Goal: Transaction & Acquisition: Purchase product/service

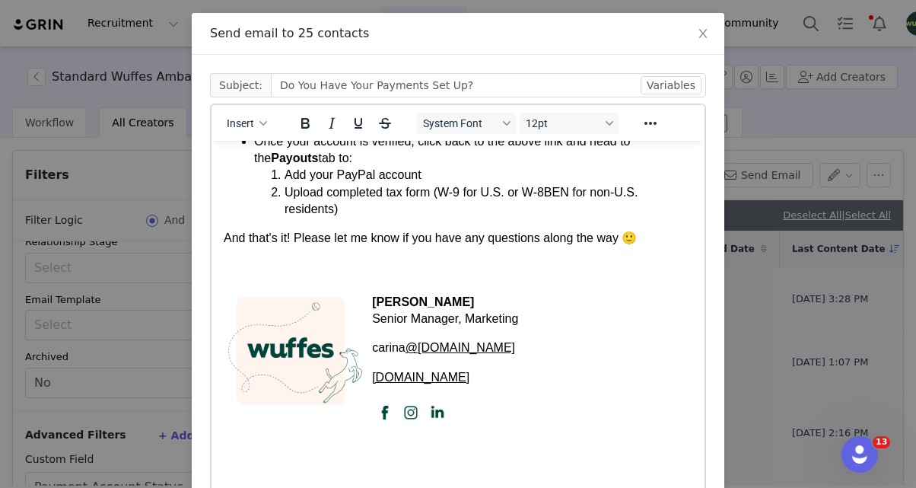
scroll to position [280, 0]
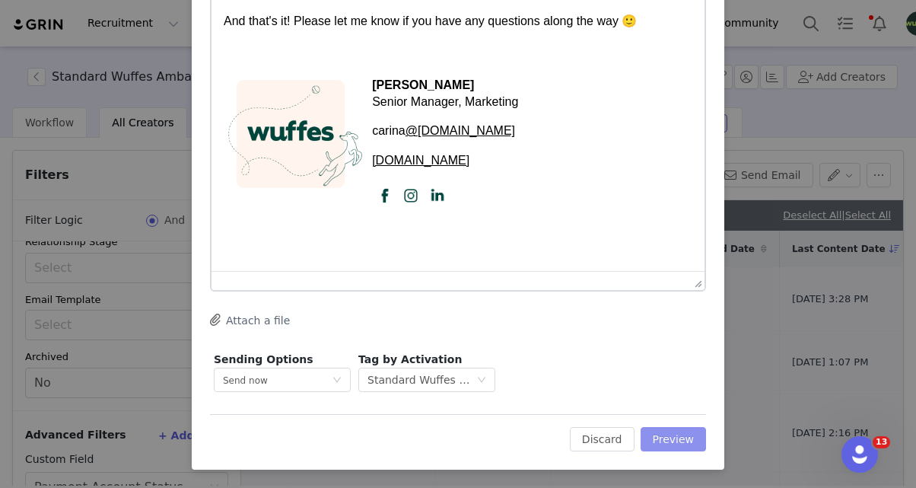
click at [682, 441] on button "Preview" at bounding box center [674, 439] width 66 height 24
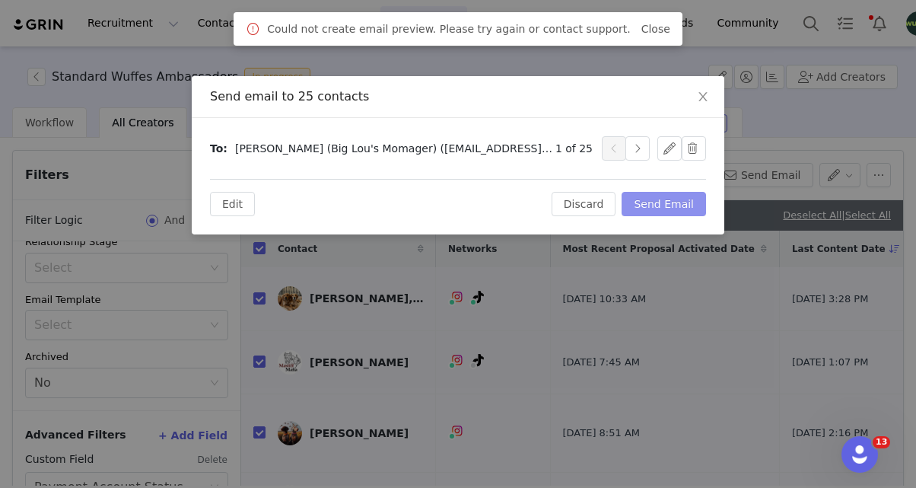
scroll to position [0, 0]
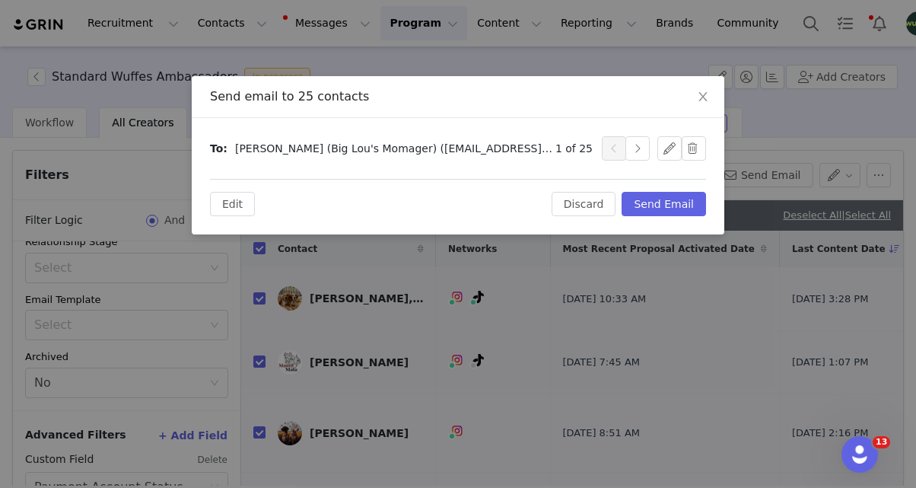
click at [650, 150] on div "1 of 25" at bounding box center [631, 148] width 151 height 24
click at [636, 153] on button "button" at bounding box center [638, 148] width 24 height 24
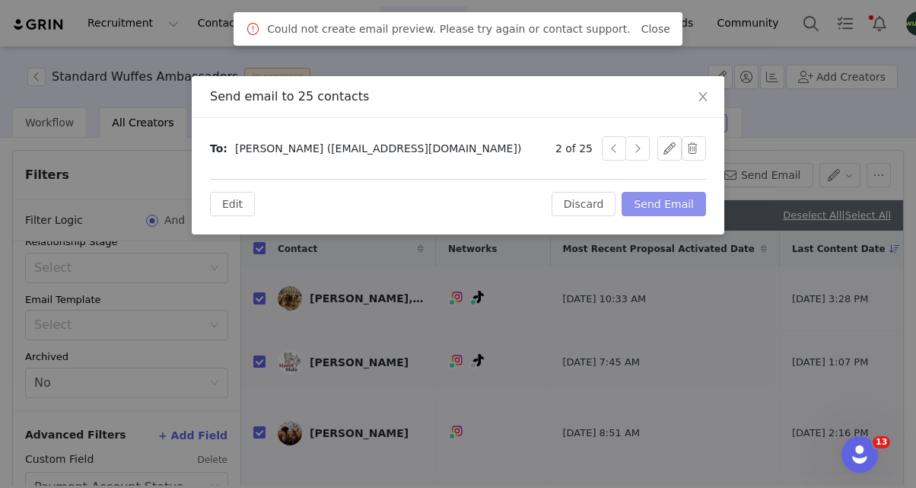
click at [664, 194] on button "Send Email" at bounding box center [664, 204] width 84 height 24
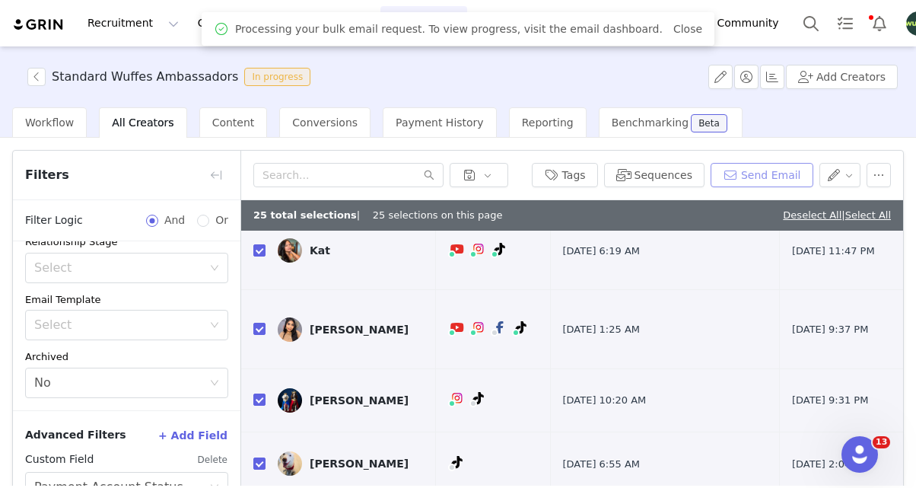
scroll to position [133, 0]
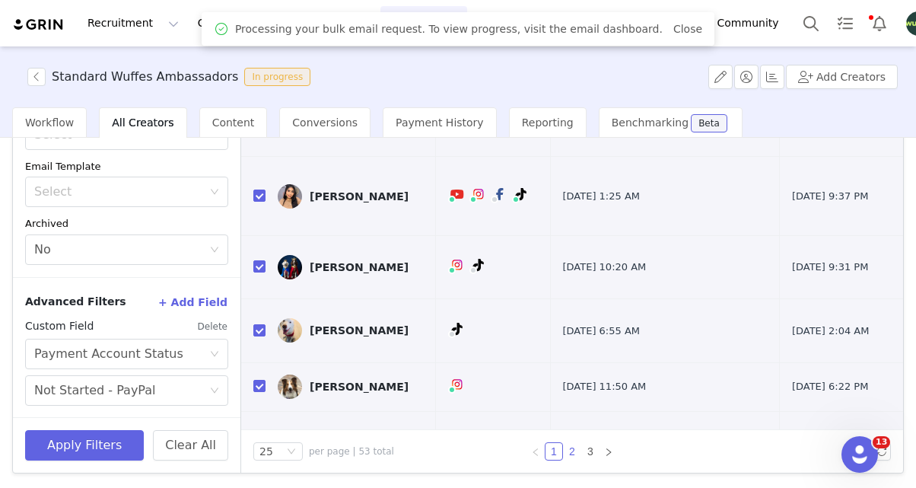
click at [569, 451] on link "2" at bounding box center [572, 451] width 17 height 17
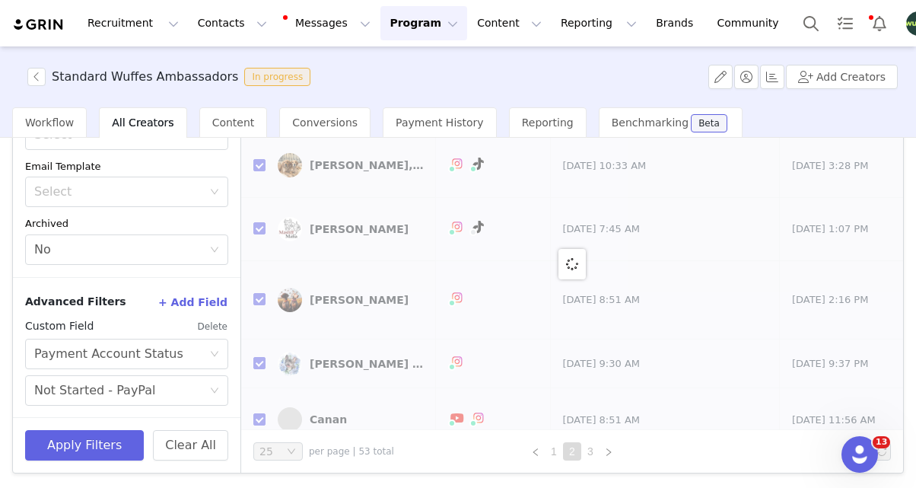
checkbox input "false"
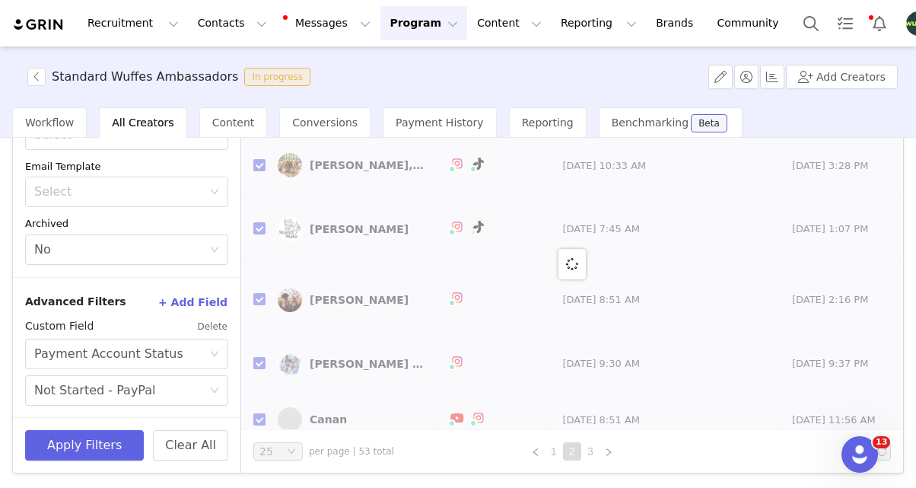
checkbox input "false"
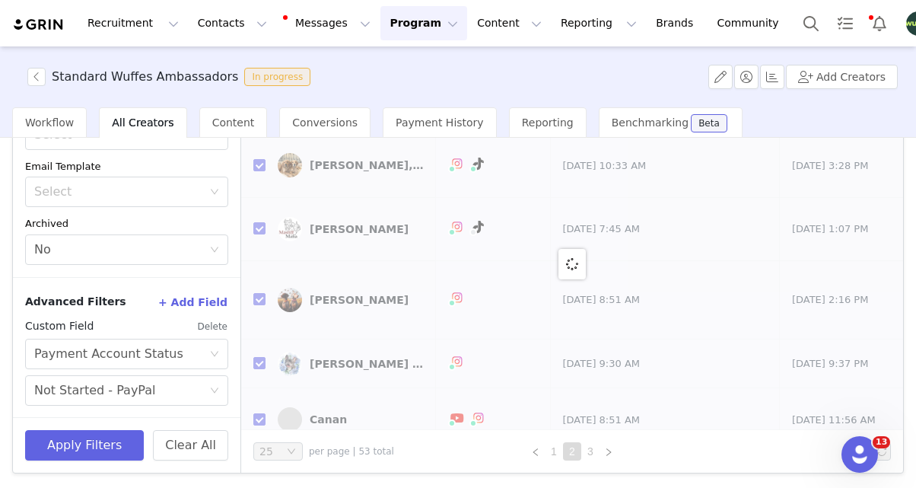
checkbox input "false"
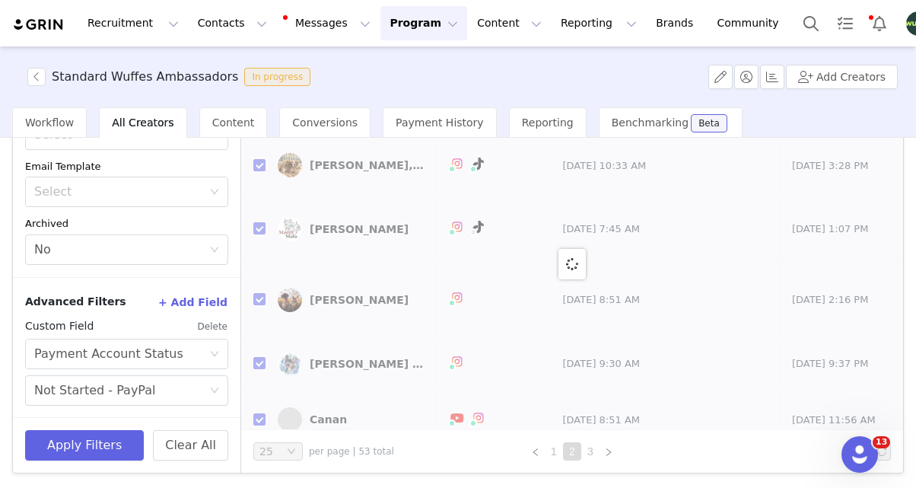
checkbox input "false"
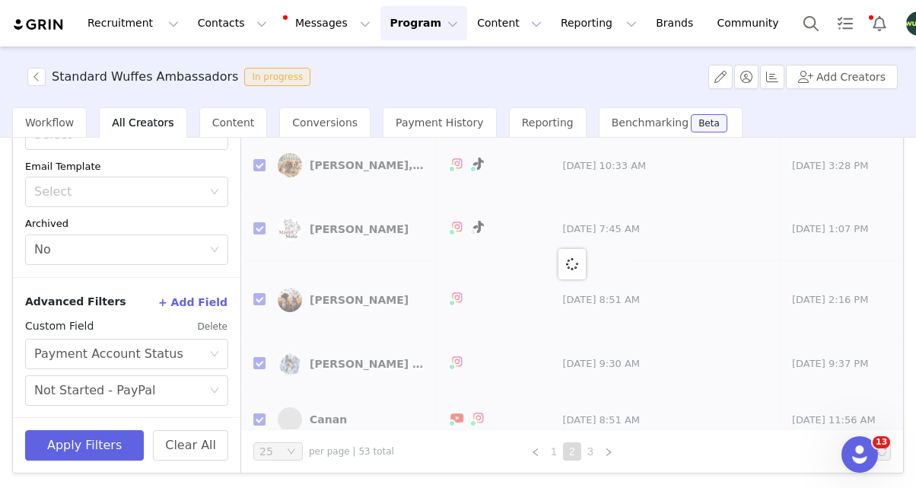
checkbox input "false"
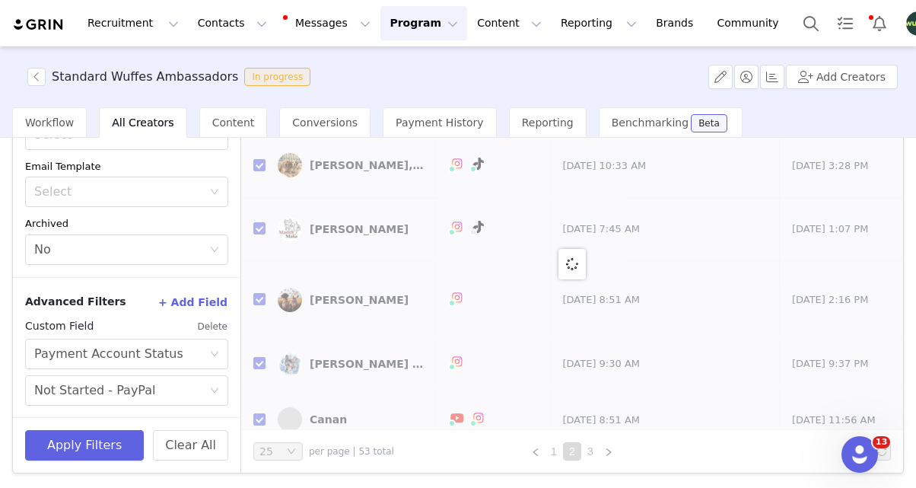
checkbox input "false"
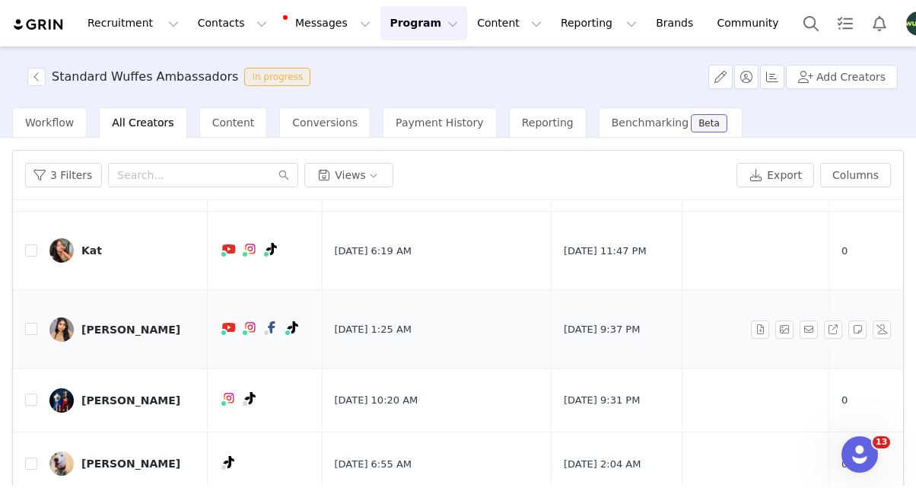
scroll to position [133, 0]
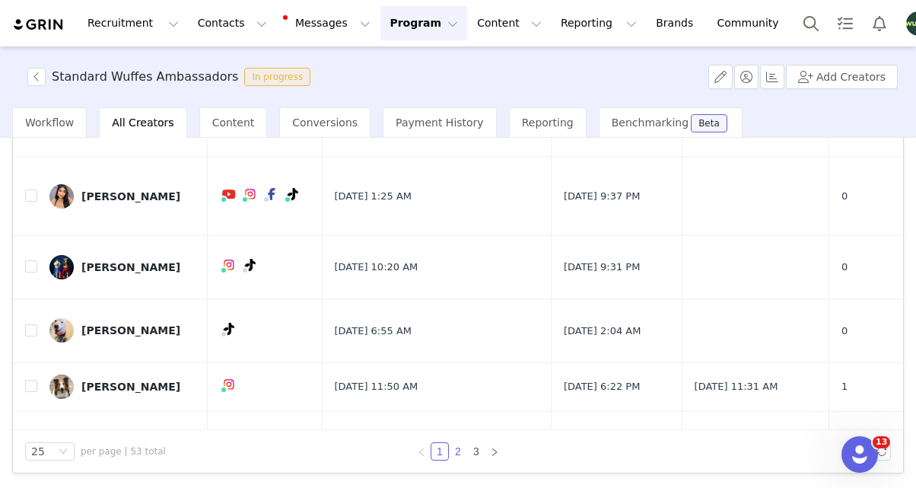
click at [457, 454] on link "2" at bounding box center [458, 451] width 17 height 17
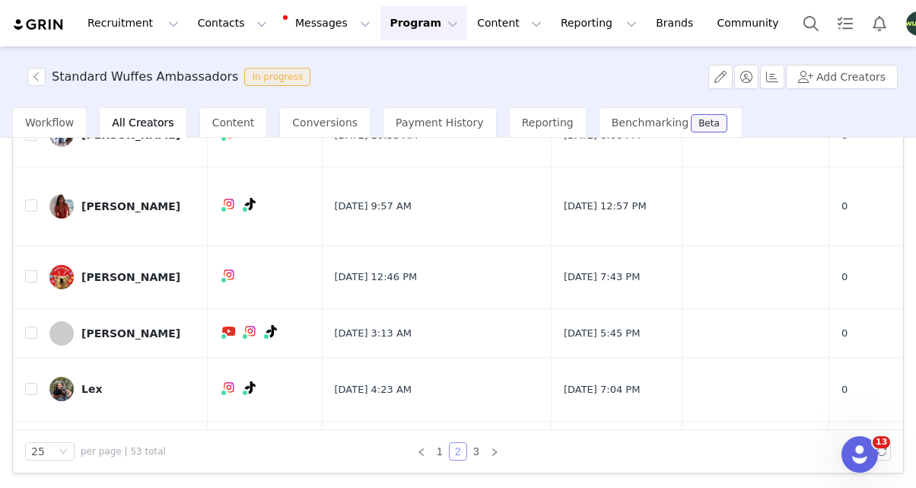
scroll to position [0, 0]
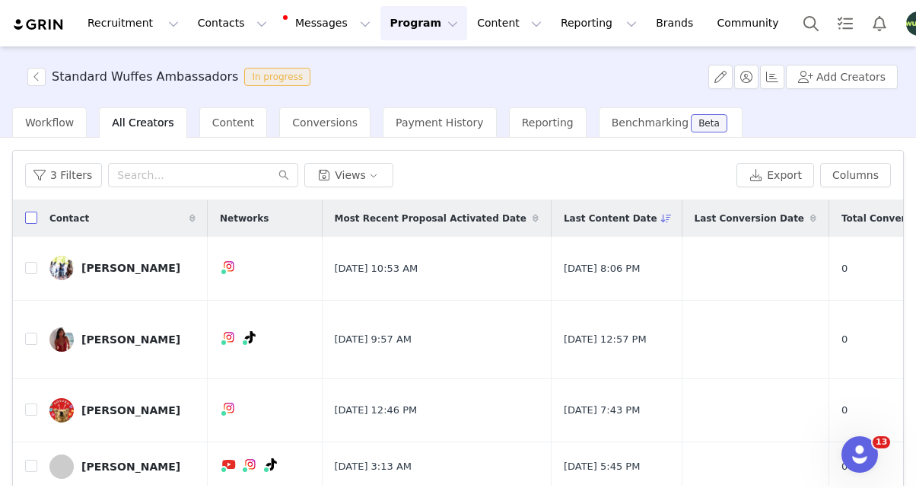
click at [28, 214] on input "checkbox" at bounding box center [31, 218] width 12 height 12
checkbox input "true"
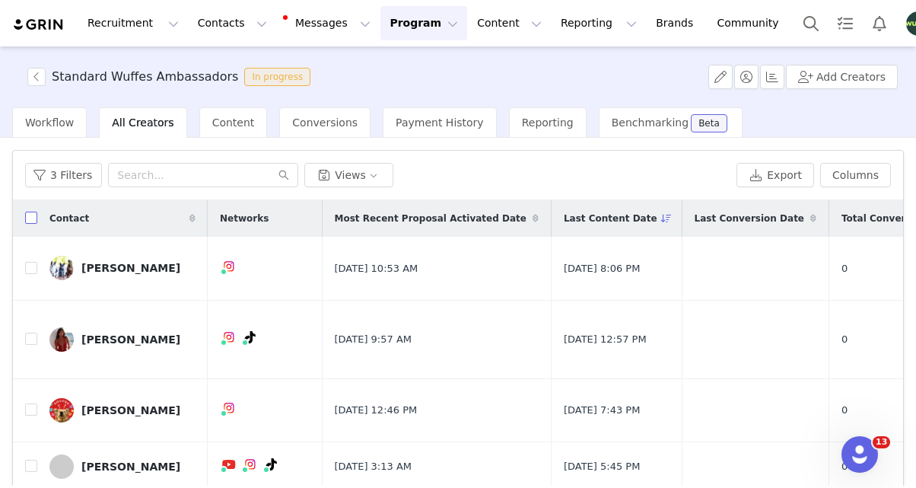
checkbox input "true"
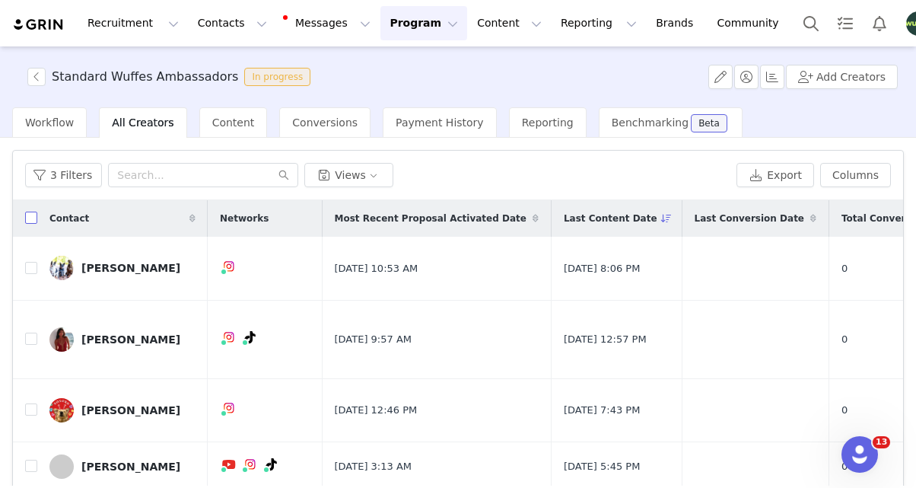
checkbox input "true"
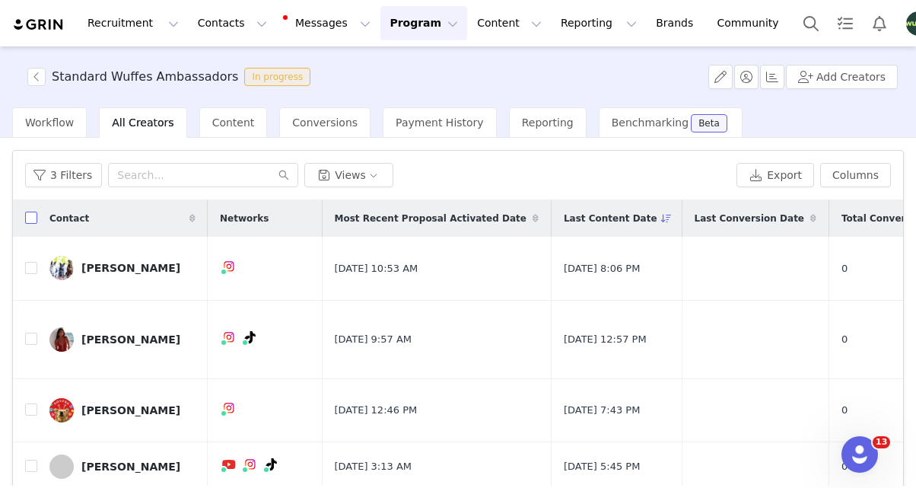
checkbox input "true"
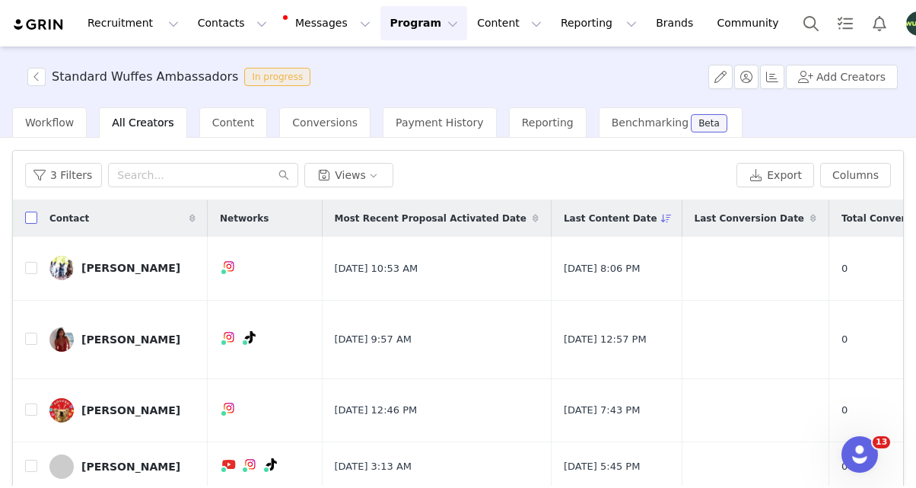
checkbox input "true"
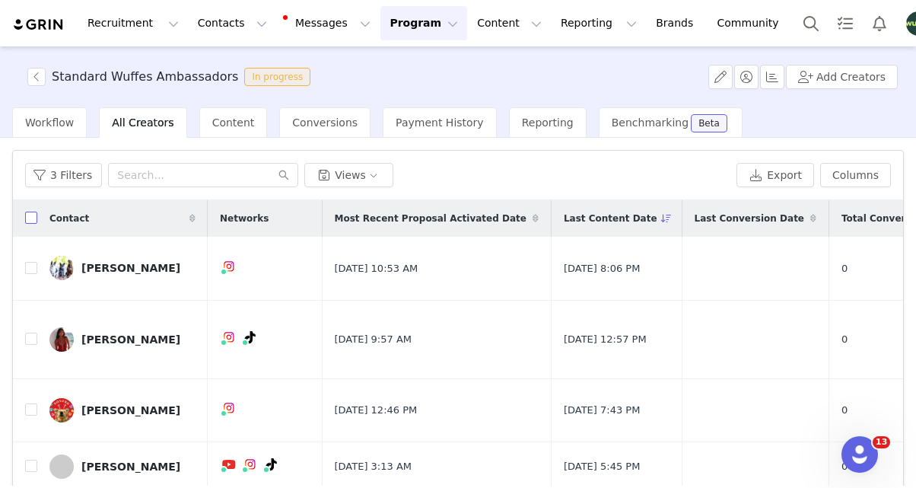
checkbox input "true"
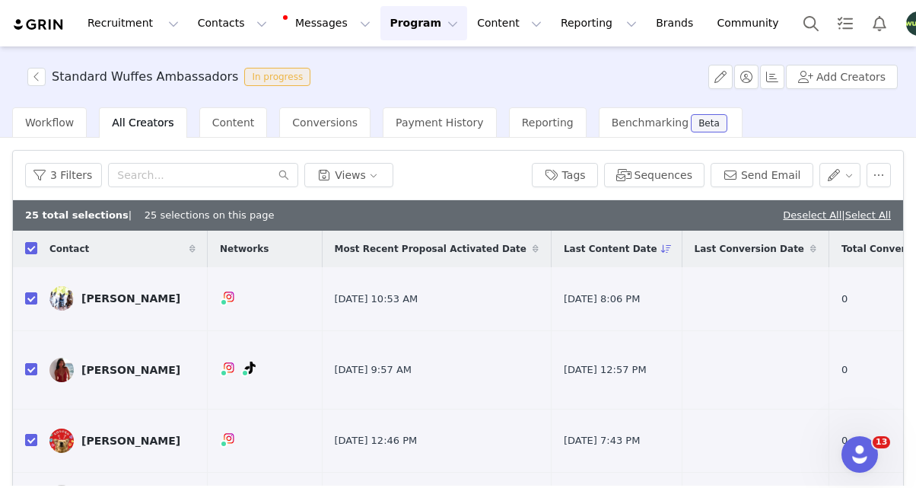
click at [770, 187] on div "3 Filters Views Tags Sequences Send Email" at bounding box center [458, 175] width 891 height 49
click at [763, 180] on button "Send Email" at bounding box center [762, 175] width 103 height 24
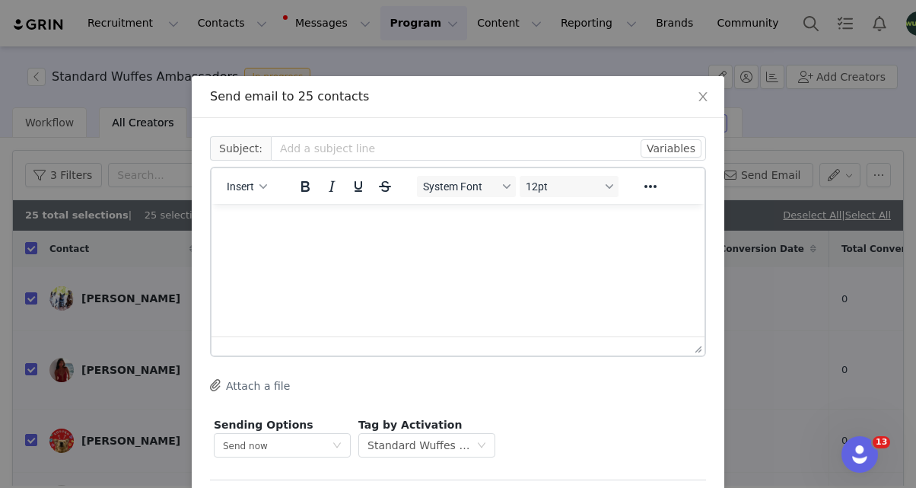
click at [257, 201] on div "Insert System Font 12pt To open the popup, press Shift+Enter To open the popup,…" at bounding box center [458, 186] width 493 height 36
click at [246, 187] on span "Insert" at bounding box center [240, 186] width 27 height 12
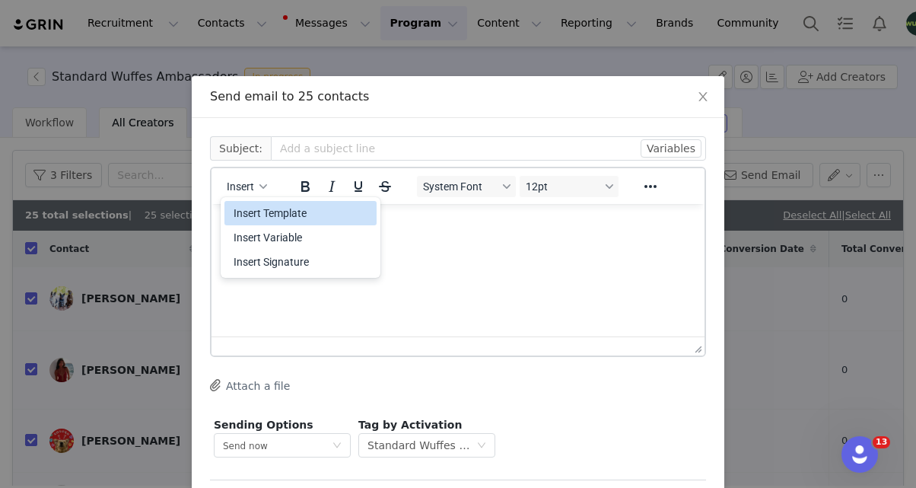
click at [252, 212] on div "Insert Template" at bounding box center [302, 213] width 137 height 18
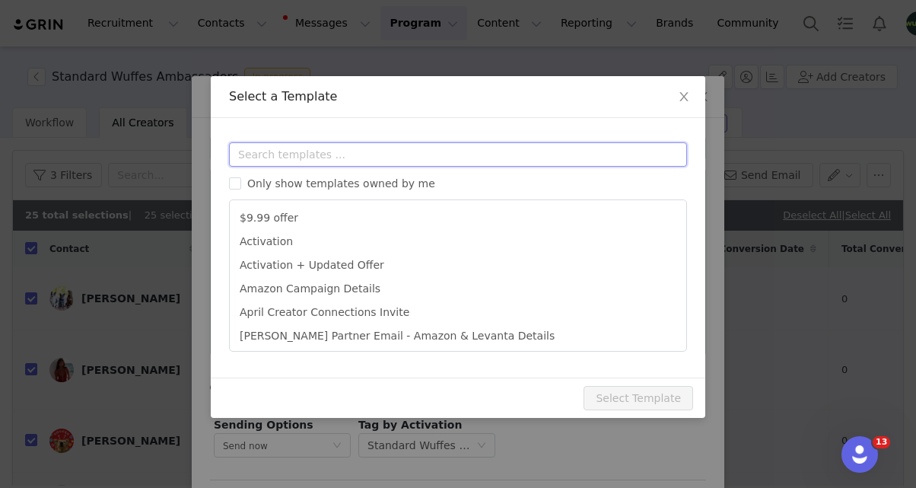
click at [317, 150] on input "text" at bounding box center [458, 154] width 458 height 24
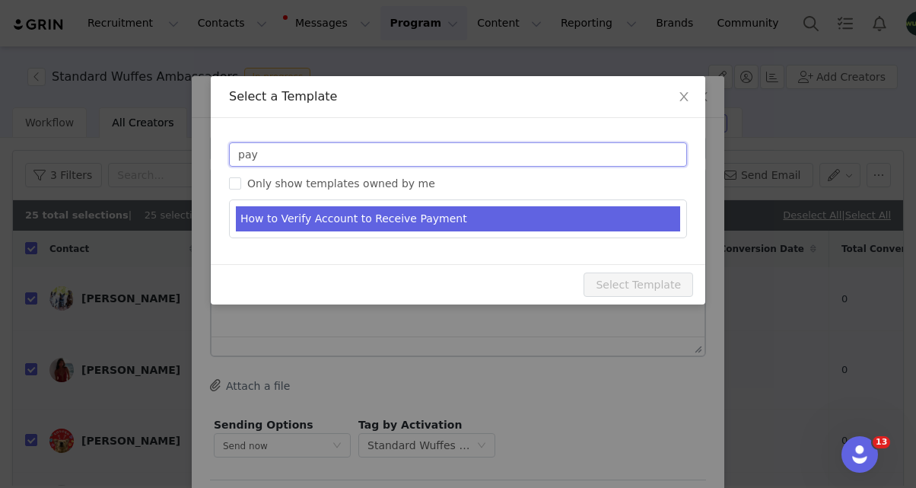
type input "pay"
type input "Do You Have Your Payments Set Up?"
click at [349, 217] on li "How to Verify Account to Receive Payment" at bounding box center [458, 218] width 445 height 25
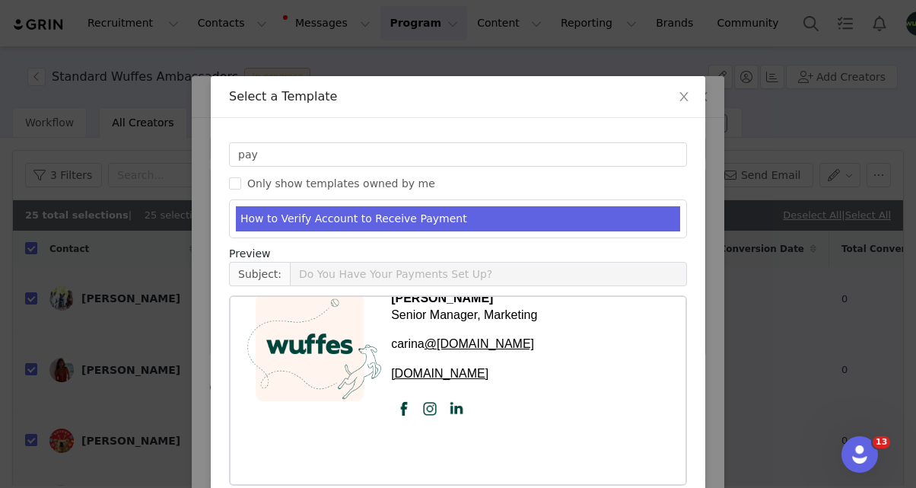
scroll to position [75, 0]
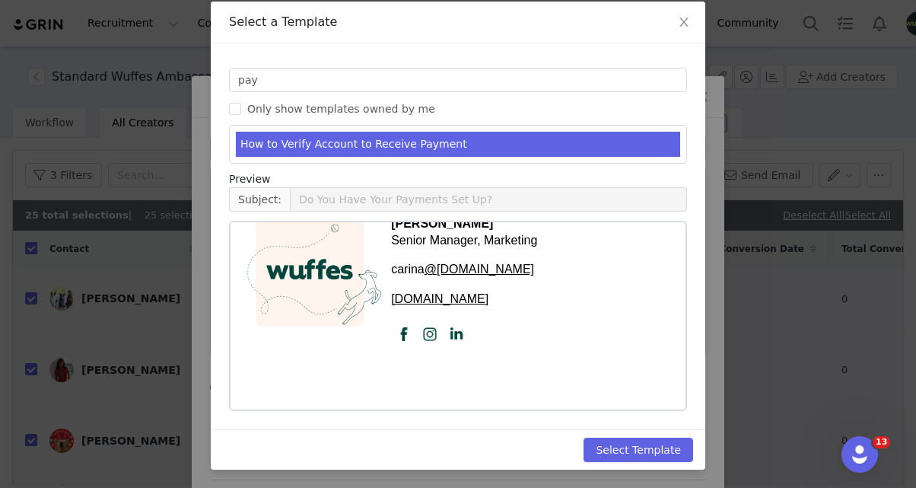
click at [662, 466] on div "Select Template" at bounding box center [458, 449] width 495 height 40
click at [657, 457] on button "Select Template" at bounding box center [639, 450] width 110 height 24
type input "Do You Have Your Payments Set Up?"
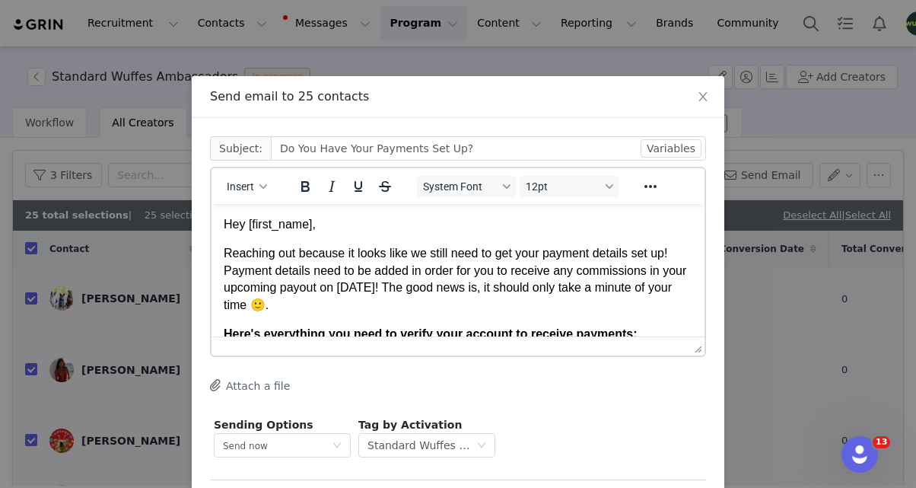
scroll to position [0, 0]
click at [556, 316] on body "Hey First Name , Reaching out because it looks like we still need to get your p…" at bounding box center [458, 483] width 469 height 534
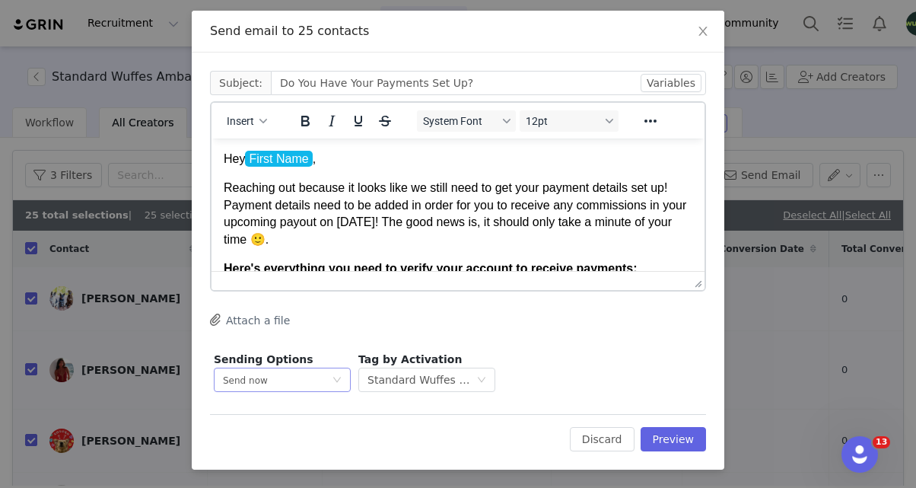
click at [339, 369] on div "Send now" at bounding box center [282, 380] width 137 height 24
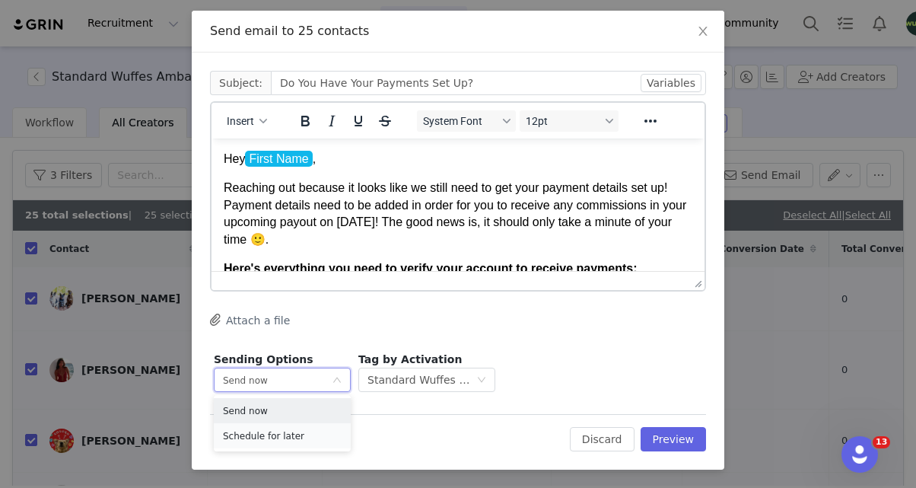
click at [307, 431] on li "Schedule for later" at bounding box center [282, 435] width 137 height 25
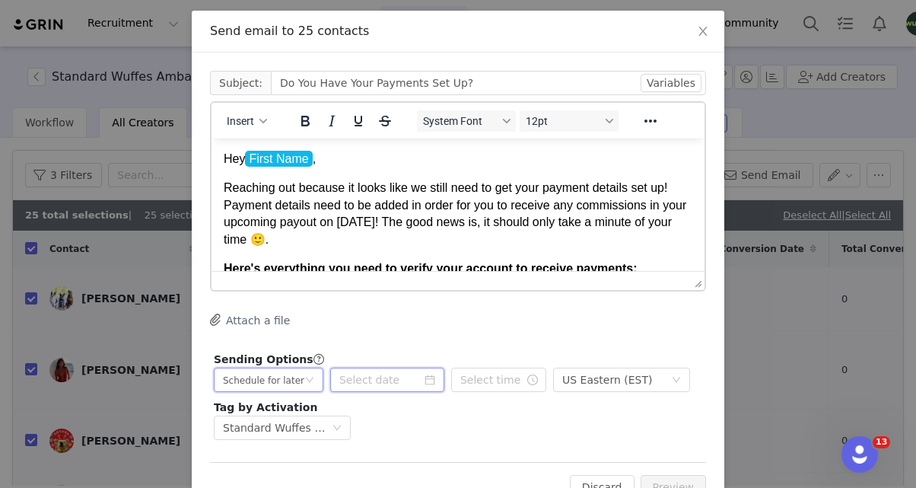
click at [384, 377] on input at bounding box center [387, 380] width 114 height 24
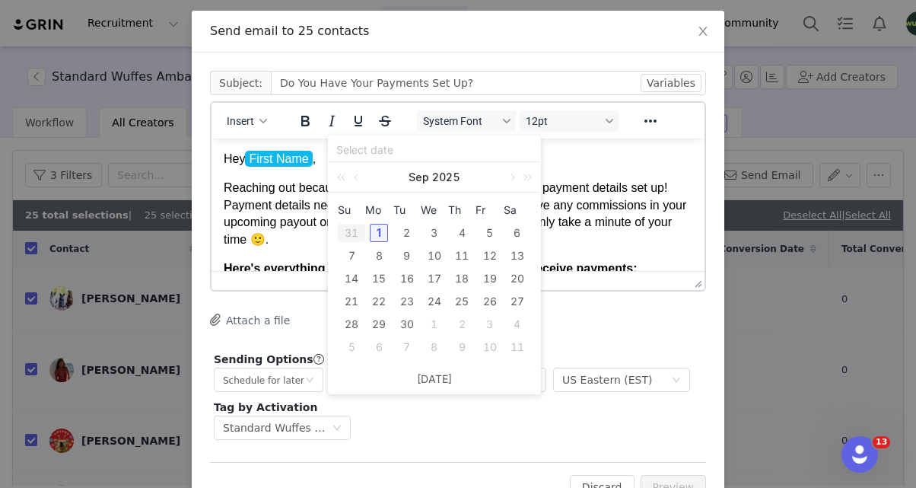
click at [600, 352] on div "Sending Options GRIN will send this email at the scheduled time, but it’s possi…" at bounding box center [455, 360] width 483 height 16
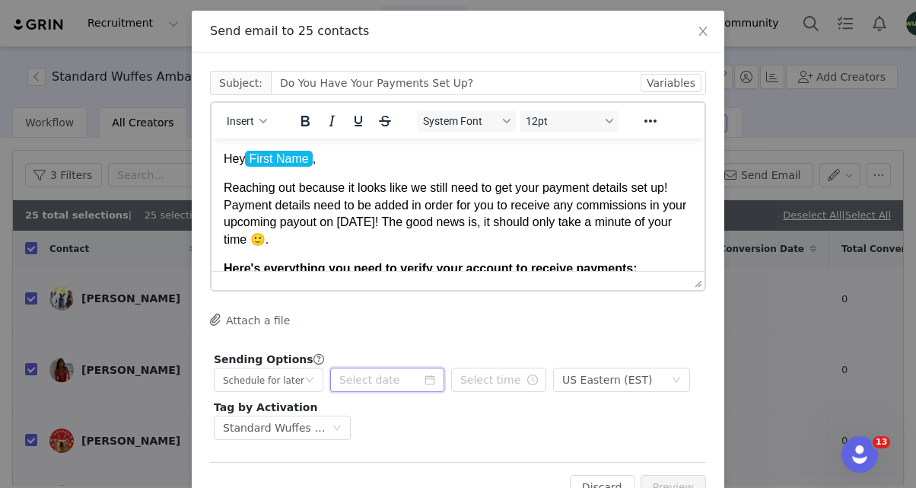
click at [389, 389] on input at bounding box center [387, 380] width 114 height 24
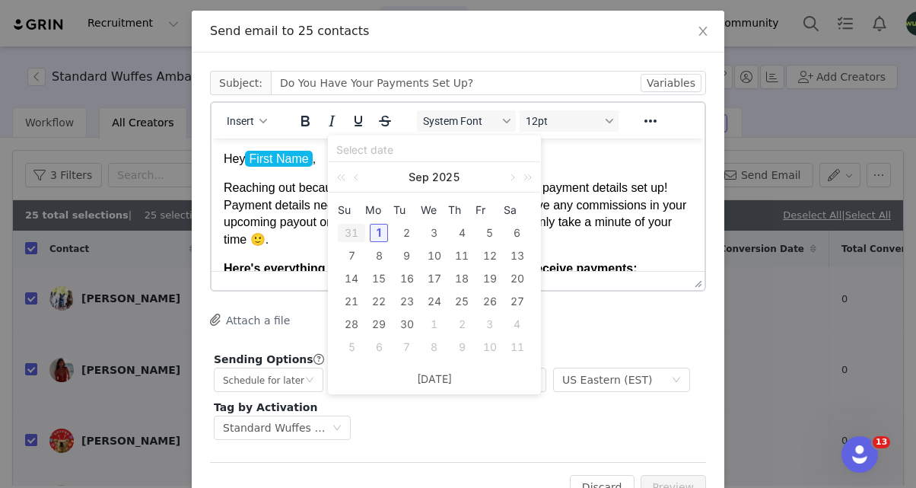
click at [377, 230] on div "1" at bounding box center [379, 233] width 18 height 18
type input "2025-09-01"
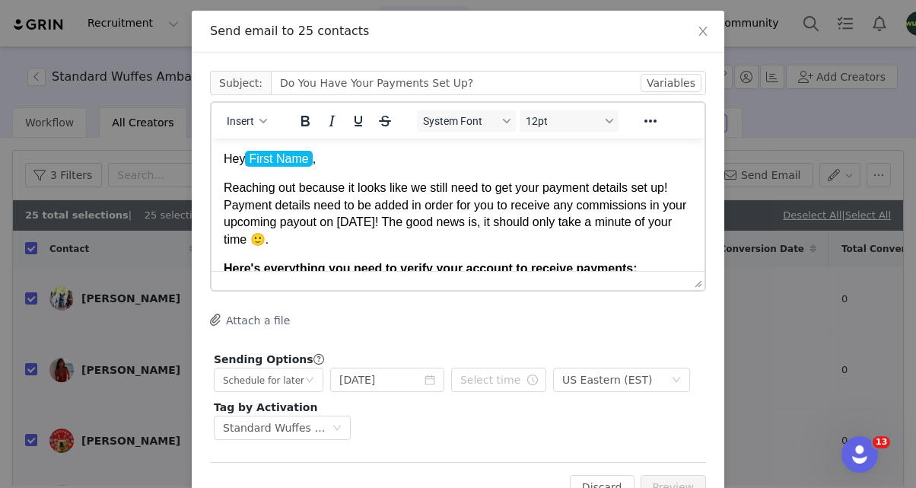
click at [517, 419] on div "Sending Options GRIN will send this email at the scheduled time, but it’s possi…" at bounding box center [458, 396] width 496 height 96
click at [511, 387] on input "text" at bounding box center [498, 380] width 95 height 24
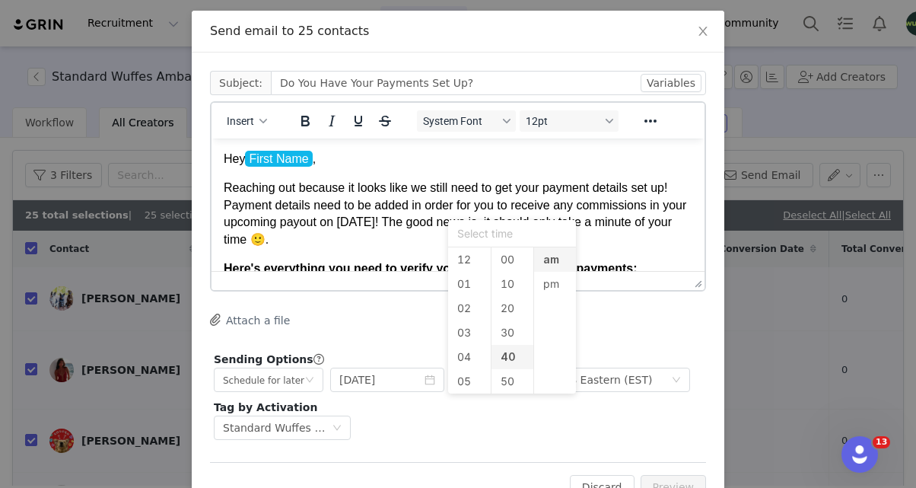
scroll to position [97, 0]
click at [464, 279] on li "11" at bounding box center [469, 284] width 43 height 24
type input "11:40 am"
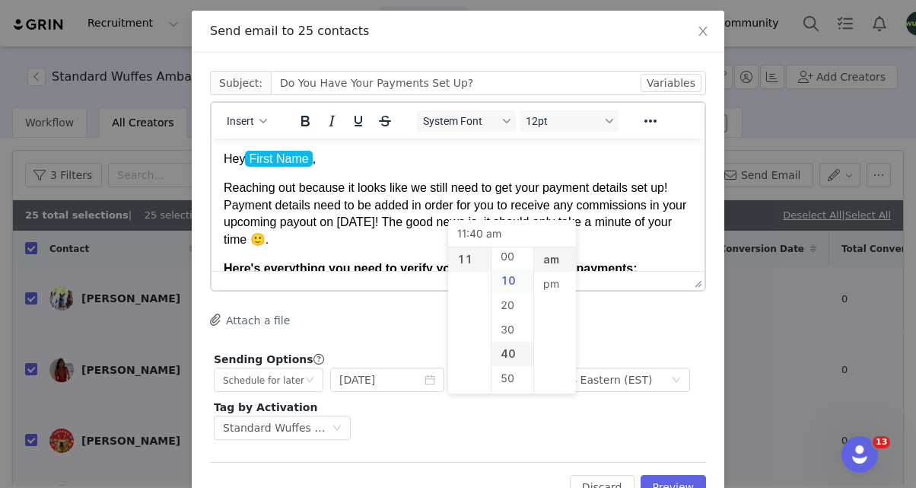
click at [510, 285] on li "10" at bounding box center [513, 281] width 43 height 24
type input "11:10 am"
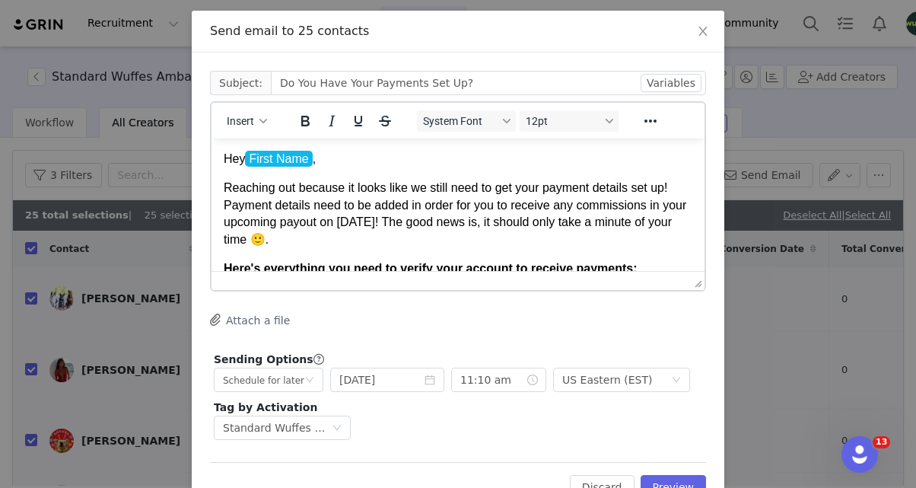
click at [637, 316] on div "Attach a file" at bounding box center [458, 321] width 496 height 16
click at [675, 480] on button "Preview" at bounding box center [674, 487] width 66 height 24
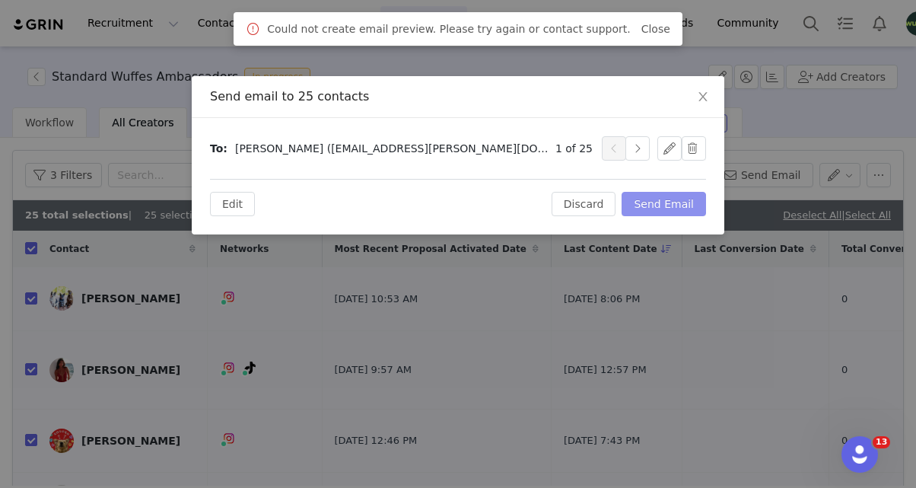
scroll to position [0, 0]
click at [675, 196] on button "Send Email" at bounding box center [664, 204] width 84 height 24
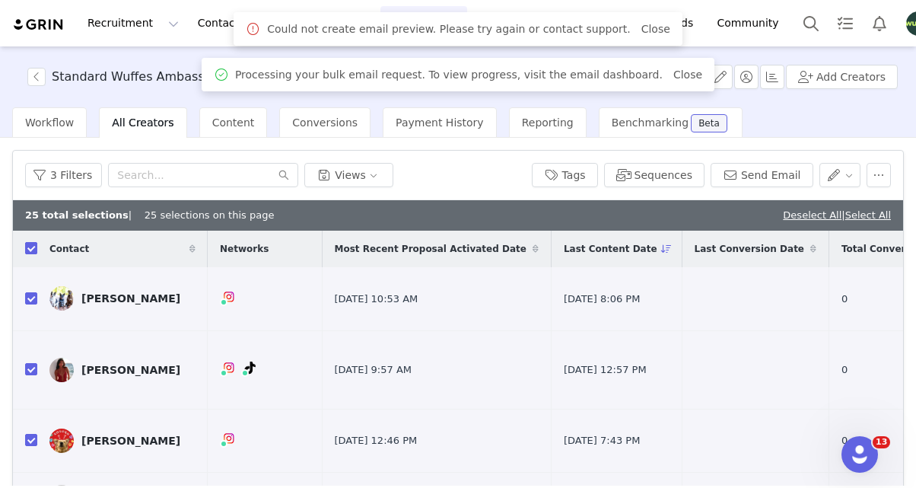
click at [35, 249] on input "checkbox" at bounding box center [31, 248] width 12 height 12
checkbox input "false"
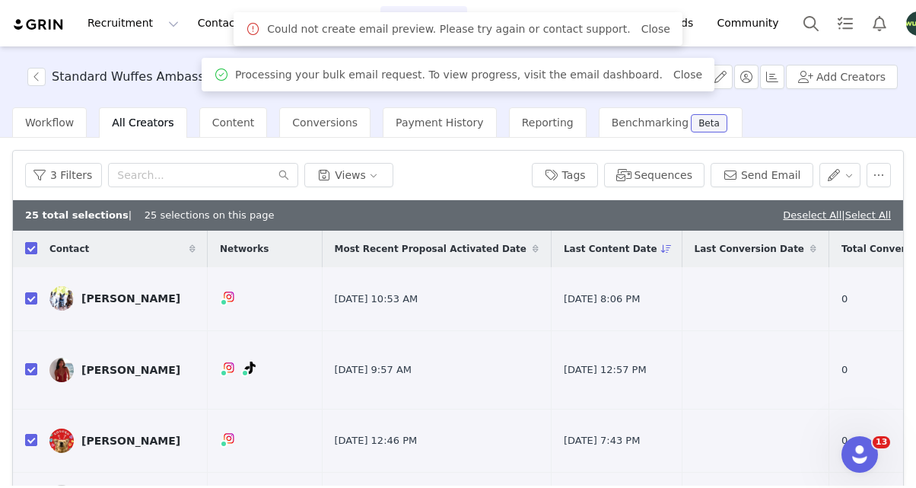
checkbox input "false"
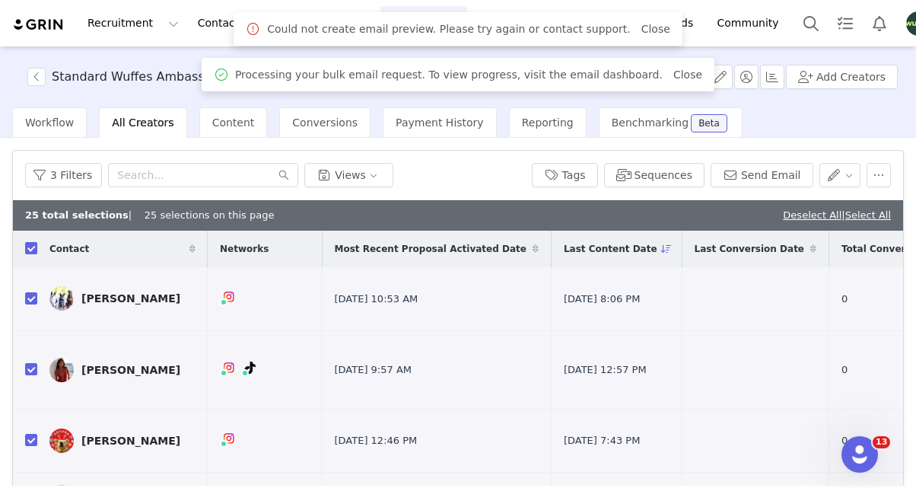
checkbox input "false"
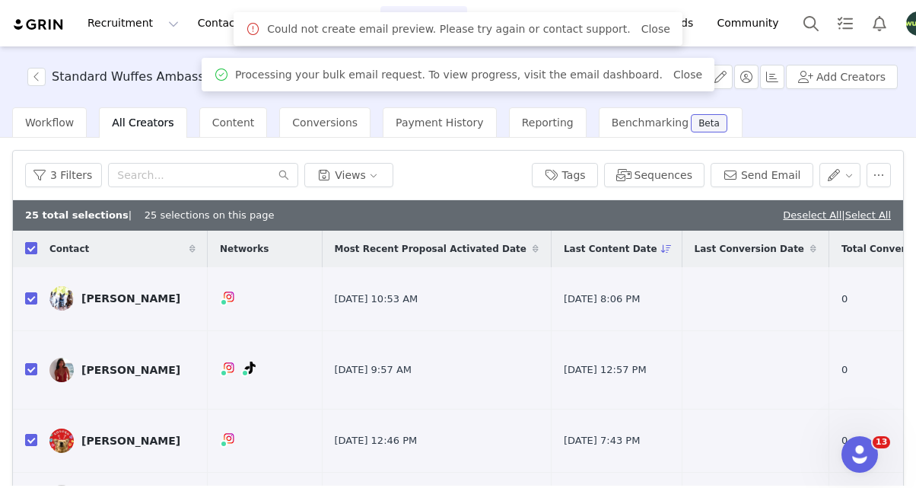
checkbox input "false"
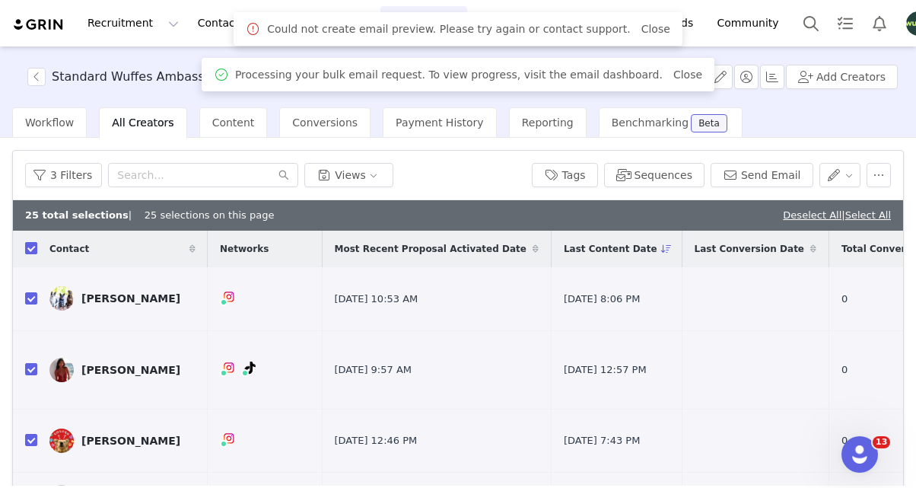
checkbox input "false"
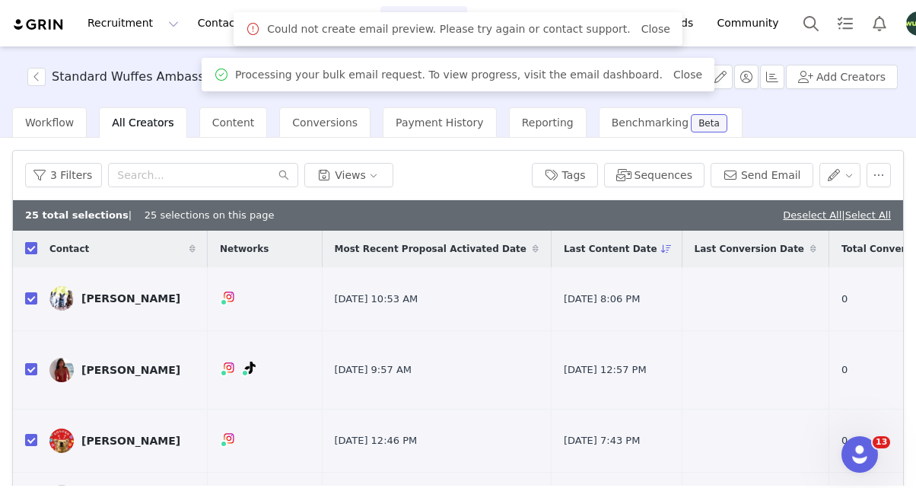
checkbox input "false"
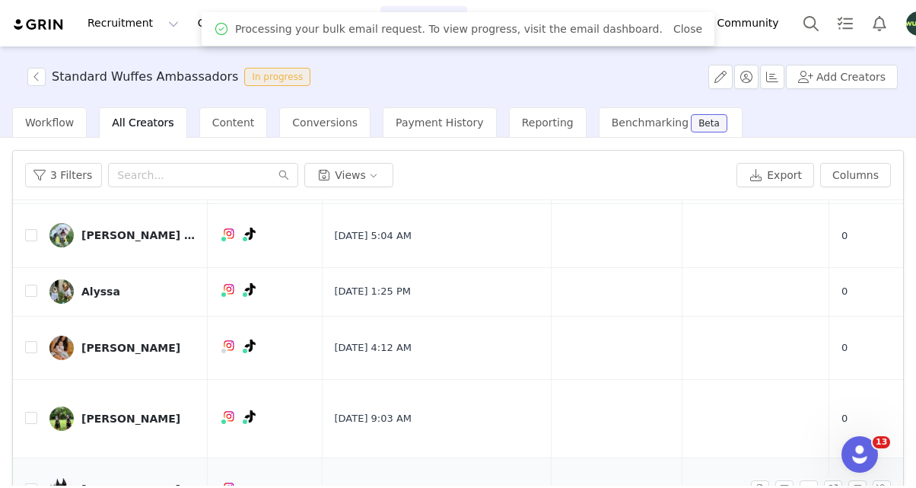
scroll to position [133, 0]
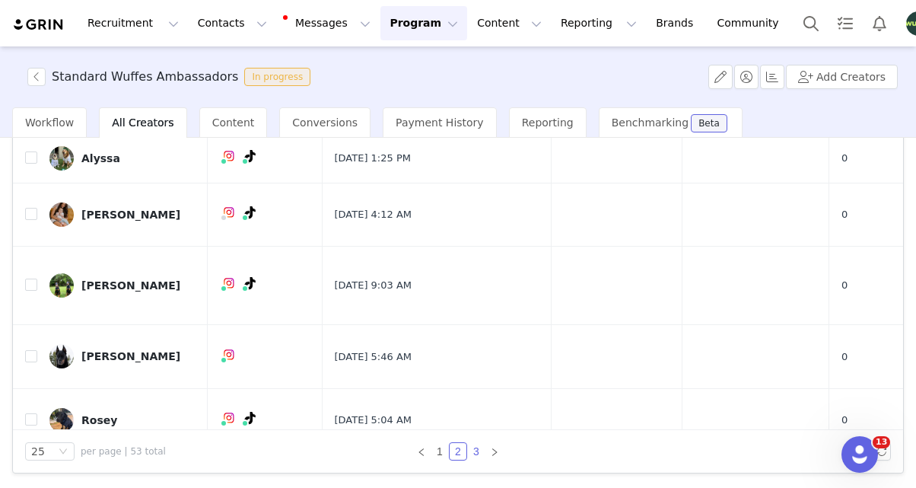
click at [474, 449] on link "3" at bounding box center [476, 451] width 17 height 17
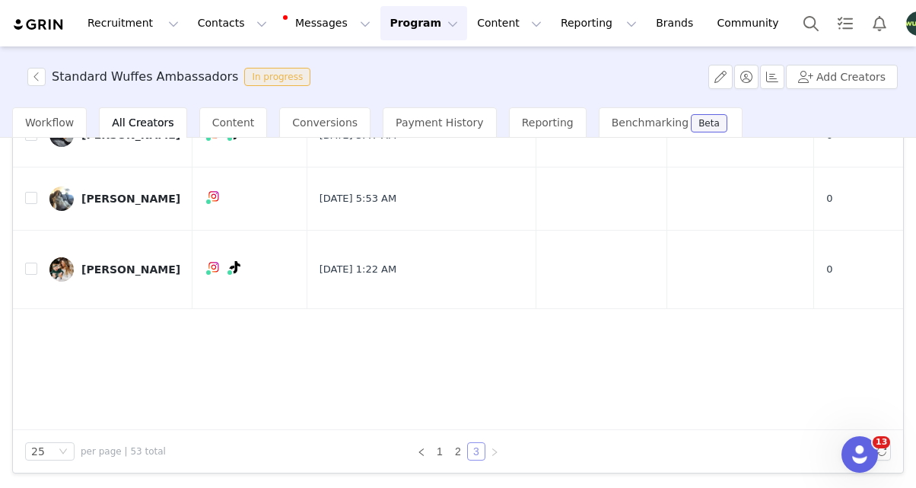
scroll to position [0, 0]
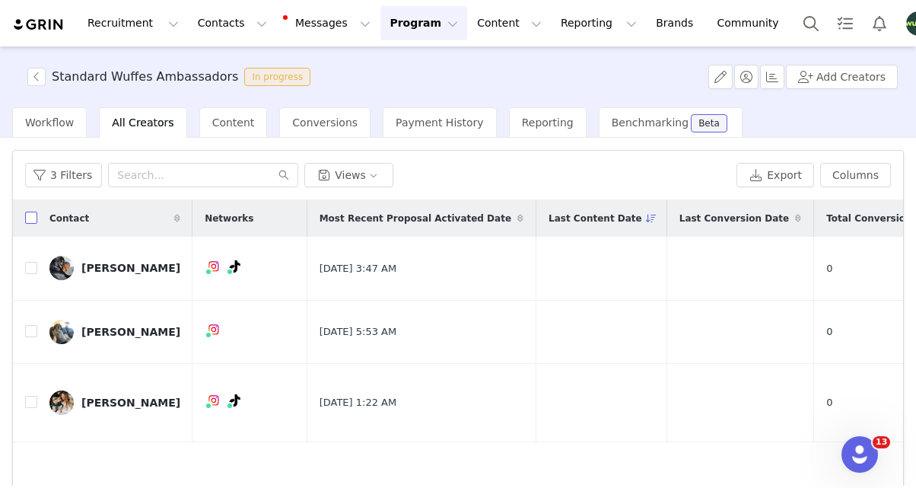
click at [33, 222] on input "checkbox" at bounding box center [31, 218] width 12 height 12
checkbox input "true"
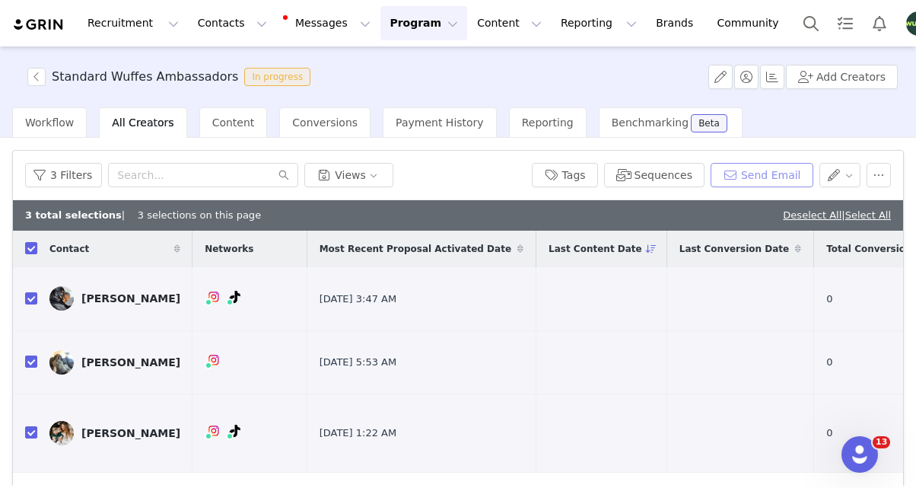
click at [759, 173] on button "Send Email" at bounding box center [762, 175] width 103 height 24
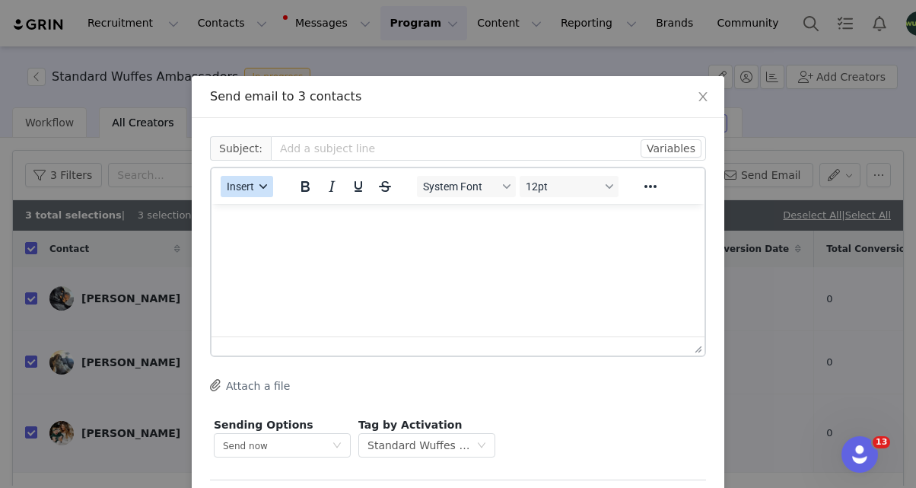
click at [254, 183] on button "Insert" at bounding box center [247, 186] width 53 height 21
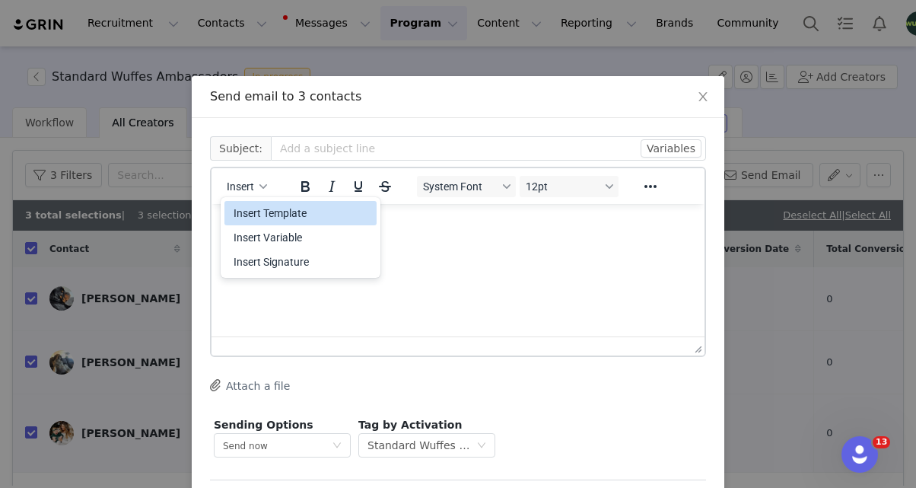
click at [258, 210] on div "Insert Template" at bounding box center [302, 213] width 137 height 18
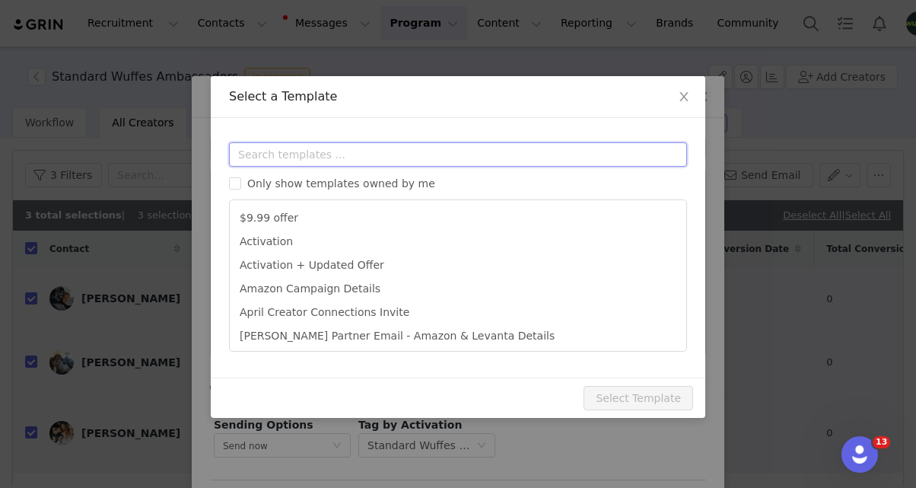
click at [346, 154] on input "text" at bounding box center [458, 154] width 458 height 24
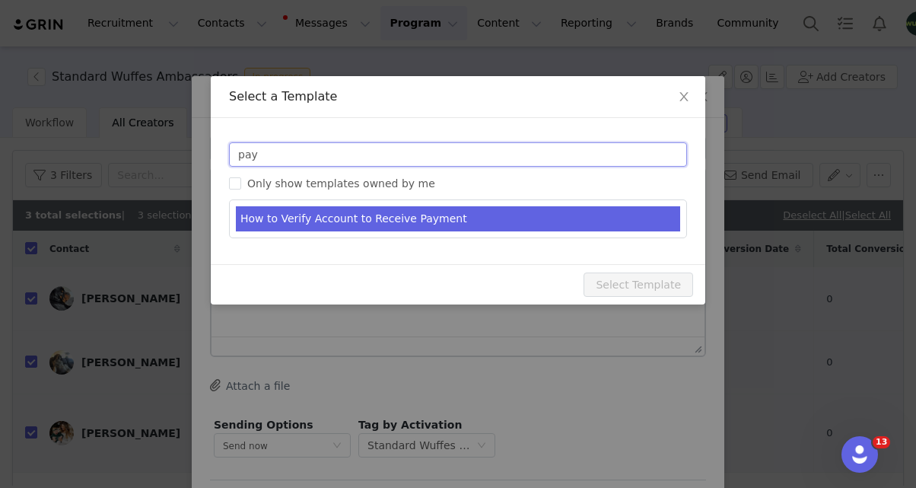
type input "pay"
type input "Do You Have Your Payments Set Up?"
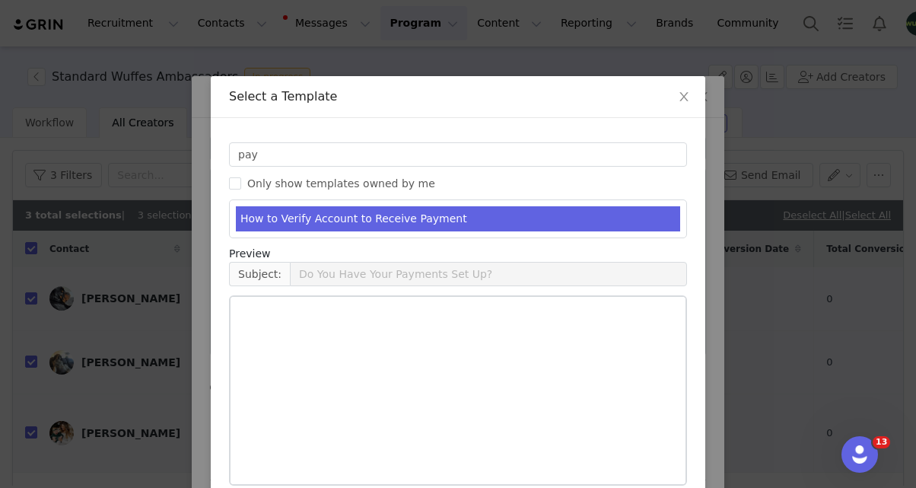
click at [351, 215] on li "How to Verify Account to Receive Payment" at bounding box center [458, 218] width 445 height 25
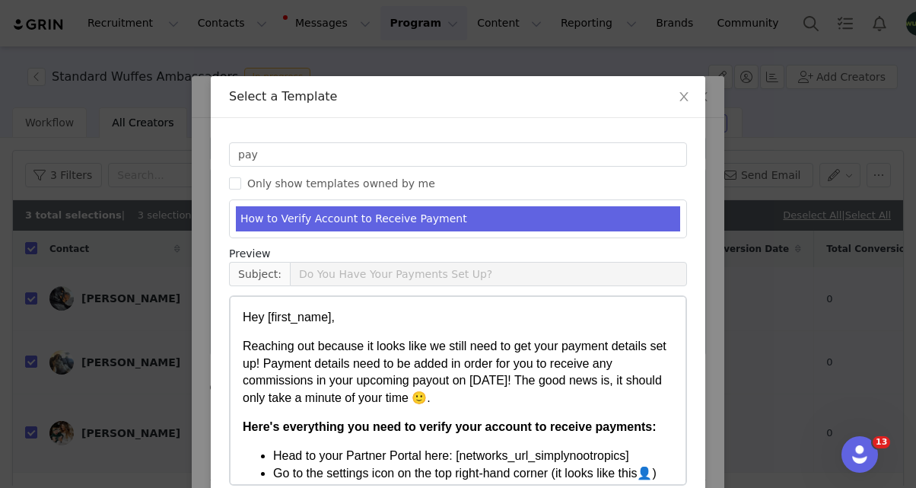
scroll to position [75, 0]
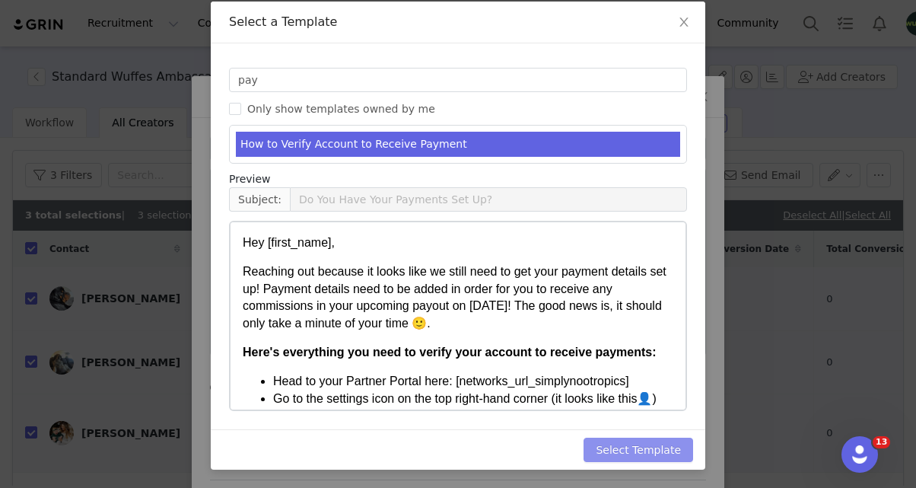
click at [675, 454] on button "Select Template" at bounding box center [639, 450] width 110 height 24
type input "Do You Have Your Payments Set Up?"
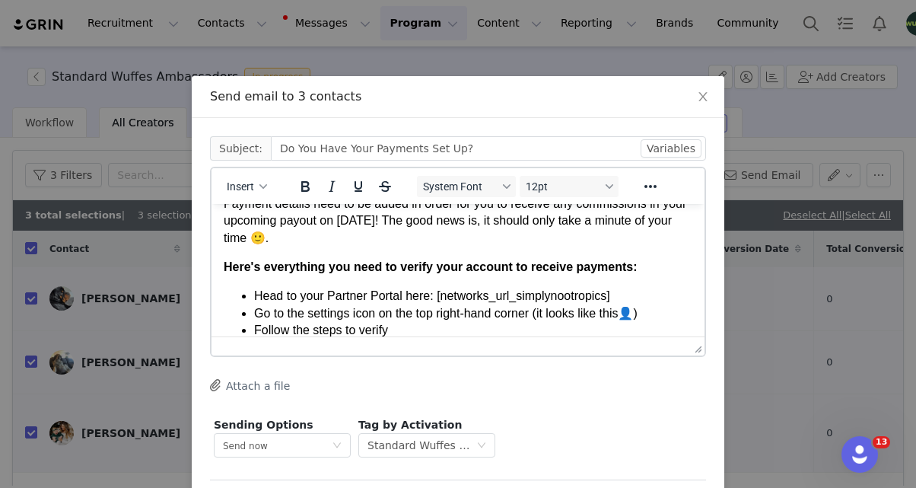
scroll to position [74, 0]
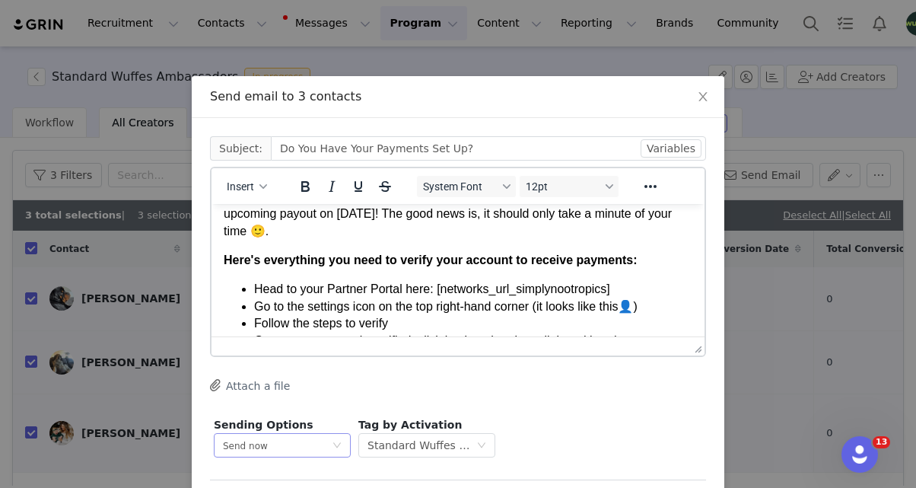
click at [276, 438] on div "Send now" at bounding box center [277, 445] width 109 height 23
click at [276, 415] on span "Schedule for later" at bounding box center [263, 415] width 81 height 11
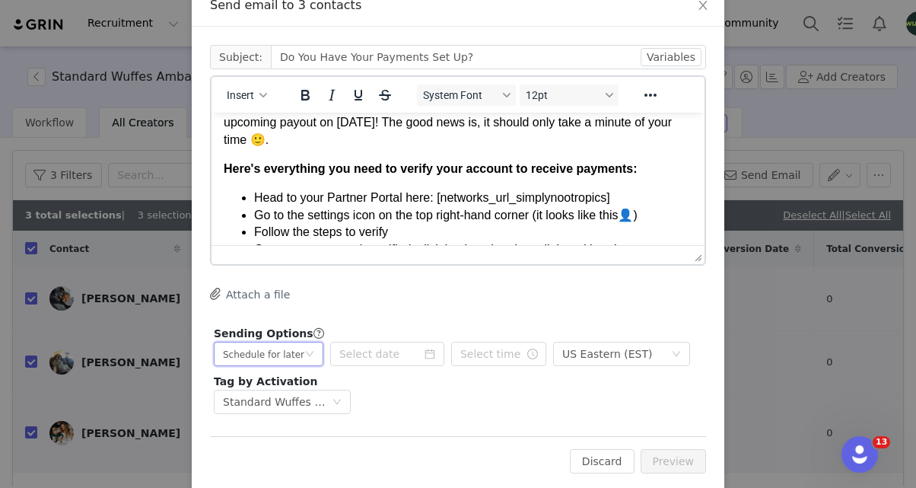
scroll to position [106, 0]
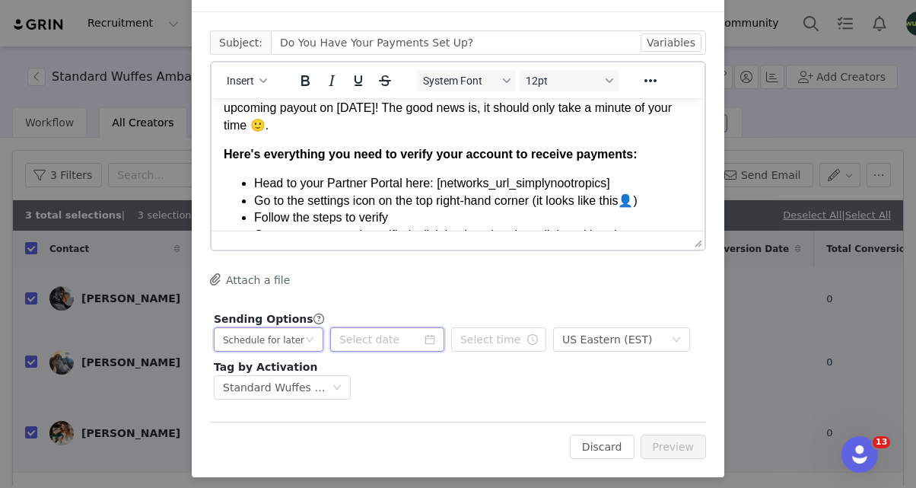
click at [415, 341] on input at bounding box center [387, 339] width 114 height 24
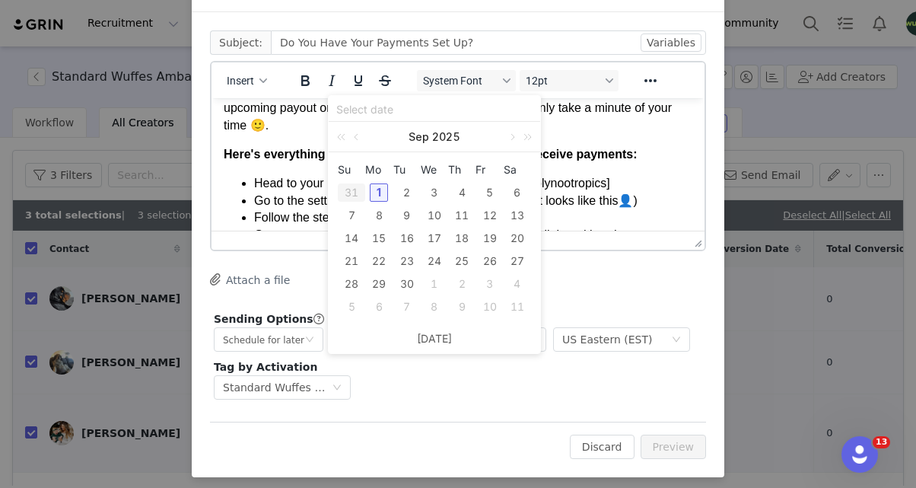
click at [371, 196] on div "1" at bounding box center [379, 192] width 18 height 18
type input "2025-09-01"
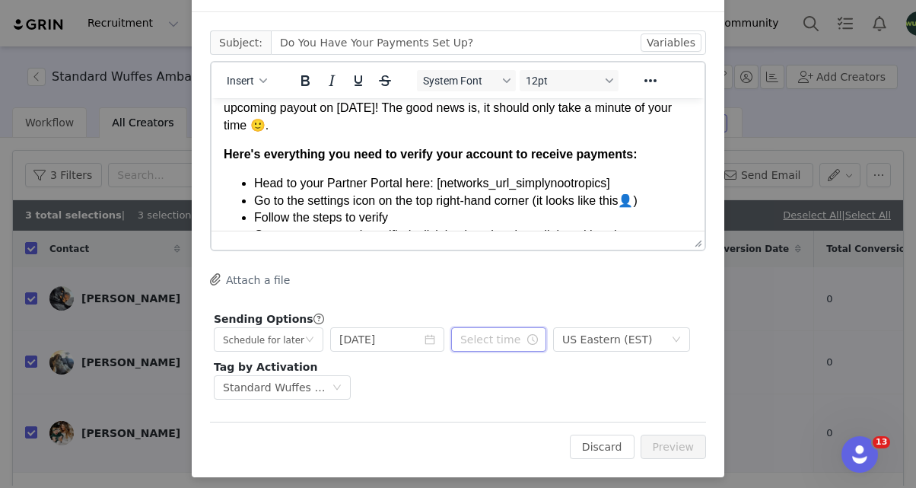
click at [500, 339] on input "text" at bounding box center [498, 339] width 95 height 24
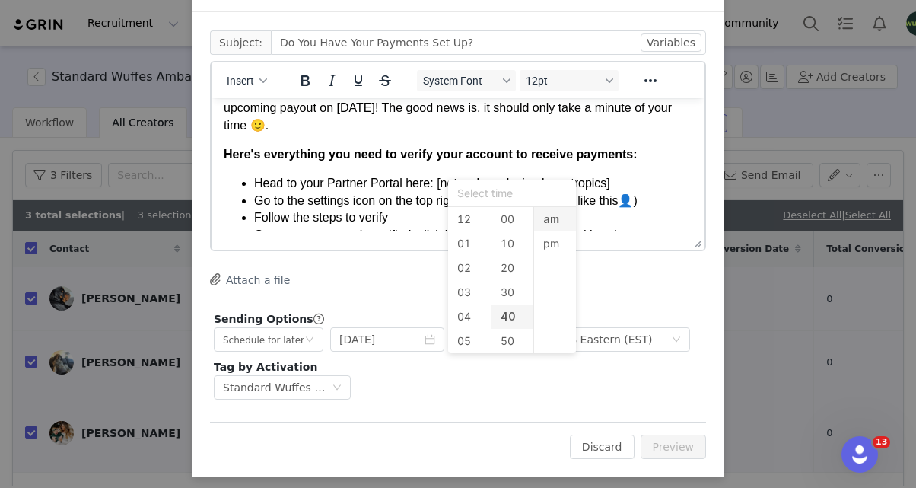
scroll to position [0, 0]
click at [464, 250] on li "01" at bounding box center [469, 243] width 43 height 24
type input "1:40 am"
click at [506, 226] on li "00" at bounding box center [513, 219] width 43 height 24
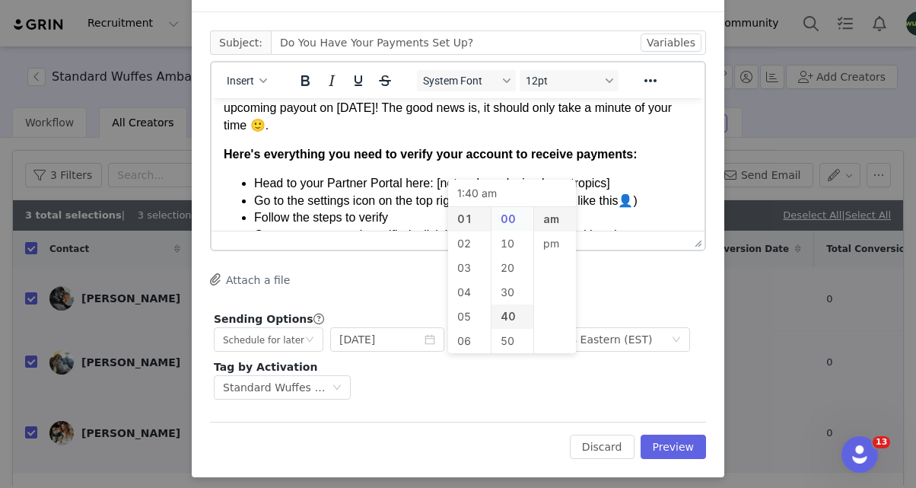
type input "1:00 am"
click at [548, 243] on li "pm" at bounding box center [555, 243] width 43 height 24
type input "1:00 pm"
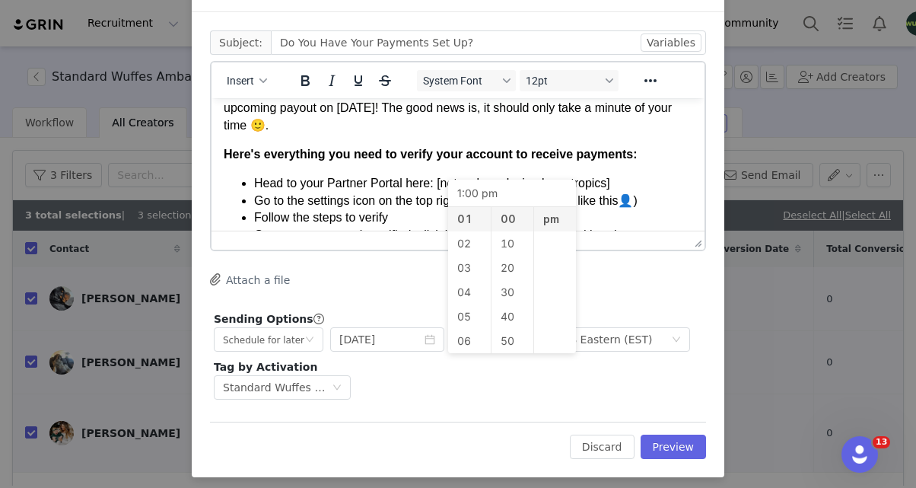
click at [653, 277] on div "Attach a file" at bounding box center [458, 280] width 496 height 16
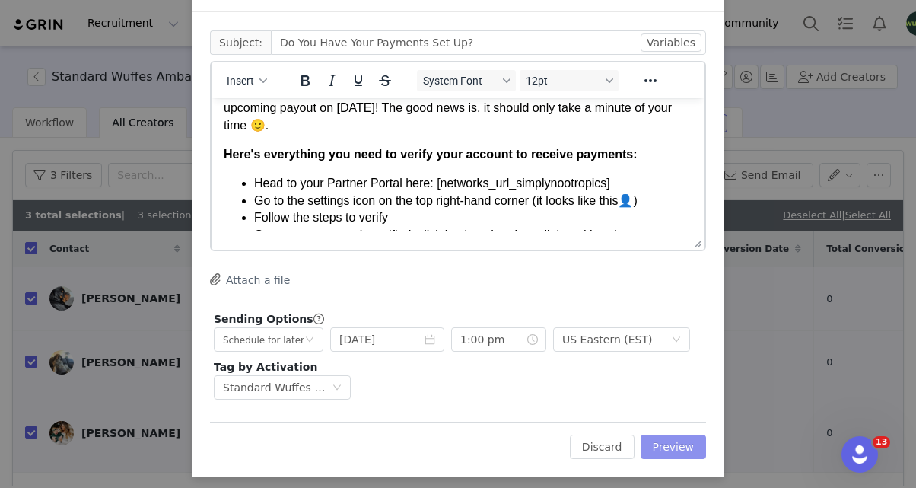
click at [670, 443] on button "Preview" at bounding box center [674, 447] width 66 height 24
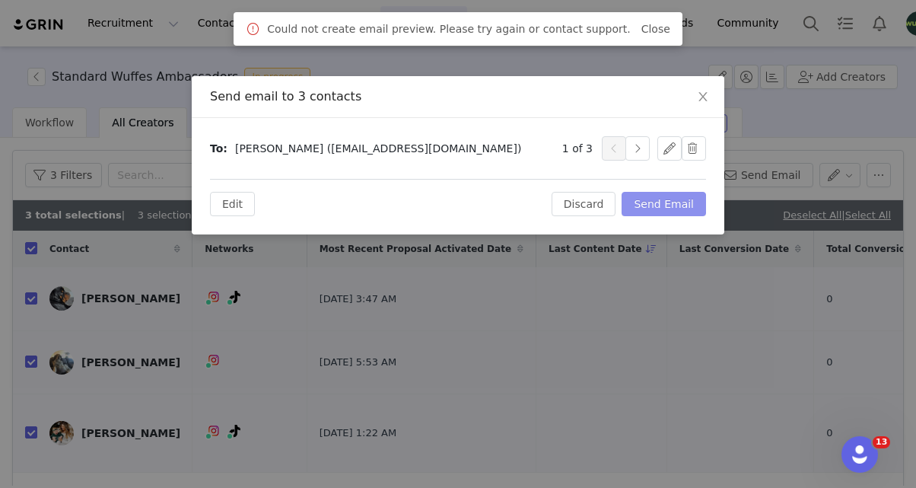
click at [675, 204] on button "Send Email" at bounding box center [664, 204] width 84 height 24
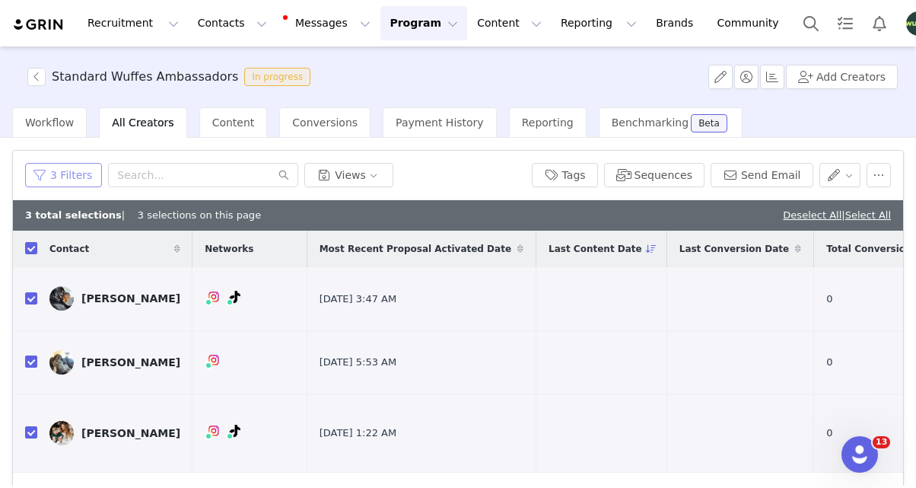
click at [46, 176] on button "3 Filters" at bounding box center [63, 175] width 77 height 24
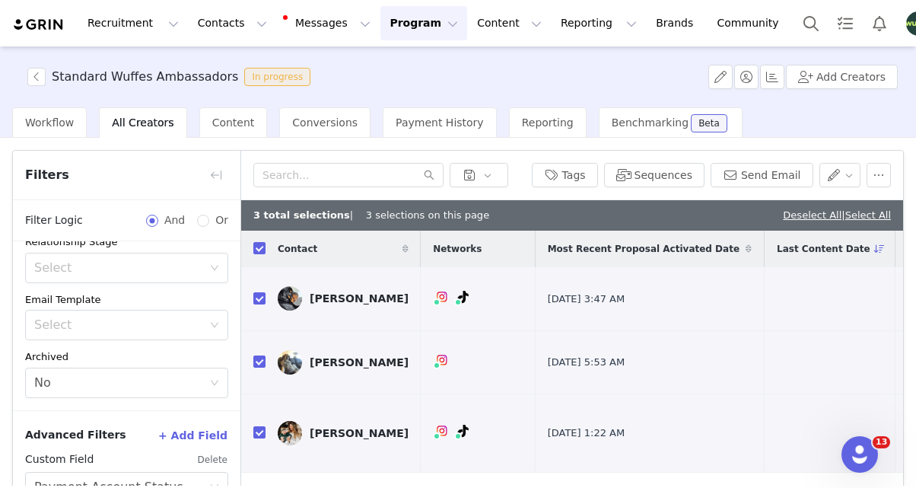
scroll to position [133, 0]
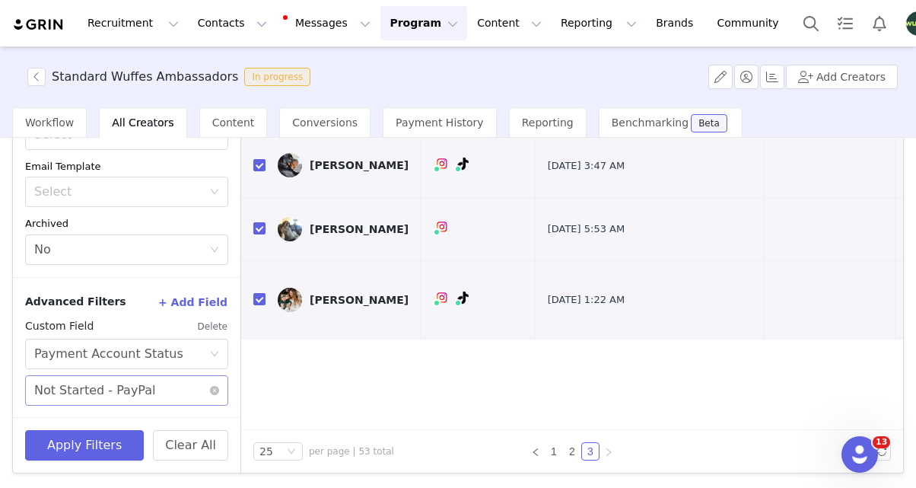
click at [84, 403] on div "Not Started - PayPal" at bounding box center [95, 390] width 122 height 29
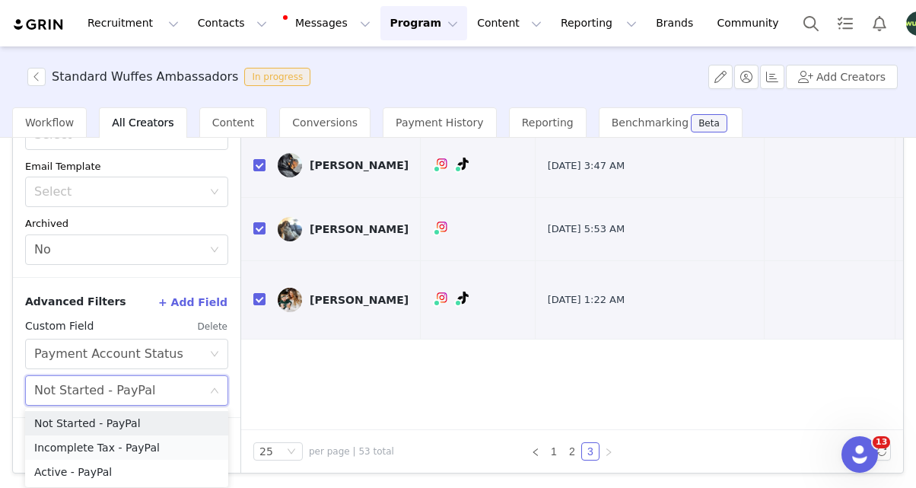
click at [84, 444] on li "Incomplete Tax - PayPal" at bounding box center [126, 447] width 203 height 24
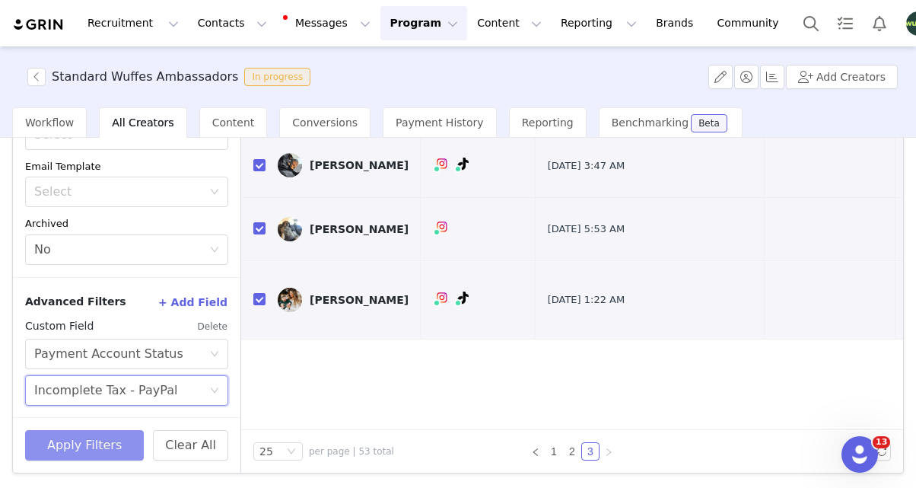
click at [84, 444] on button "Apply Filters" at bounding box center [84, 445] width 119 height 30
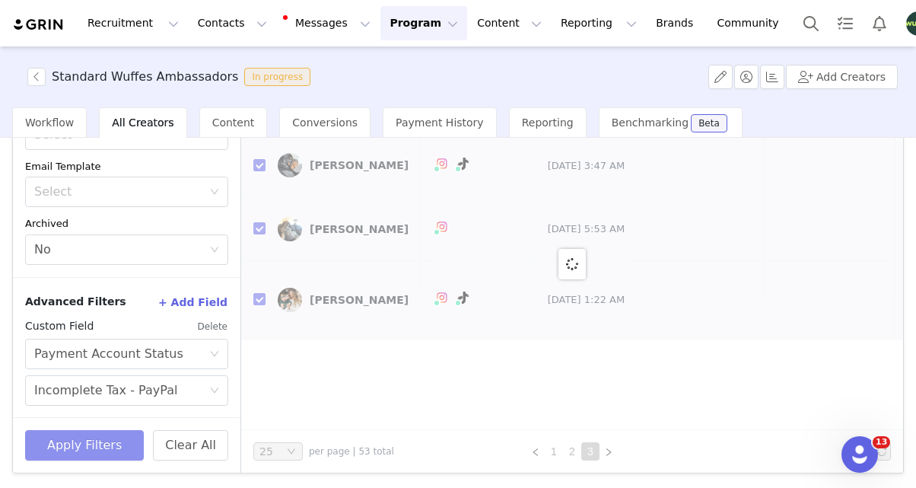
checkbox input "false"
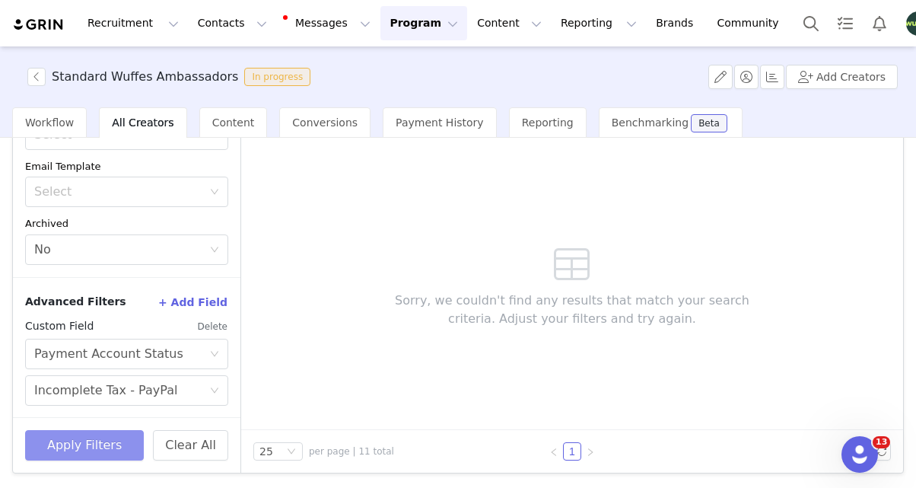
scroll to position [0, 0]
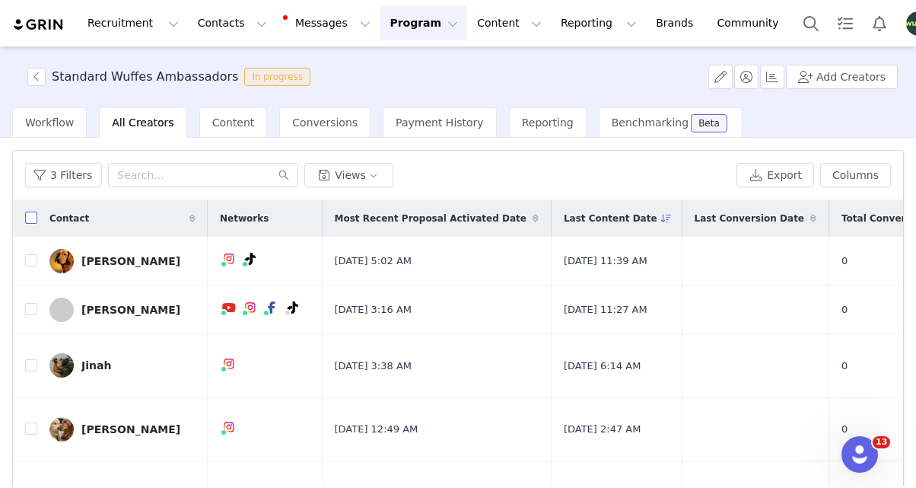
click at [27, 221] on input "checkbox" at bounding box center [31, 218] width 12 height 12
checkbox input "true"
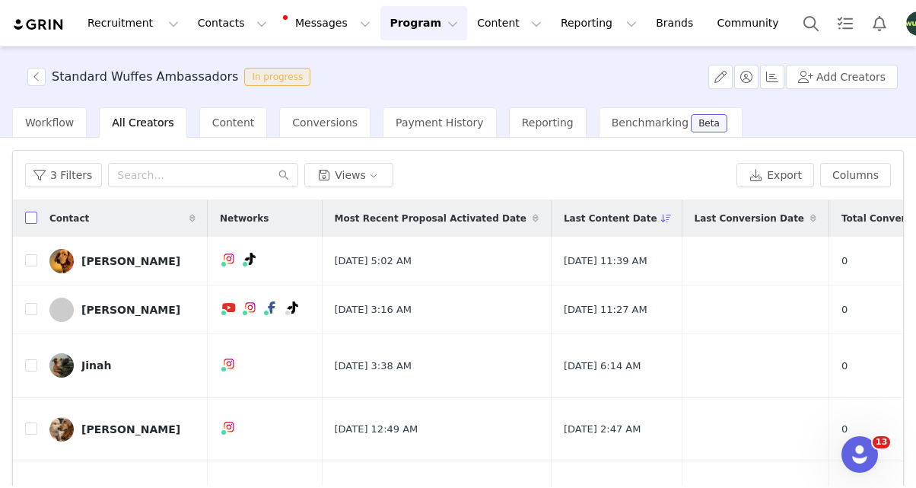
checkbox input "true"
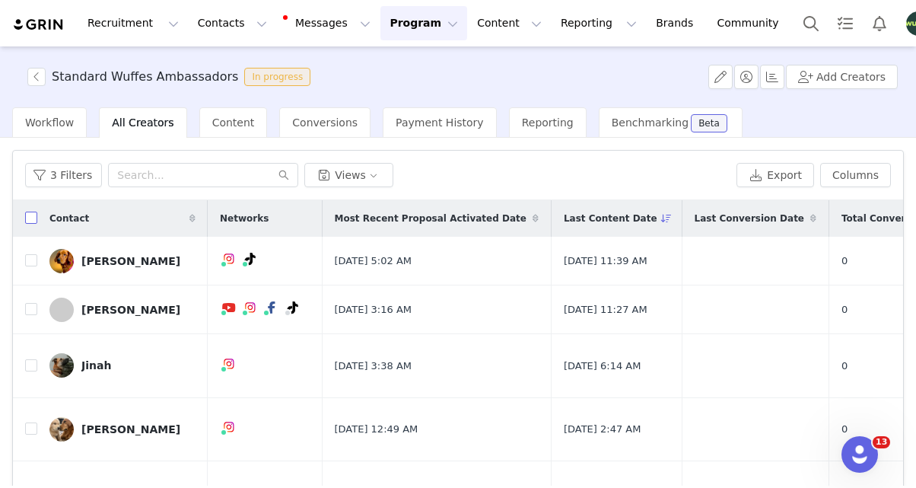
checkbox input "true"
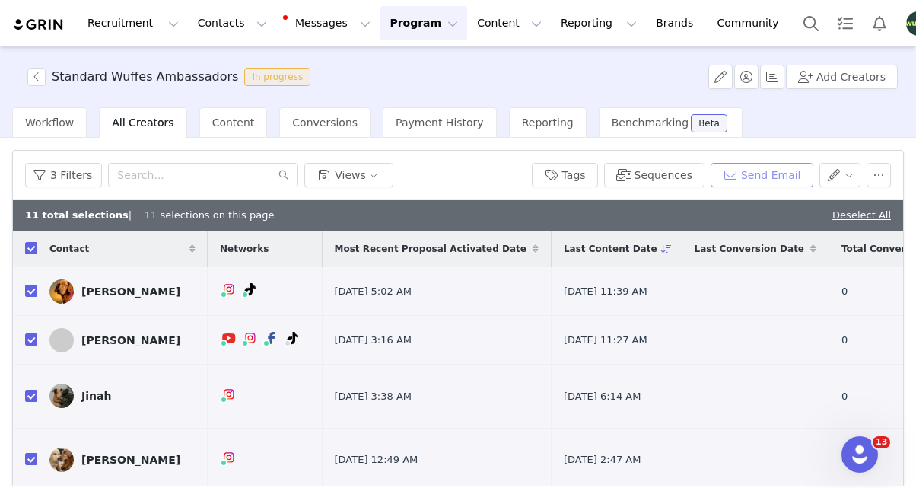
click at [763, 165] on button "Send Email" at bounding box center [762, 175] width 103 height 24
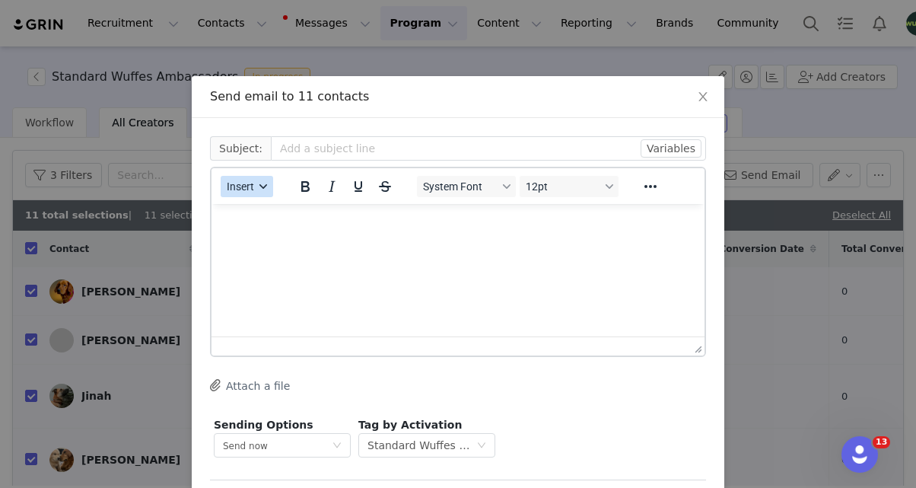
click at [247, 193] on button "Insert" at bounding box center [247, 186] width 53 height 21
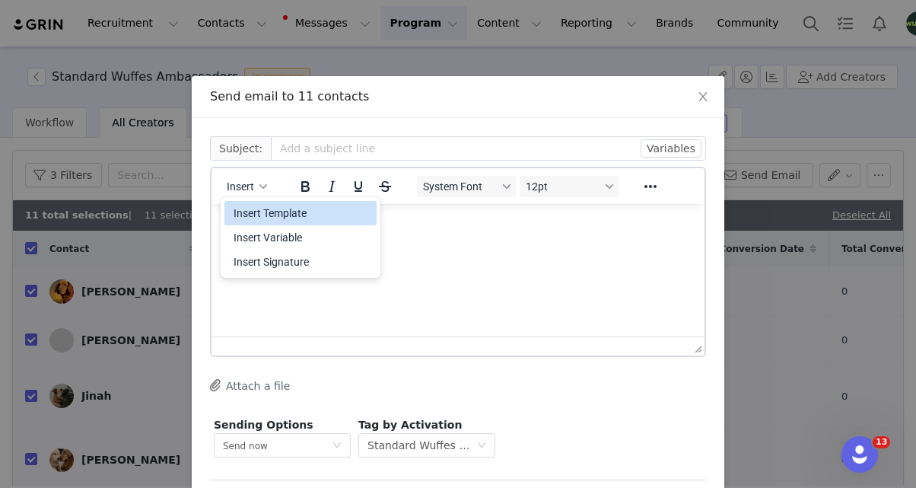
click at [253, 212] on div "Insert Template" at bounding box center [302, 213] width 137 height 18
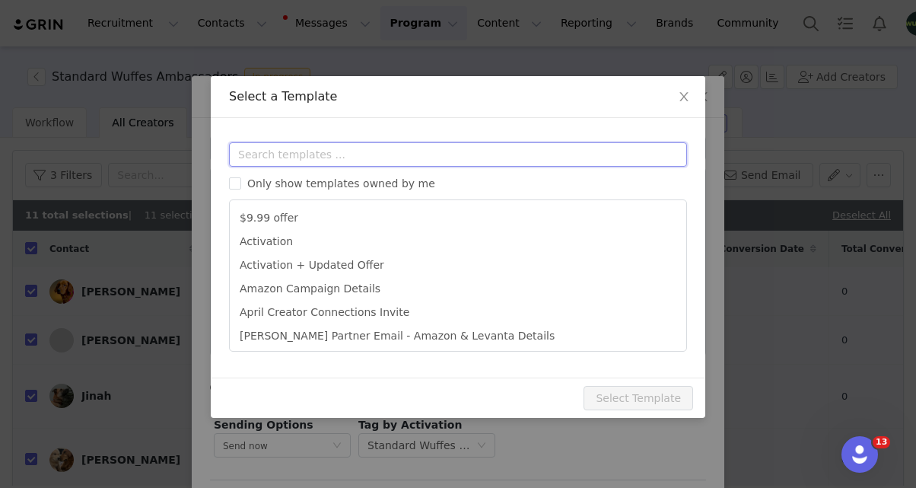
click at [301, 159] on input "text" at bounding box center [458, 154] width 458 height 24
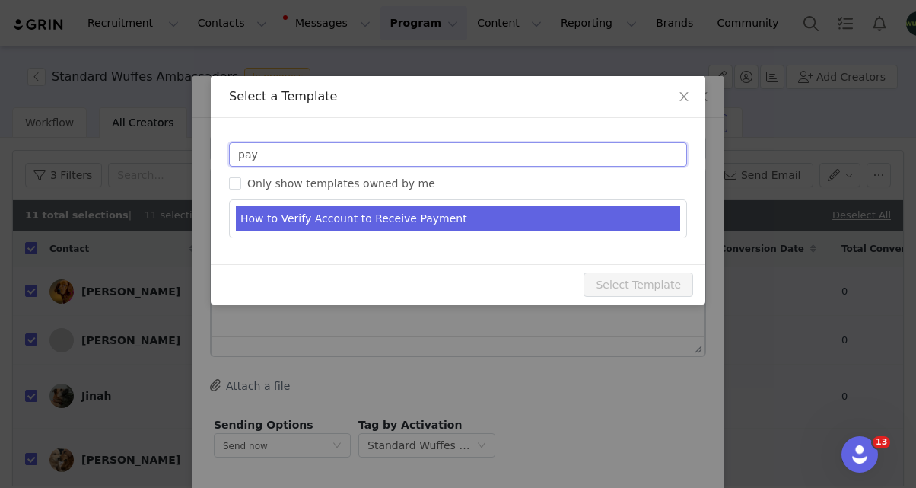
type input "pay"
type input "Do You Have Your Payments Set Up?"
click at [317, 210] on li "How to Verify Account to Receive Payment" at bounding box center [458, 218] width 445 height 25
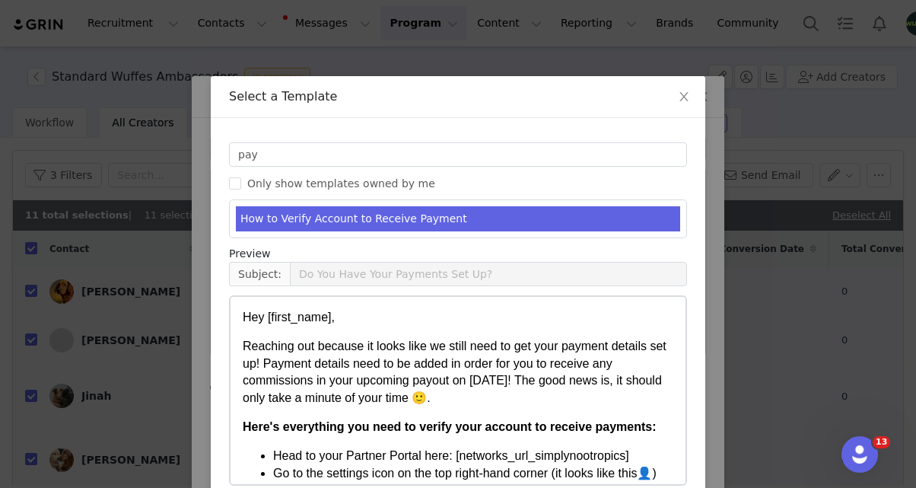
scroll to position [75, 0]
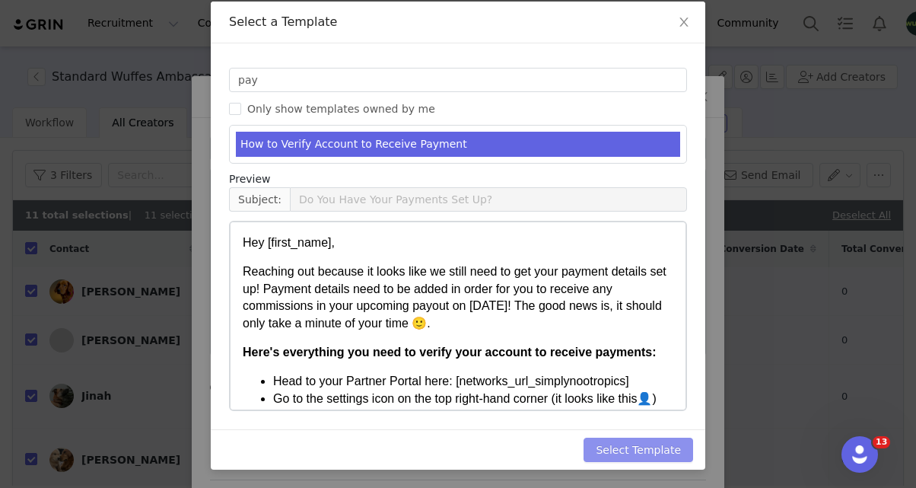
click at [639, 456] on button "Select Template" at bounding box center [639, 450] width 110 height 24
type input "Do You Have Your Payments Set Up?"
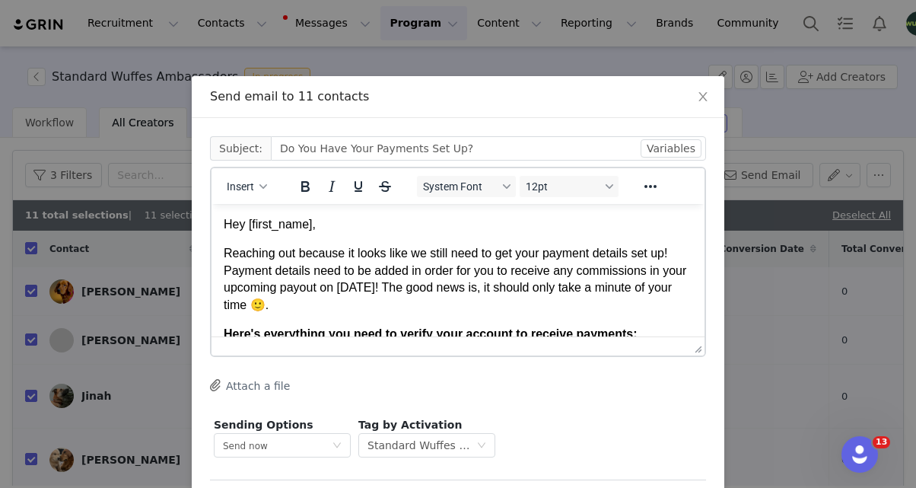
click at [515, 304] on p "Reaching out because it looks like we still need to get your payment details se…" at bounding box center [458, 279] width 469 height 69
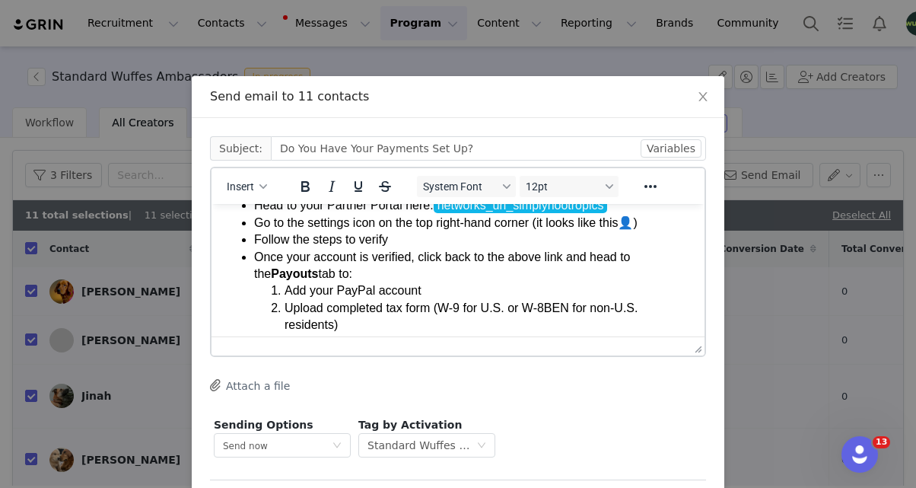
scroll to position [65, 0]
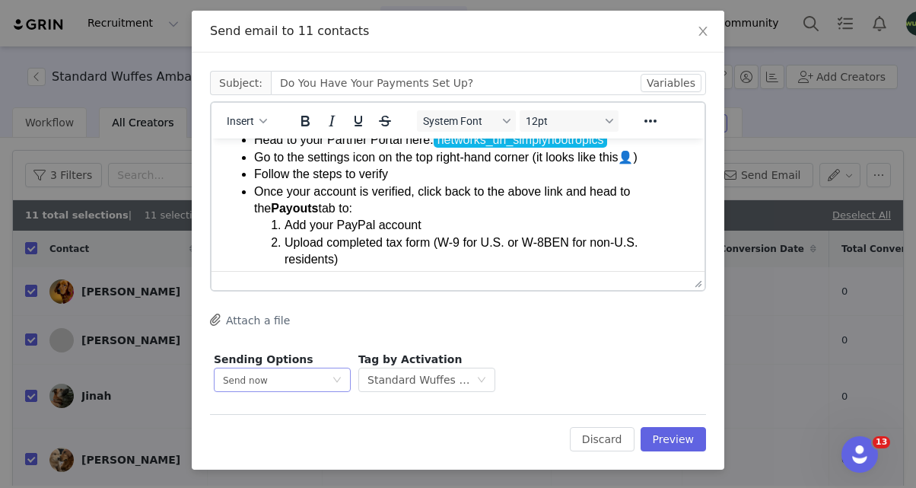
click at [264, 379] on span "Send now" at bounding box center [245, 380] width 45 height 11
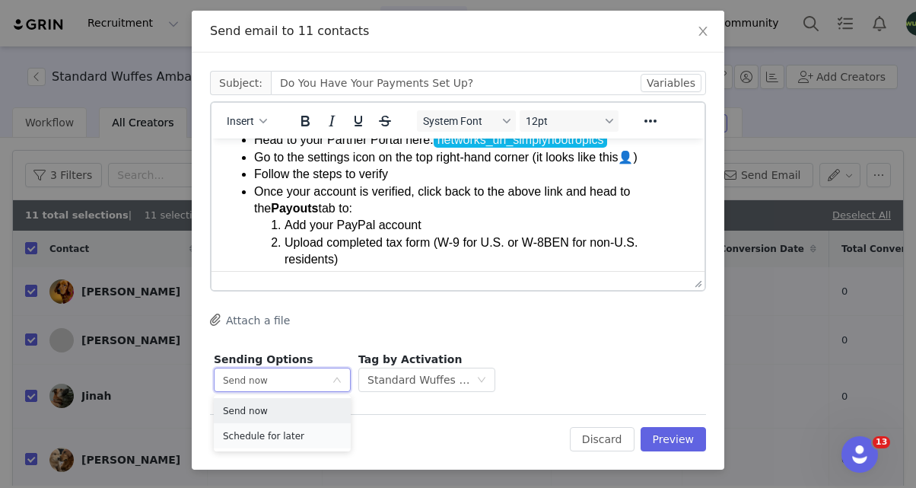
click at [261, 435] on span "Schedule for later" at bounding box center [263, 436] width 81 height 11
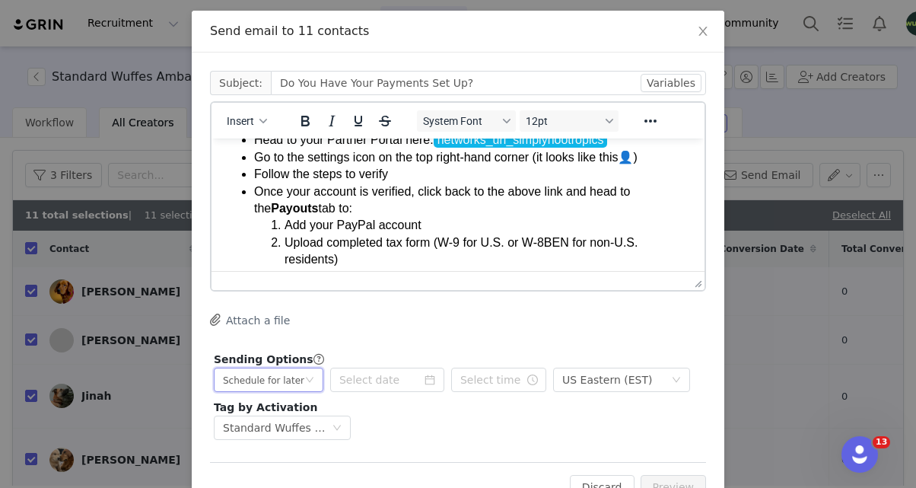
click at [381, 392] on div "Sending Options GRIN will send this email at the scheduled time, but it’s possi…" at bounding box center [458, 396] width 496 height 96
click at [384, 380] on input at bounding box center [387, 380] width 114 height 24
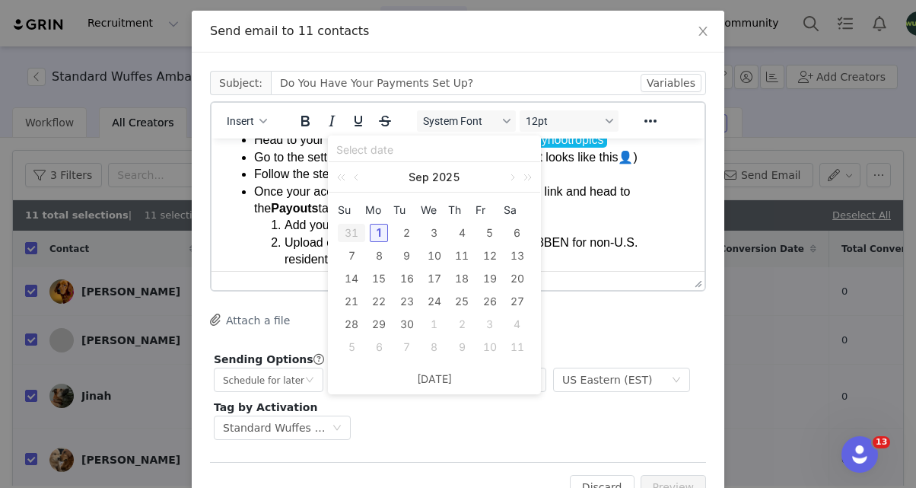
click at [377, 228] on div "1" at bounding box center [379, 233] width 18 height 18
type input "2025-09-01"
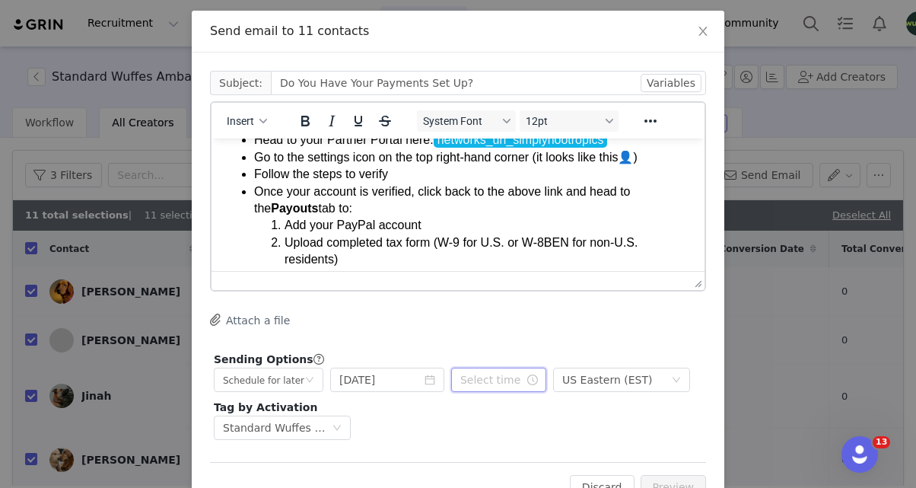
click at [471, 371] on input "text" at bounding box center [498, 380] width 95 height 24
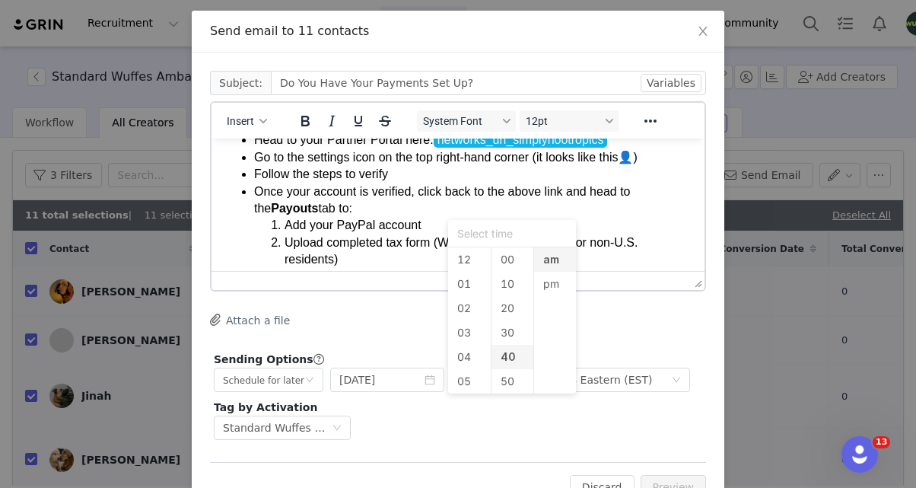
scroll to position [97, 0]
click at [467, 288] on li "02" at bounding box center [469, 296] width 43 height 24
type input "2:40 am"
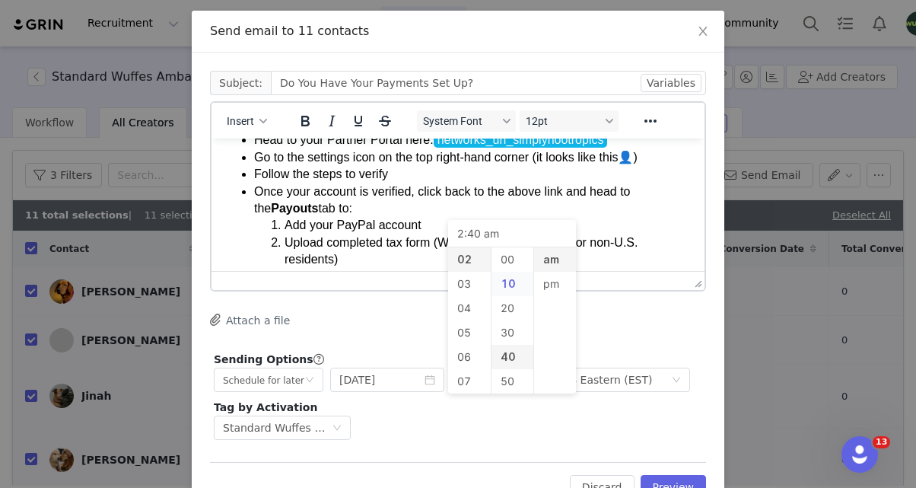
click at [509, 279] on li "10" at bounding box center [513, 284] width 43 height 24
type input "2:10 am"
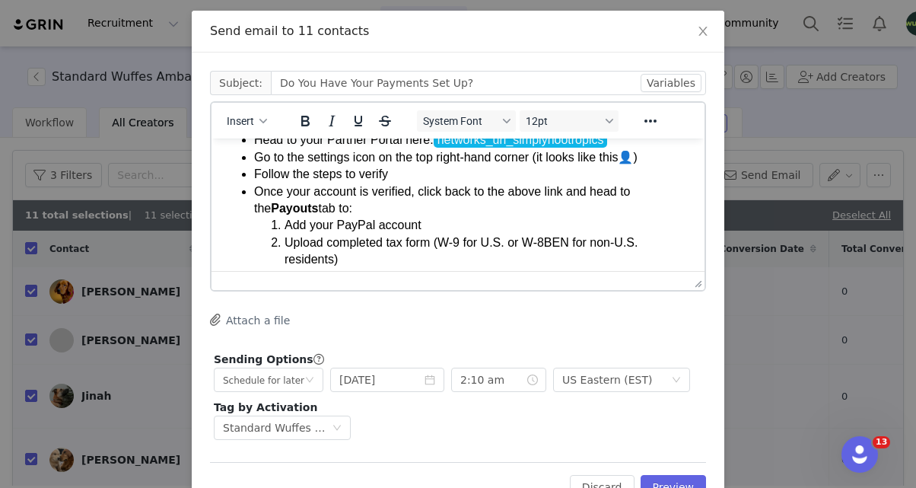
click at [663, 327] on div "Attach a file" at bounding box center [458, 321] width 496 height 16
click at [518, 377] on input "2:10 am" at bounding box center [498, 380] width 95 height 24
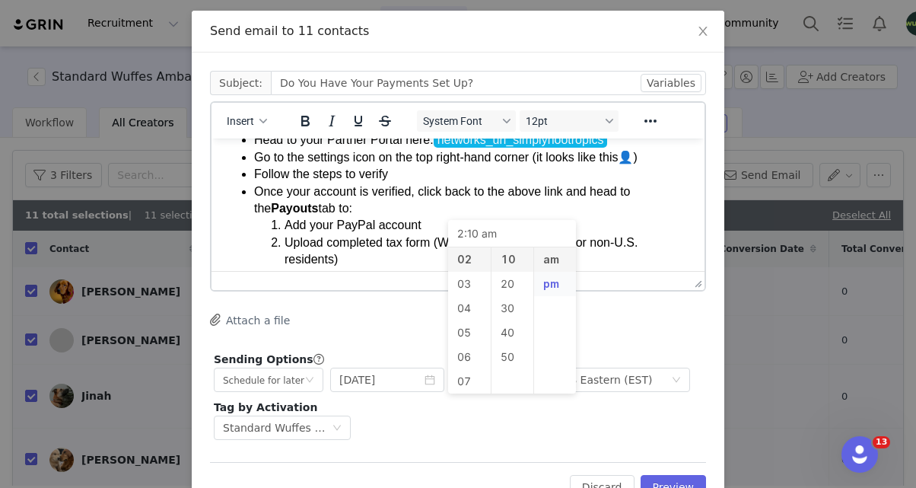
click at [553, 295] on li "pm" at bounding box center [555, 284] width 43 height 24
type input "2:10 pm"
click at [640, 333] on div "Cc: Subject: Do You Have Your Payments Set Up? Variables Insert System Font 12p…" at bounding box center [458, 257] width 496 height 373
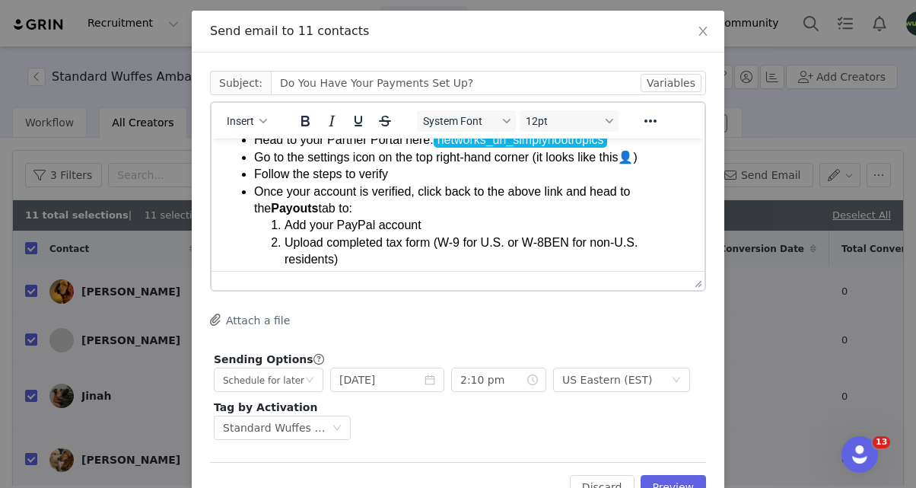
scroll to position [113, 0]
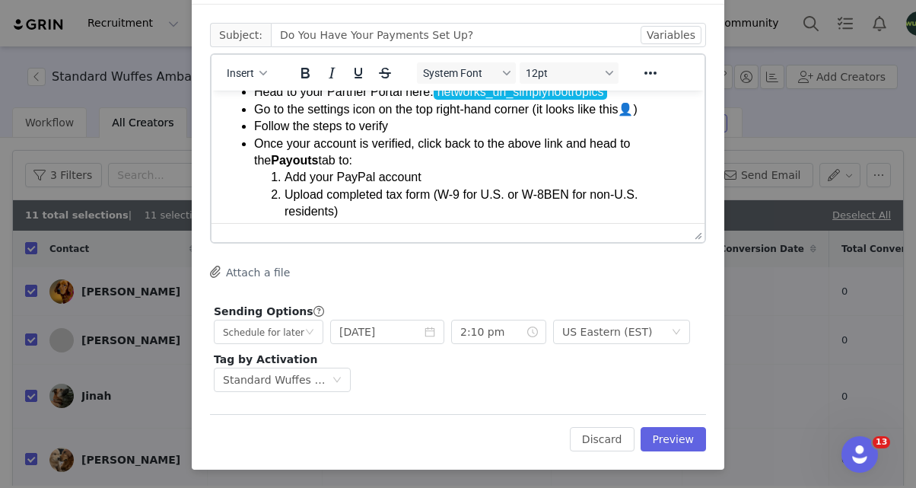
click at [681, 451] on div "Cc: Subject: Do You Have Your Payments Set Up? Variables Insert System Font 12p…" at bounding box center [458, 237] width 533 height 465
click at [676, 429] on button "Preview" at bounding box center [674, 439] width 66 height 24
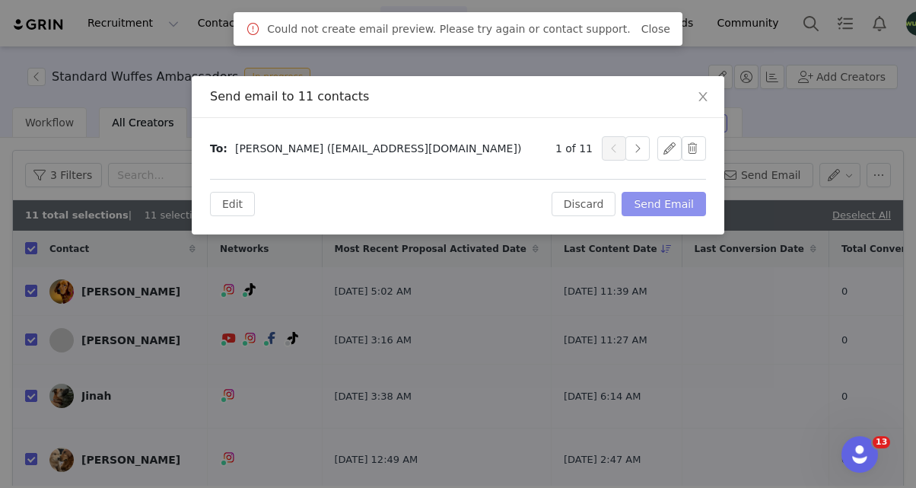
click at [672, 209] on button "Send Email" at bounding box center [664, 204] width 84 height 24
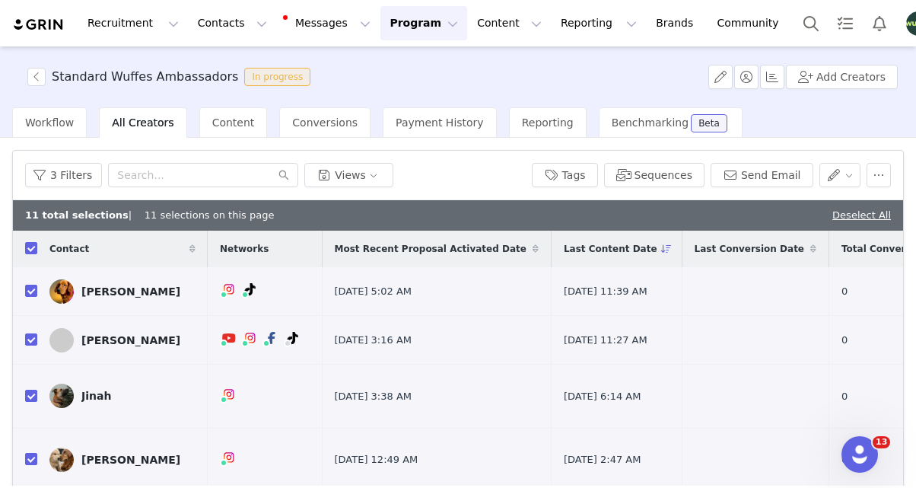
click at [384, 19] on button "Program Program" at bounding box center [424, 23] width 87 height 34
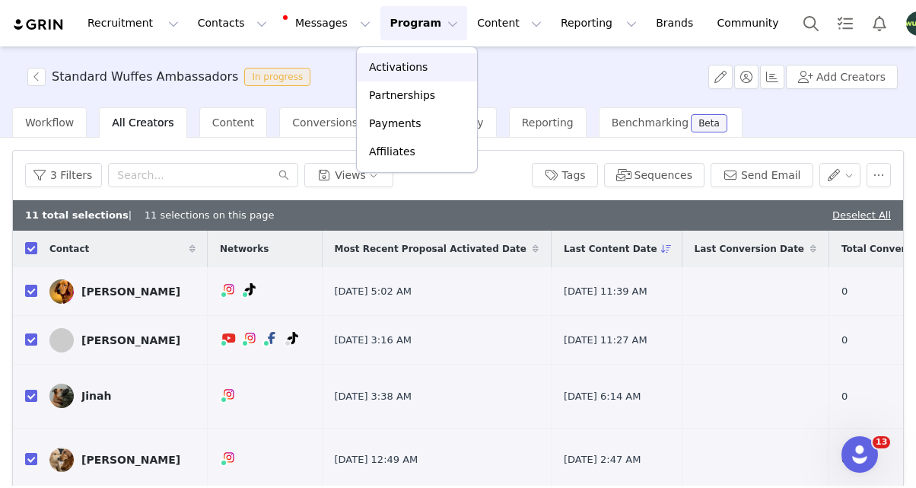
click at [392, 64] on p "Activations" at bounding box center [398, 67] width 59 height 16
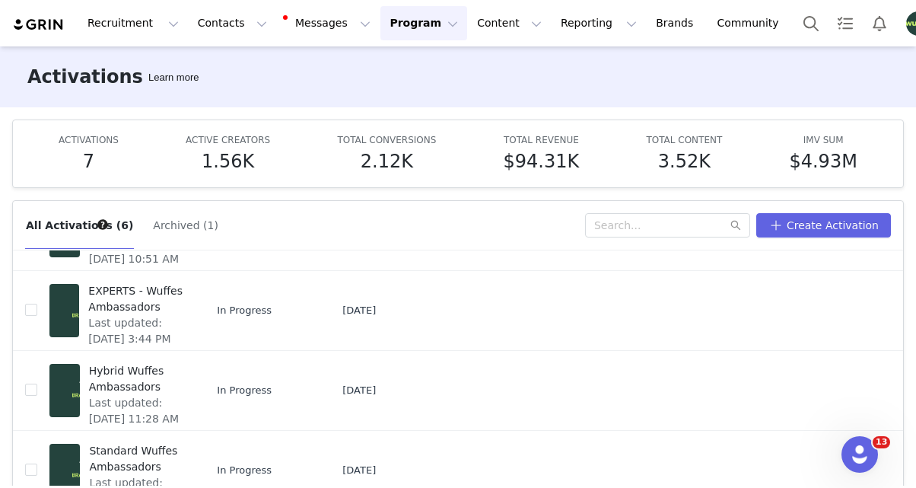
scroll to position [256, 0]
click at [302, 20] on button "Messages Messages" at bounding box center [328, 23] width 103 height 34
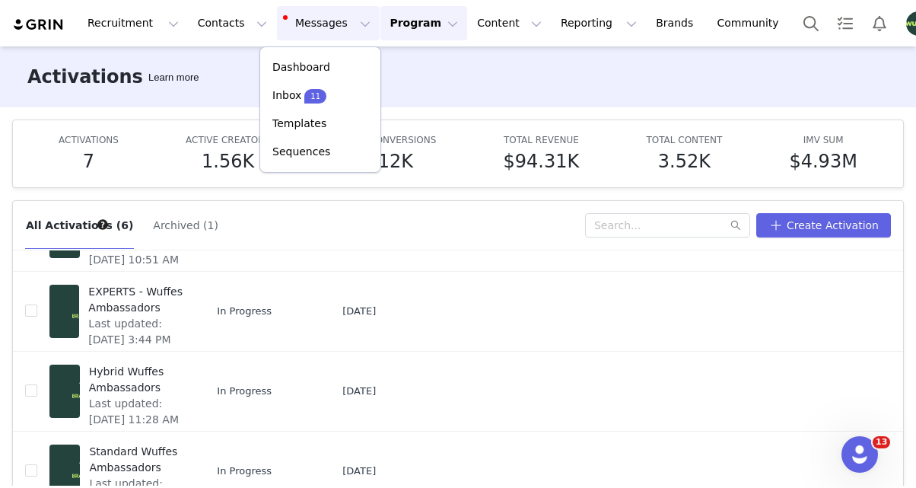
click at [422, 39] on button "Program Program" at bounding box center [424, 23] width 87 height 34
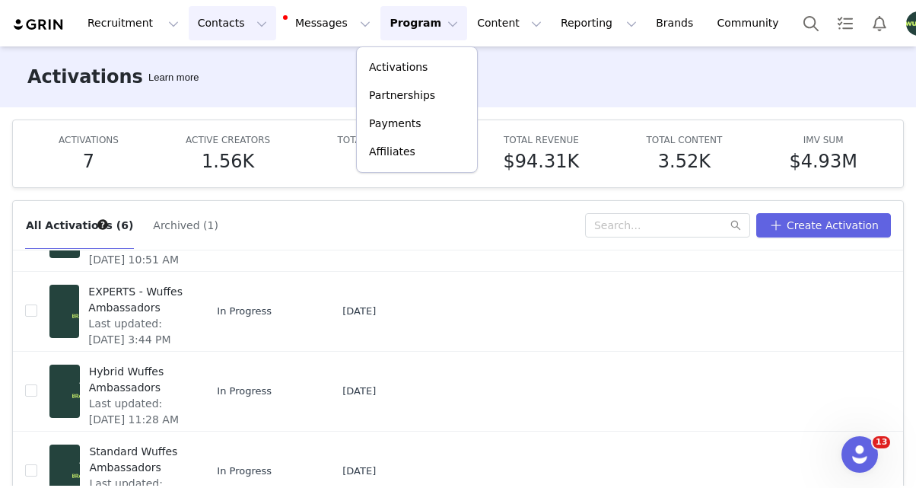
click at [189, 25] on button "Contacts Contacts" at bounding box center [233, 23] width 88 height 34
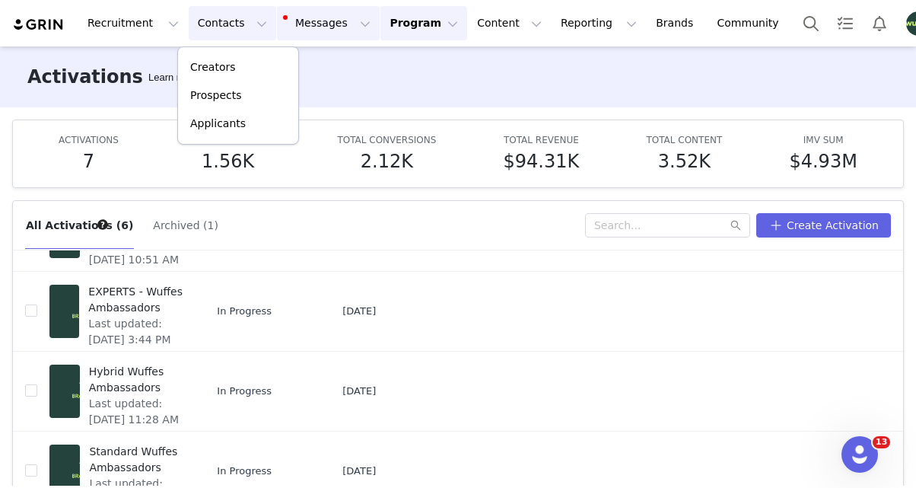
click at [350, 34] on button "Messages Messages" at bounding box center [328, 23] width 103 height 34
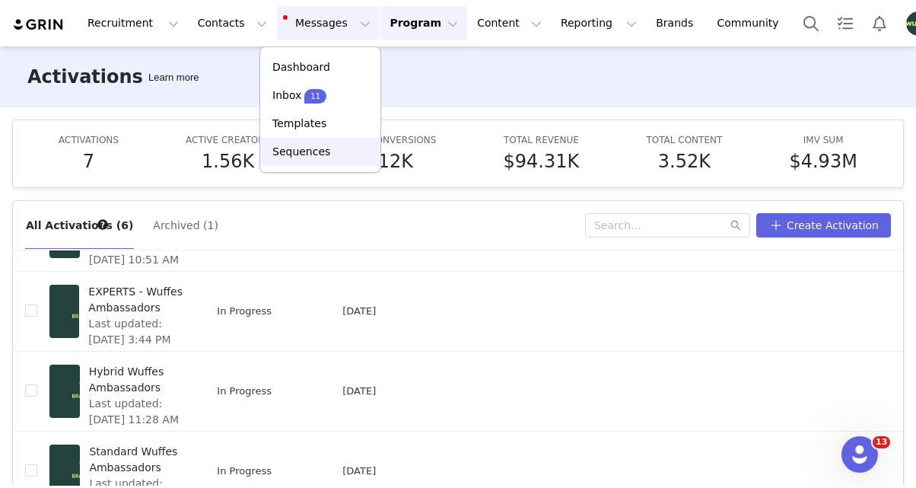
click at [321, 154] on p "Sequences" at bounding box center [301, 152] width 58 height 16
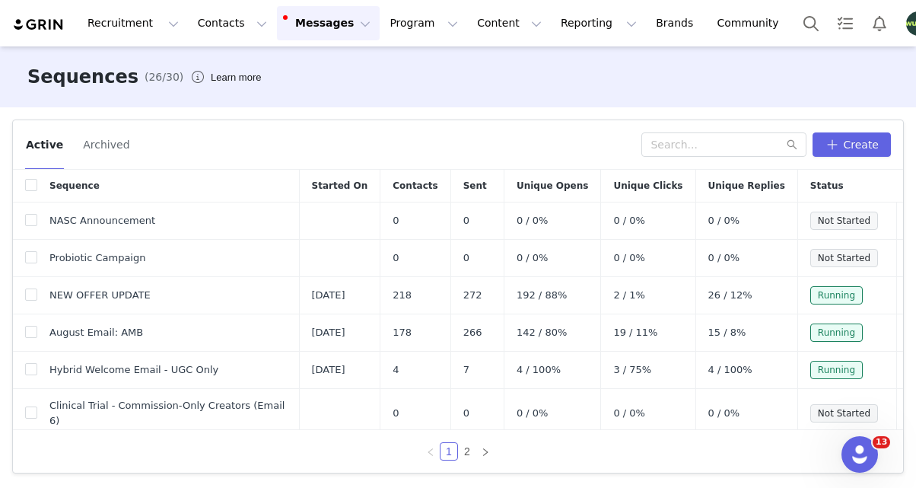
click at [328, 27] on button "Messages Messages" at bounding box center [328, 23] width 103 height 34
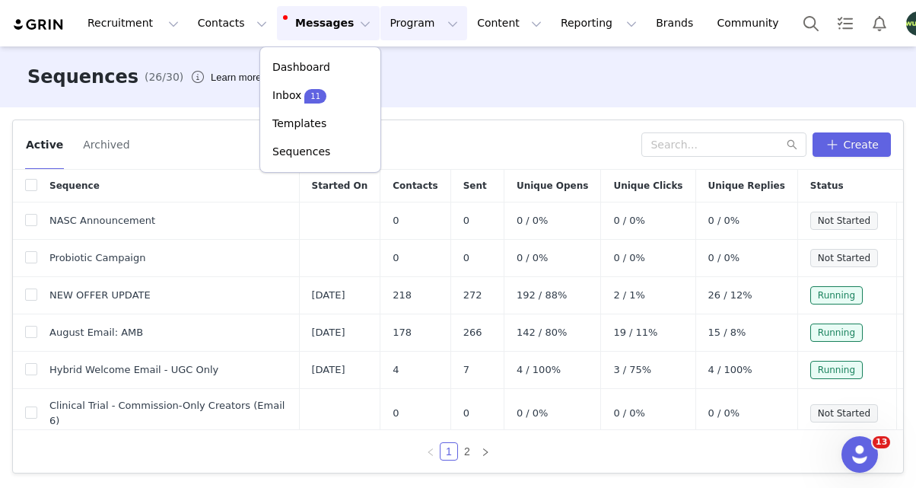
click at [406, 18] on button "Program Program" at bounding box center [424, 23] width 87 height 34
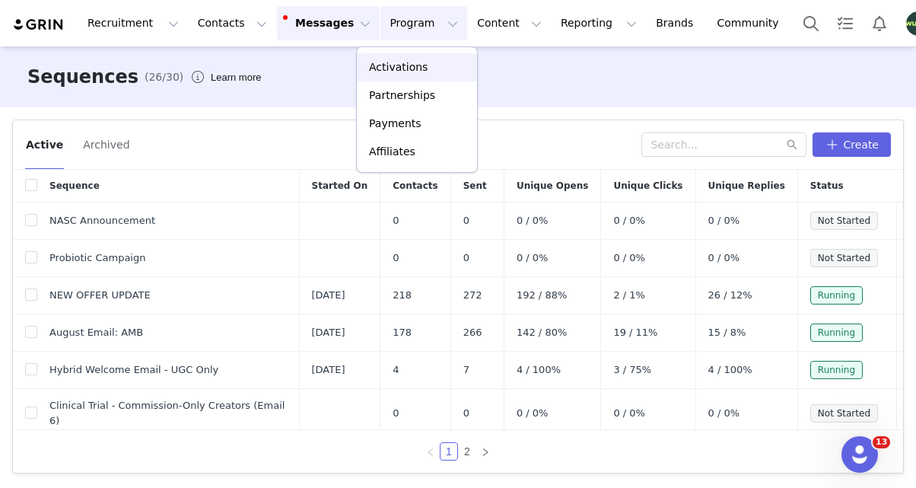
click at [409, 62] on p "Activations" at bounding box center [398, 67] width 59 height 16
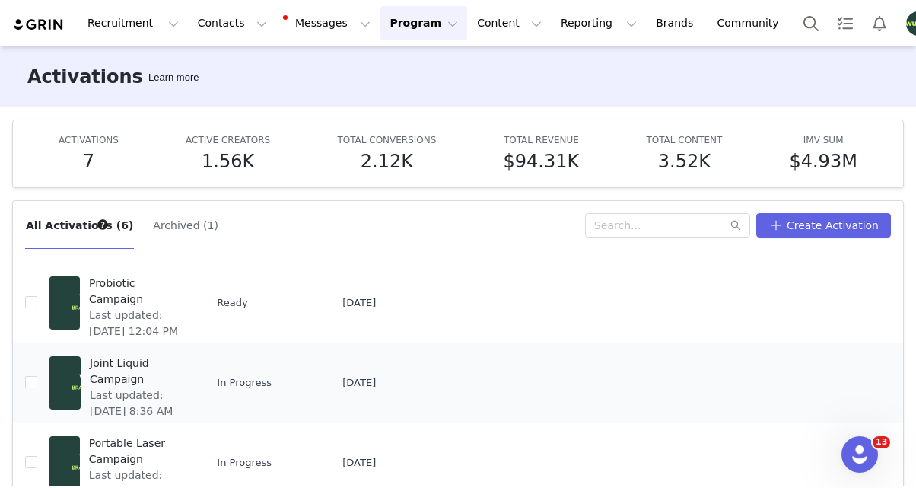
scroll to position [94, 0]
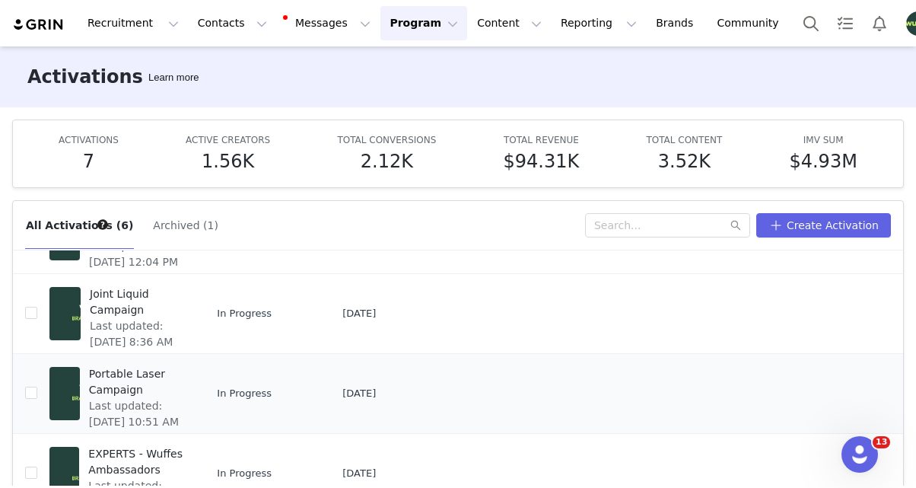
click at [112, 385] on span "Portable Laser Campaign" at bounding box center [136, 382] width 95 height 32
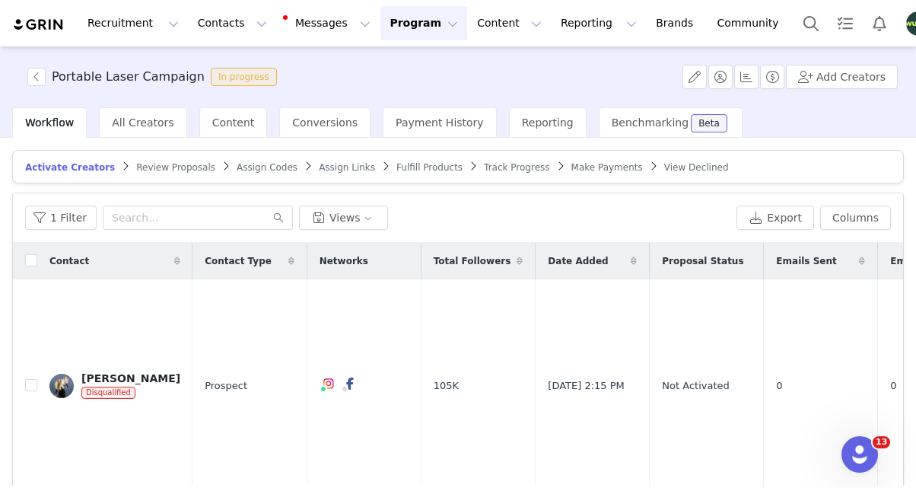
click at [587, 164] on span "Make Payments" at bounding box center [608, 167] width 72 height 11
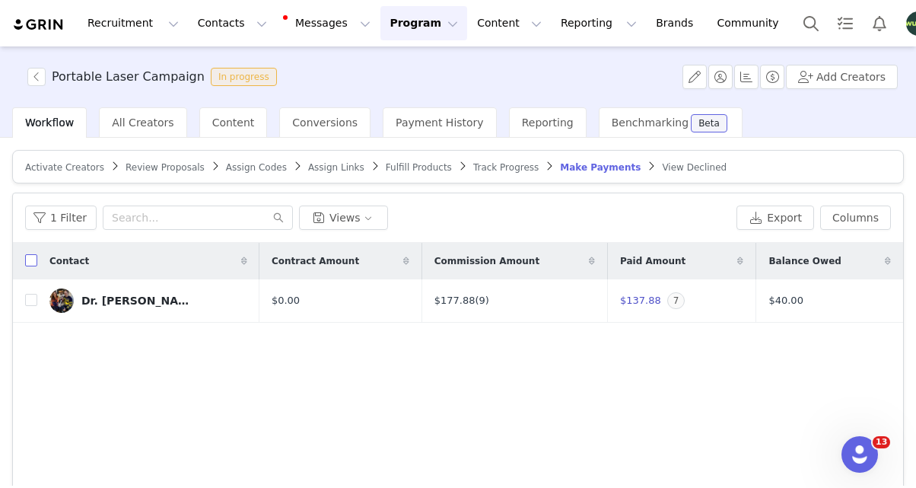
click at [28, 260] on input "checkbox" at bounding box center [31, 260] width 12 height 12
checkbox input "true"
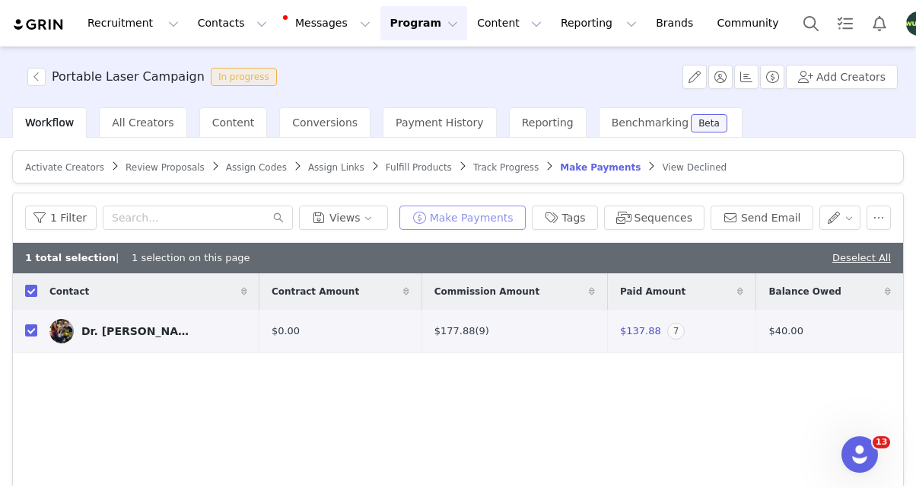
click at [486, 215] on button "Make Payments" at bounding box center [463, 218] width 126 height 24
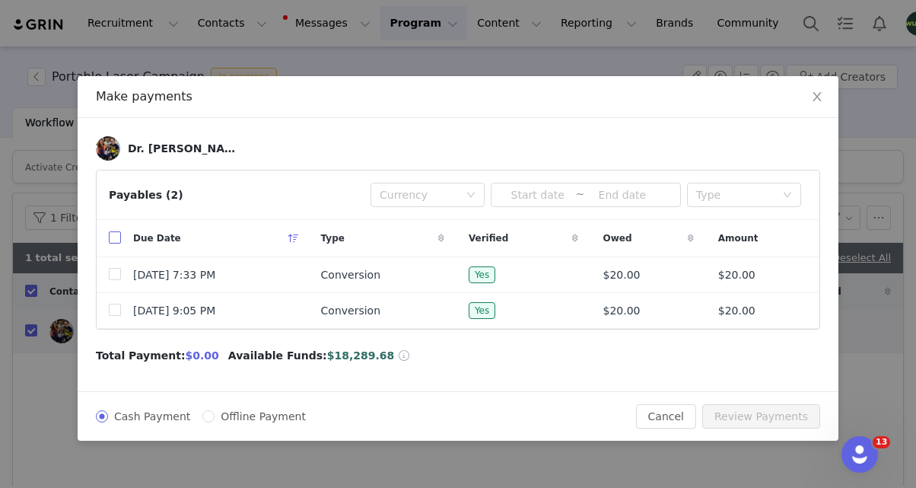
click at [113, 231] on label at bounding box center [115, 239] width 12 height 16
click at [113, 231] on input "checkbox" at bounding box center [115, 237] width 12 height 12
checkbox input "true"
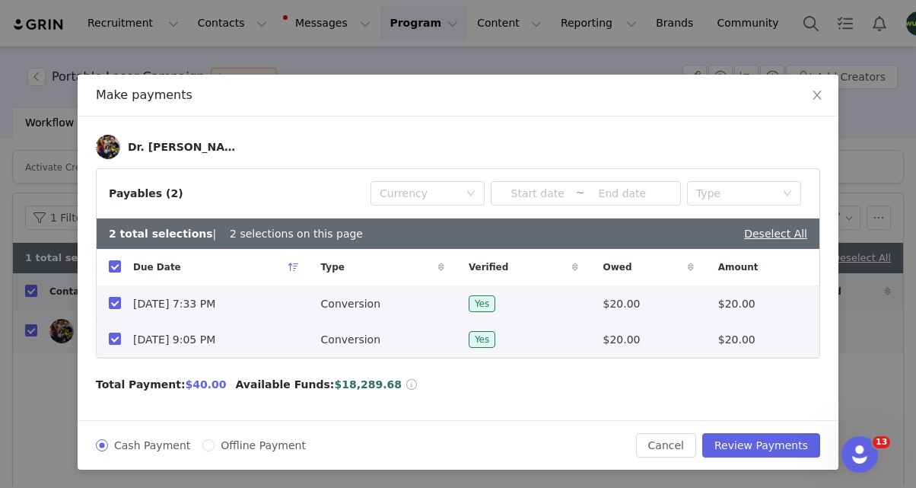
scroll to position [1, 0]
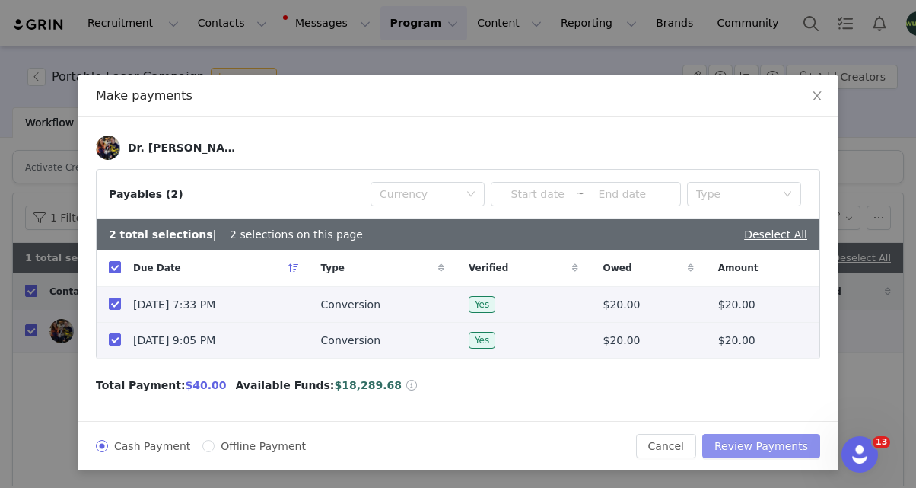
click at [757, 439] on button "Review Payments" at bounding box center [762, 446] width 118 height 24
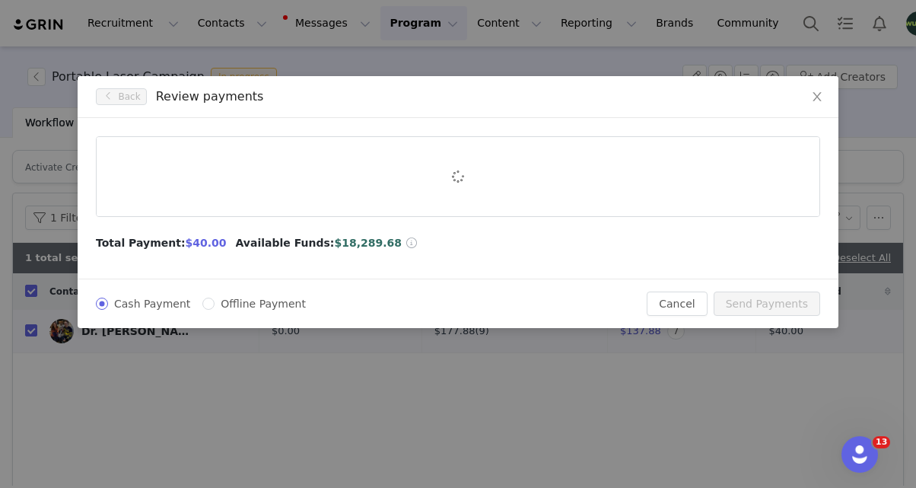
scroll to position [0, 0]
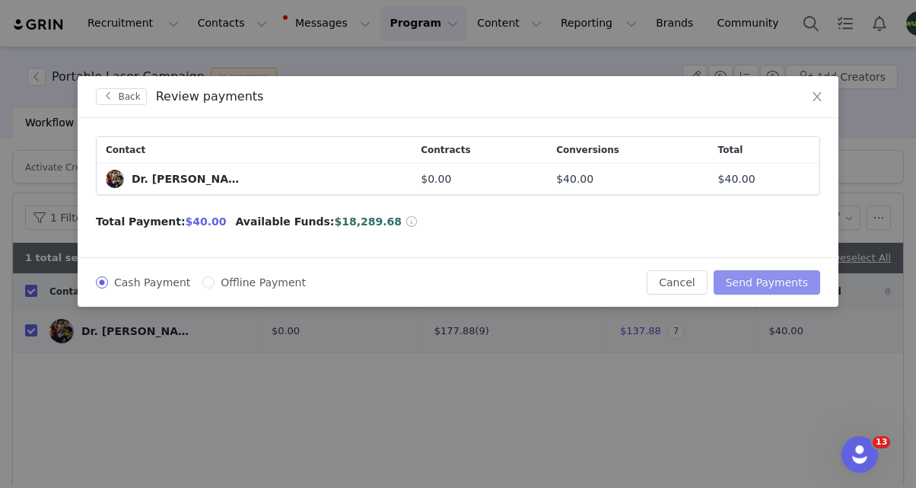
click at [787, 285] on button "Send Payments" at bounding box center [767, 282] width 107 height 24
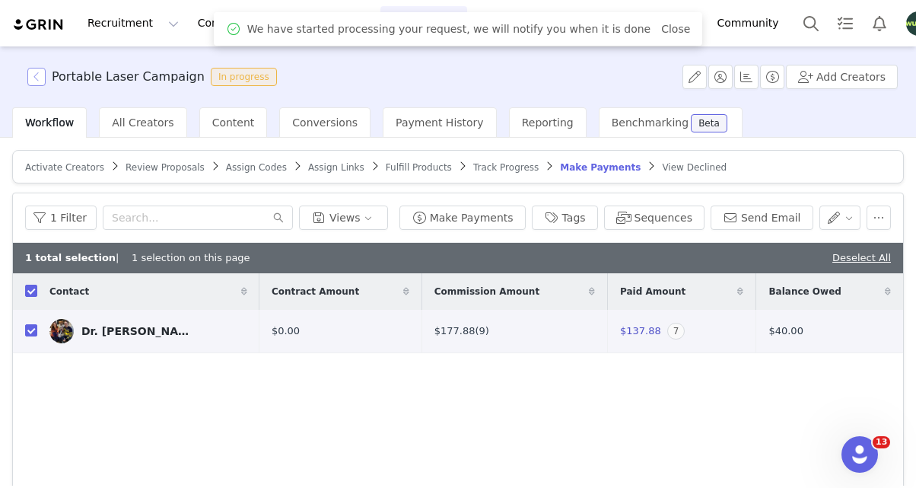
click at [30, 75] on button "button" at bounding box center [36, 77] width 18 height 18
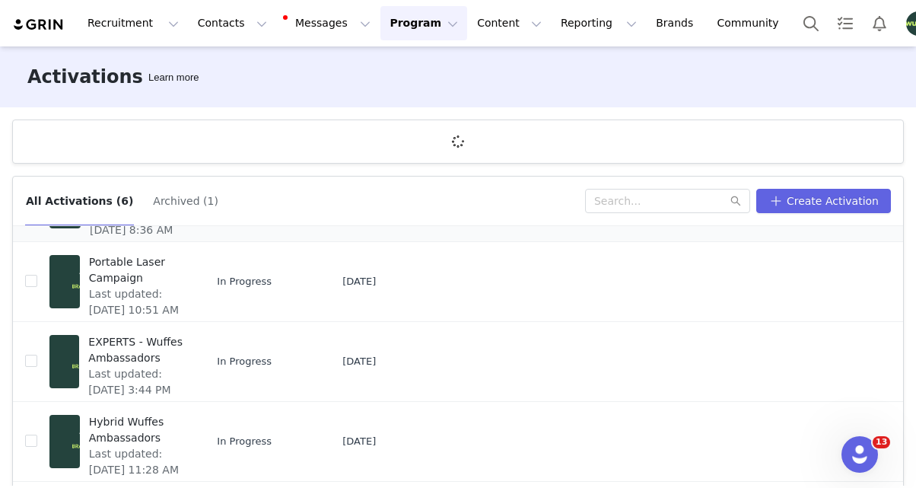
scroll to position [183, 0]
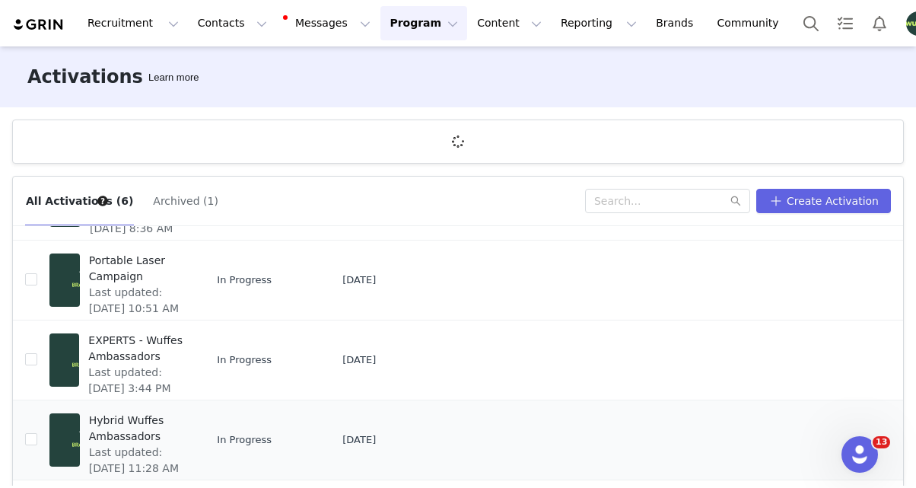
click at [119, 425] on span "Hybrid Wuffes Ambassadors" at bounding box center [136, 429] width 95 height 32
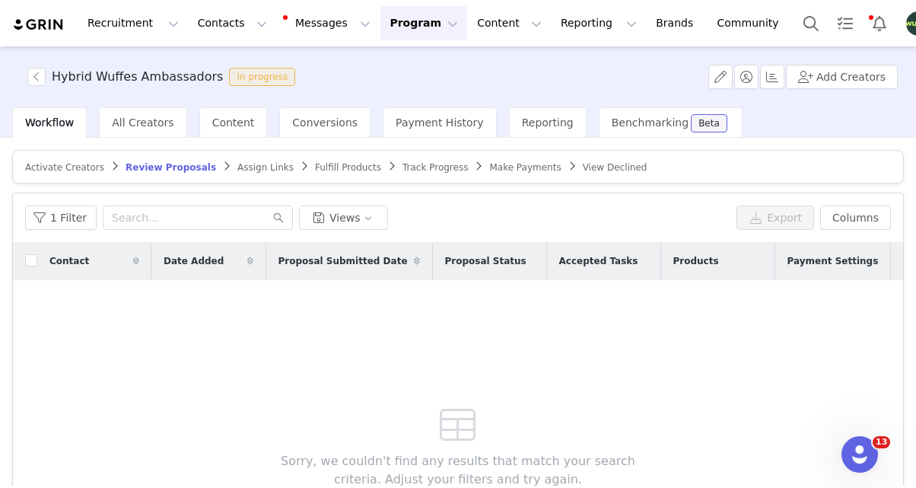
click at [492, 160] on article "Activate Creators Review Proposals Assign Links Fulfill Products Track Progress…" at bounding box center [458, 166] width 892 height 33
click at [129, 123] on span "All Creators" at bounding box center [143, 122] width 62 height 12
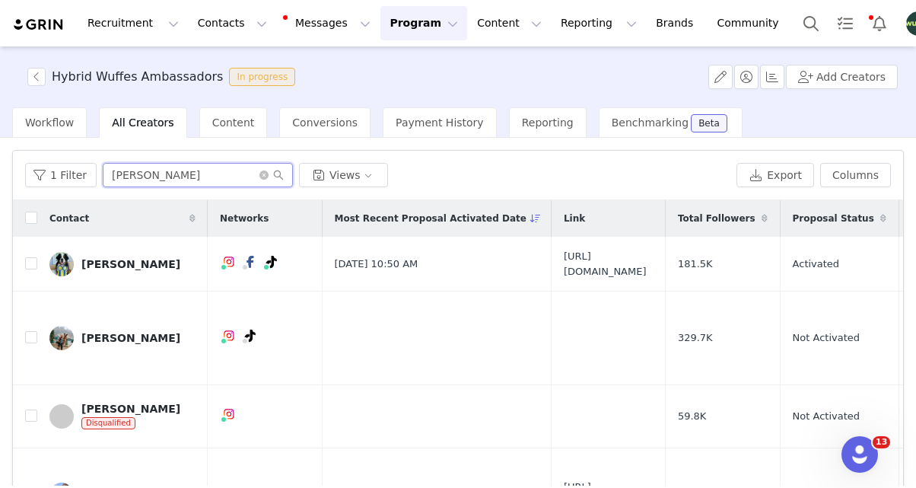
click at [149, 180] on input "katie" at bounding box center [198, 175] width 190 height 24
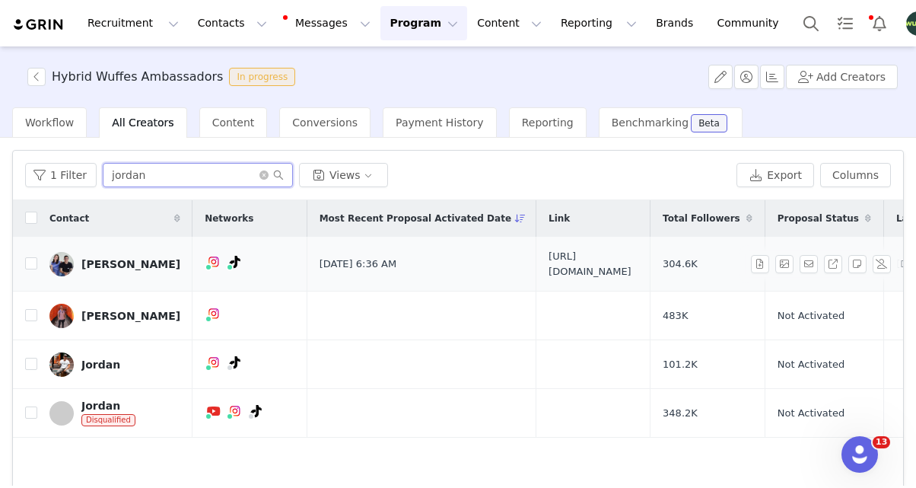
type input "jordan"
click at [101, 270] on link "Jordan Durst" at bounding box center [114, 264] width 131 height 24
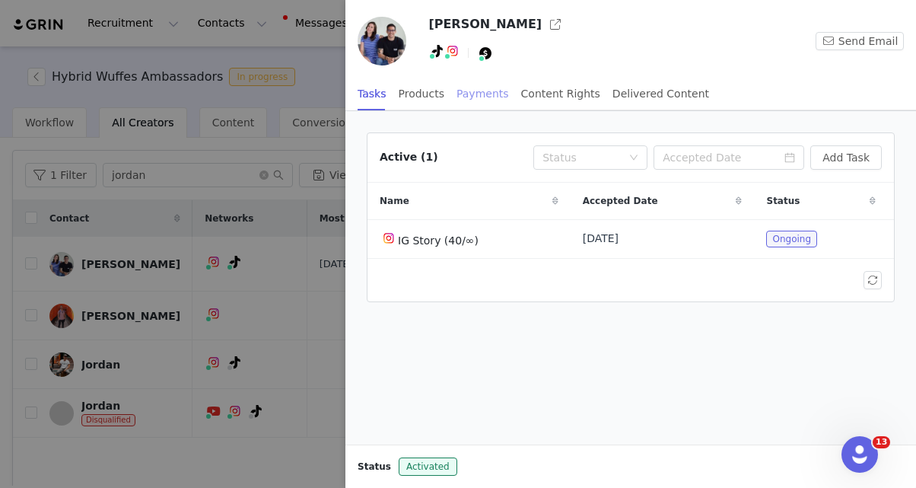
click at [495, 97] on div "Payments" at bounding box center [483, 94] width 53 height 34
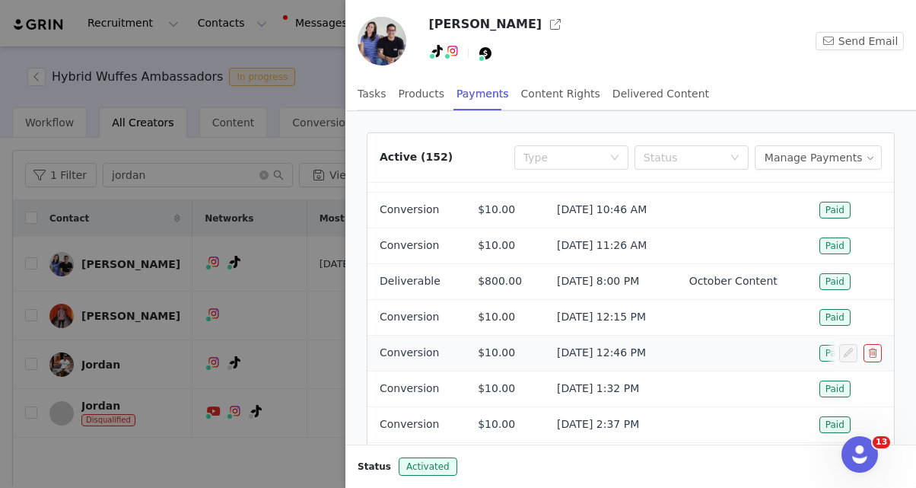
scroll to position [81, 0]
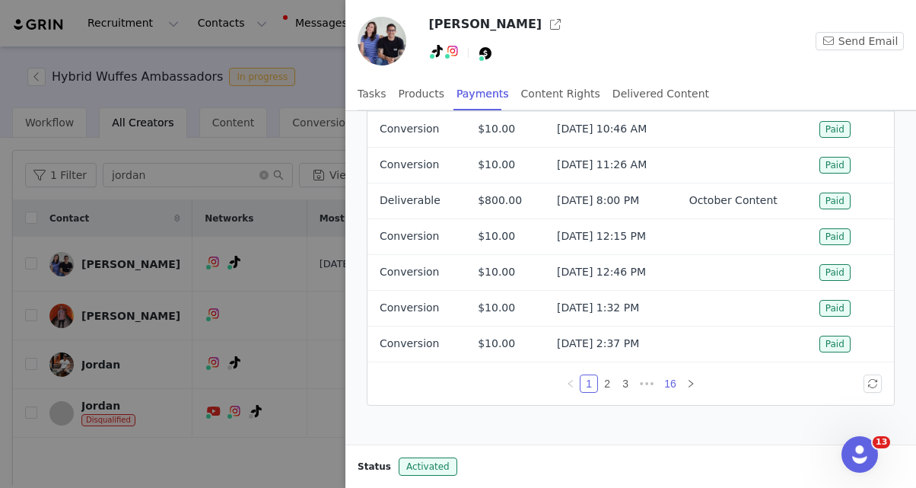
click at [671, 384] on link "16" at bounding box center [670, 383] width 21 height 17
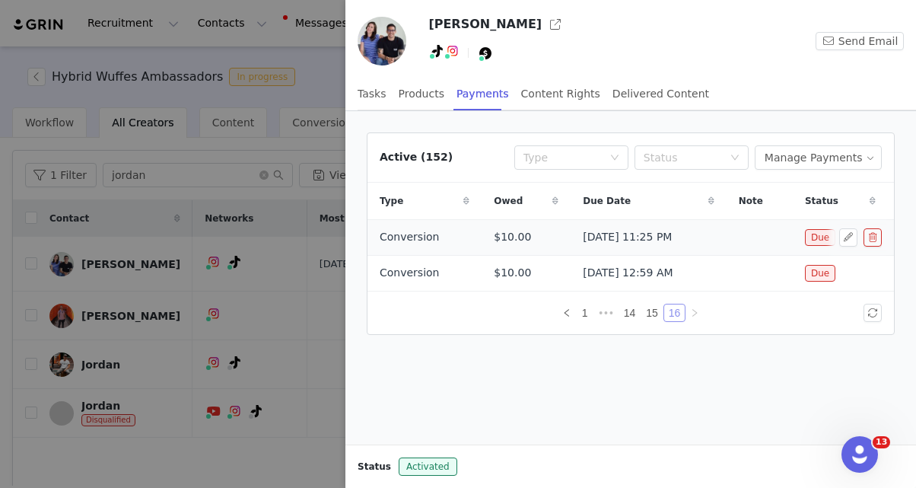
scroll to position [0, 0]
click at [859, 150] on button "Manage Payments" at bounding box center [818, 157] width 127 height 24
click at [786, 214] on span at bounding box center [779, 212] width 15 height 17
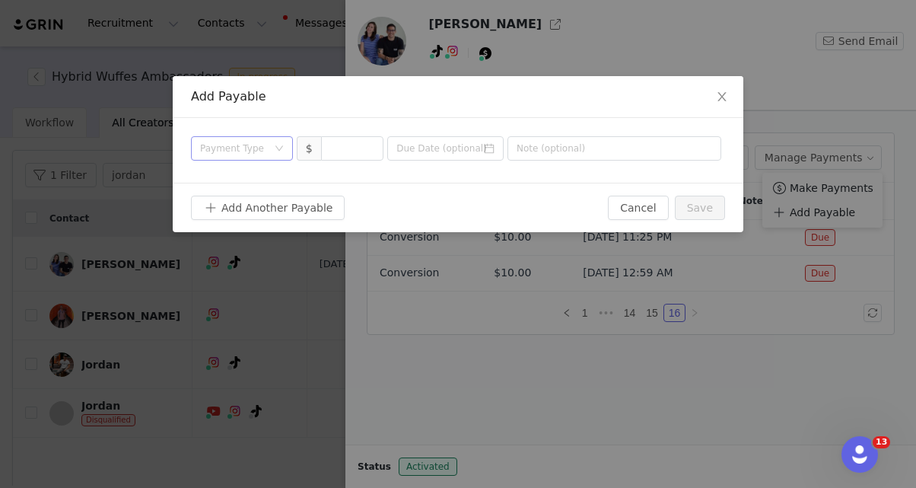
click at [263, 155] on div "Payment Type" at bounding box center [233, 148] width 67 height 15
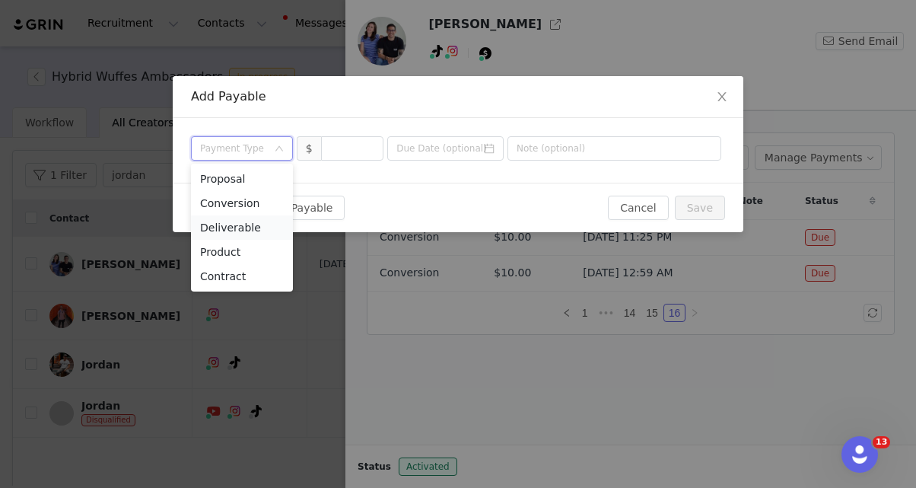
click at [253, 228] on li "Deliverable" at bounding box center [242, 227] width 102 height 24
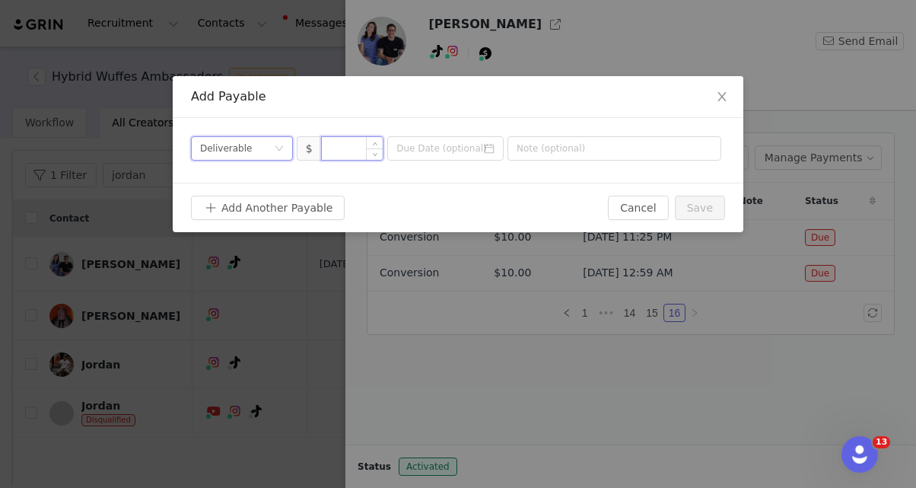
click at [347, 153] on input at bounding box center [353, 148] width 62 height 23
type input "1,150"
click at [422, 151] on input at bounding box center [445, 148] width 116 height 24
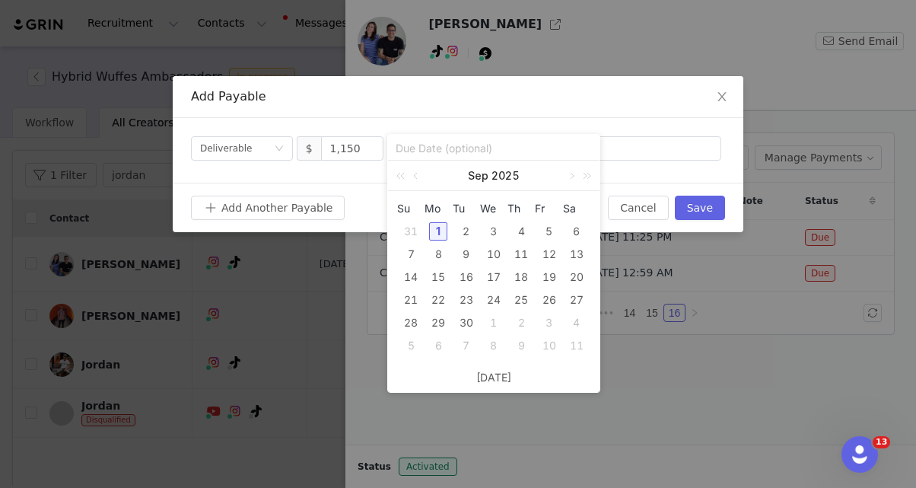
click at [439, 227] on div "1" at bounding box center [438, 231] width 18 height 18
type input "2025-09-01"
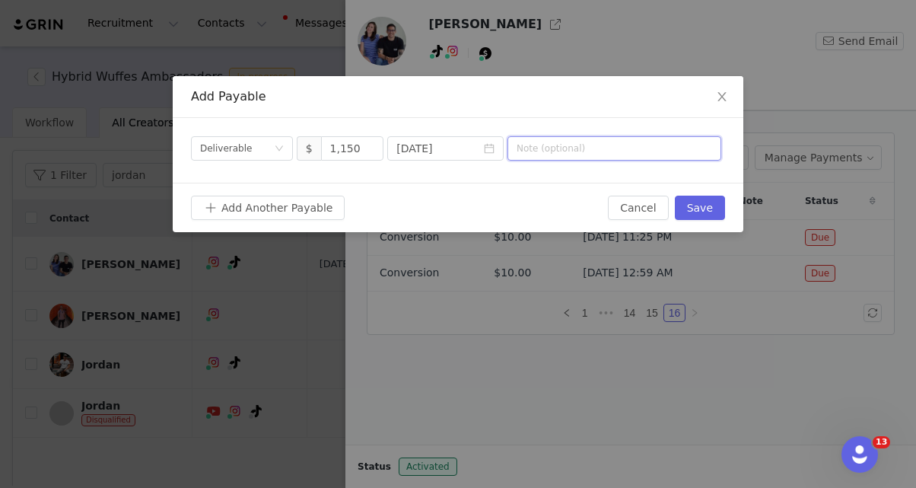
click at [564, 154] on input "text" at bounding box center [615, 148] width 214 height 24
type input "August Content"
click at [703, 196] on button "Save" at bounding box center [700, 208] width 50 height 24
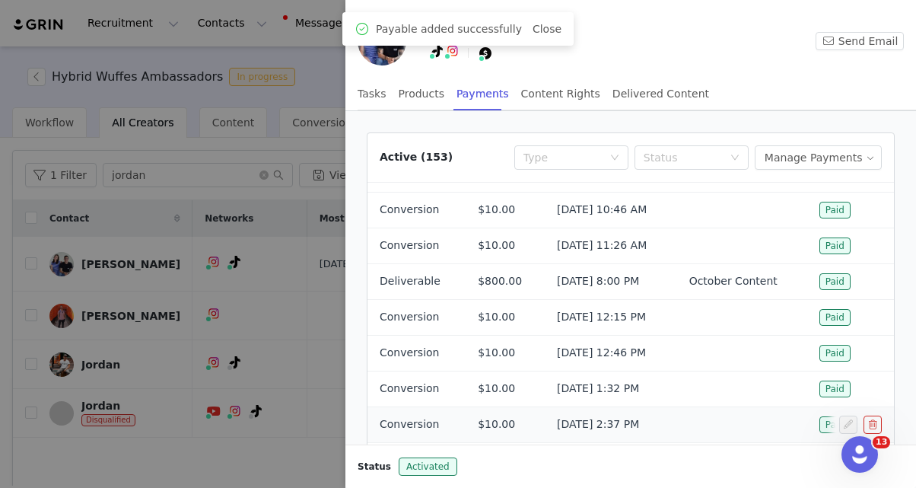
scroll to position [81, 0]
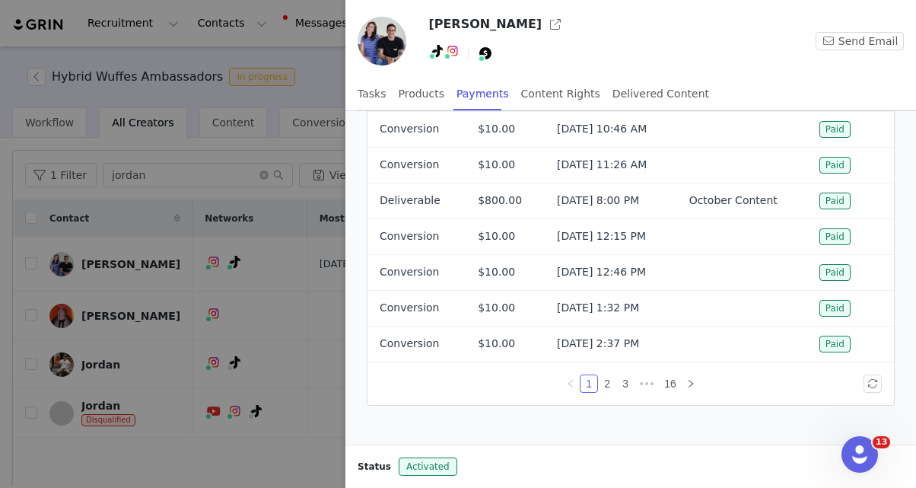
click at [279, 445] on div at bounding box center [458, 244] width 916 height 488
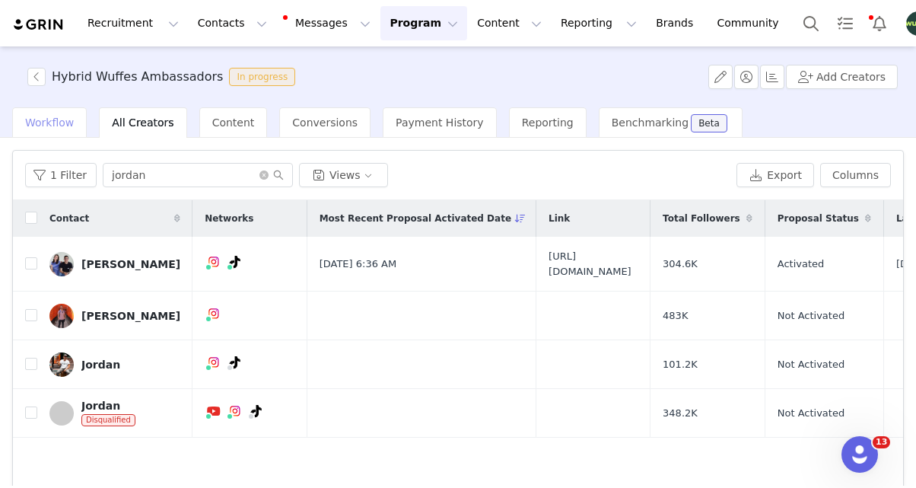
click at [53, 123] on span "Workflow" at bounding box center [49, 122] width 49 height 12
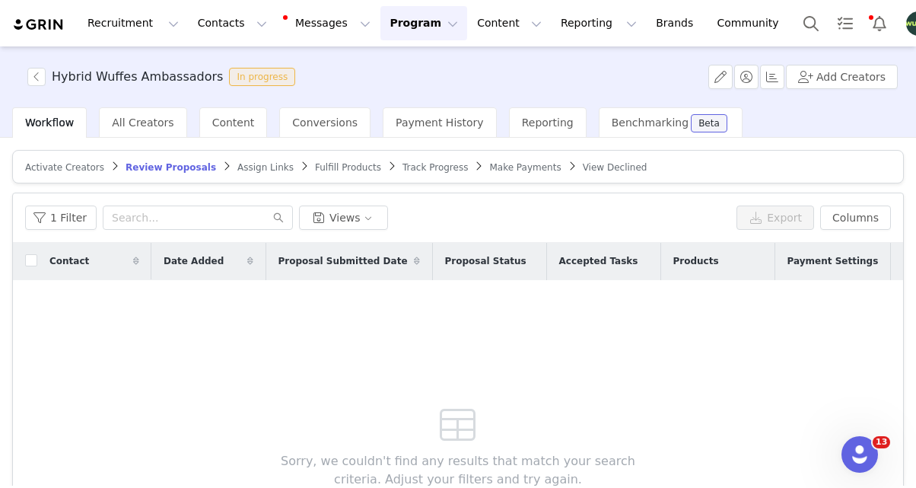
click at [506, 165] on span "Make Payments" at bounding box center [525, 167] width 72 height 11
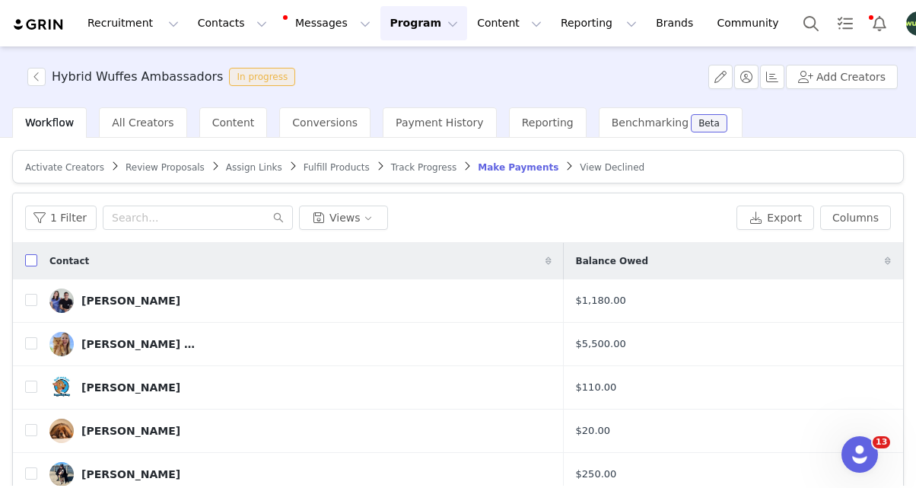
click at [34, 259] on input "checkbox" at bounding box center [31, 260] width 12 height 12
checkbox input "true"
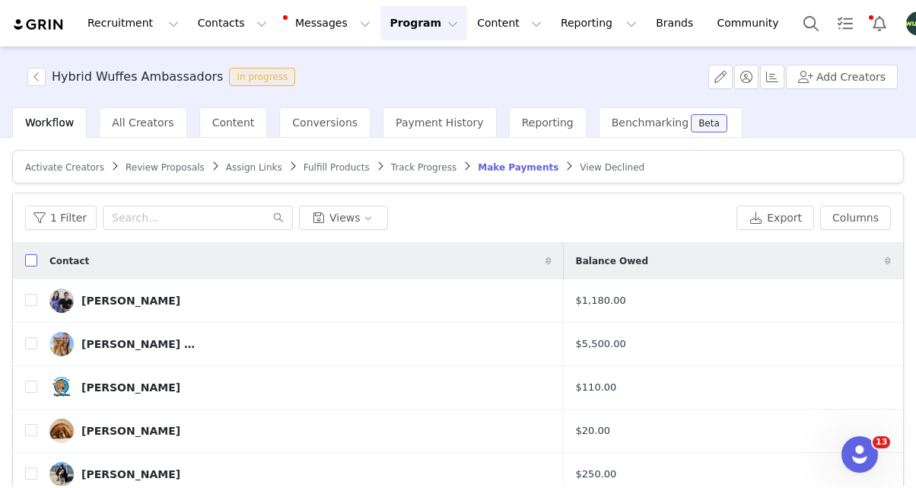
checkbox input "true"
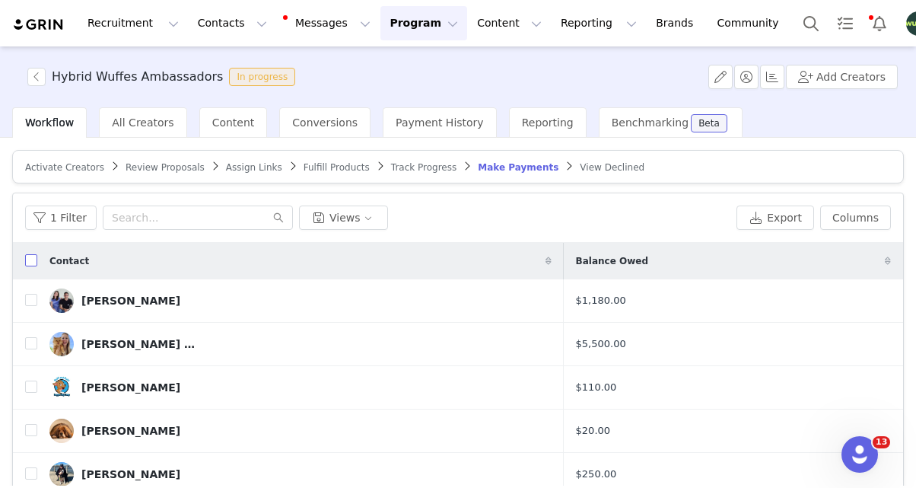
checkbox input "true"
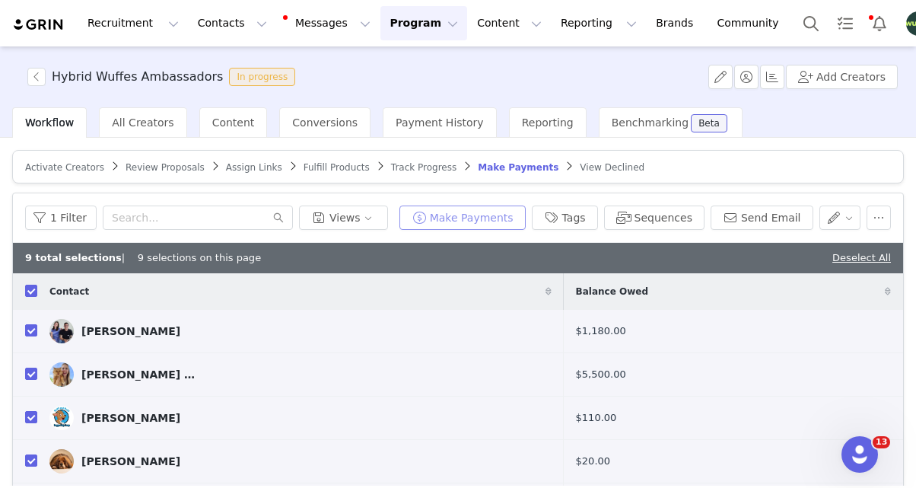
click at [492, 218] on button "Make Payments" at bounding box center [463, 218] width 126 height 24
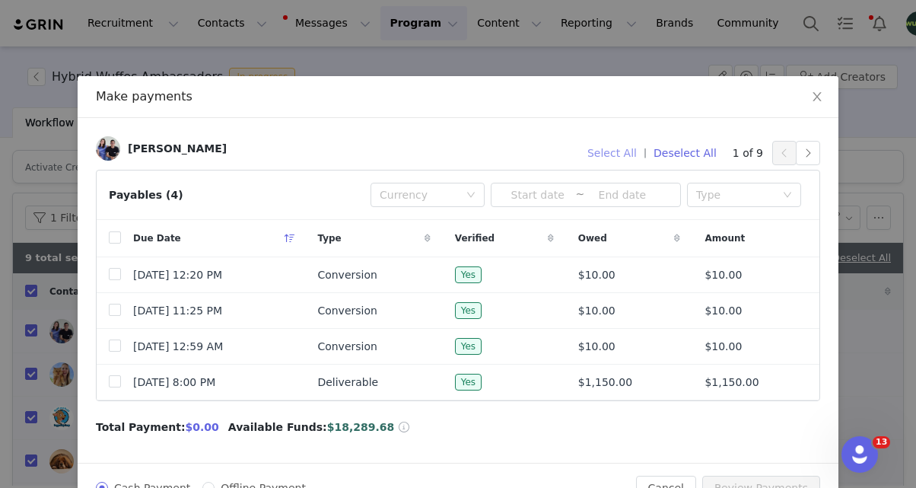
click at [630, 155] on button "Select All" at bounding box center [612, 153] width 63 height 24
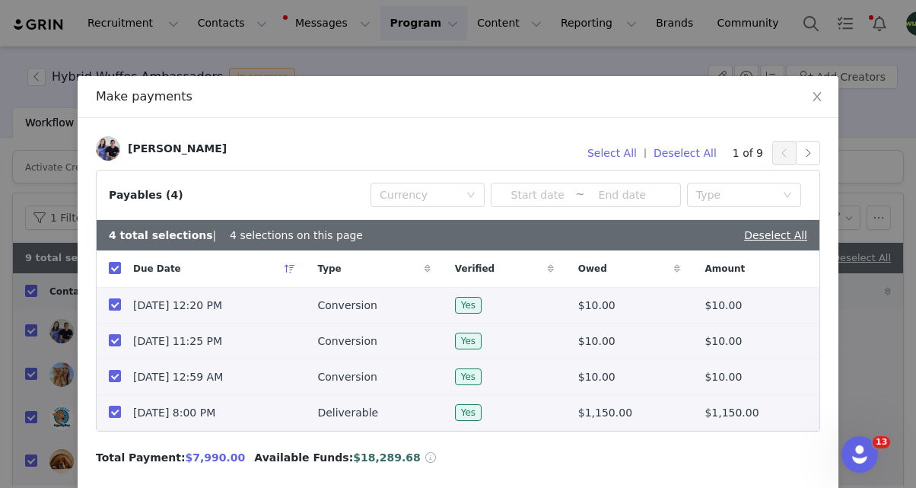
scroll to position [73, 0]
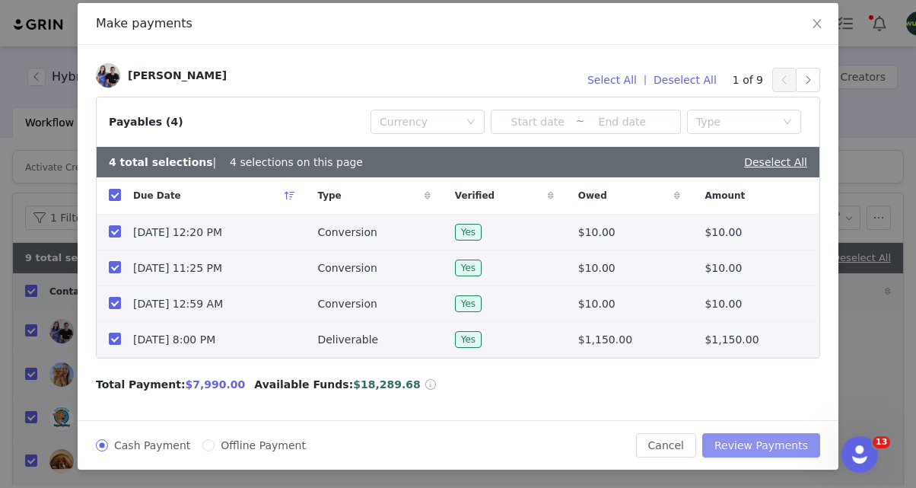
click at [785, 451] on button "Review Payments" at bounding box center [762, 445] width 118 height 24
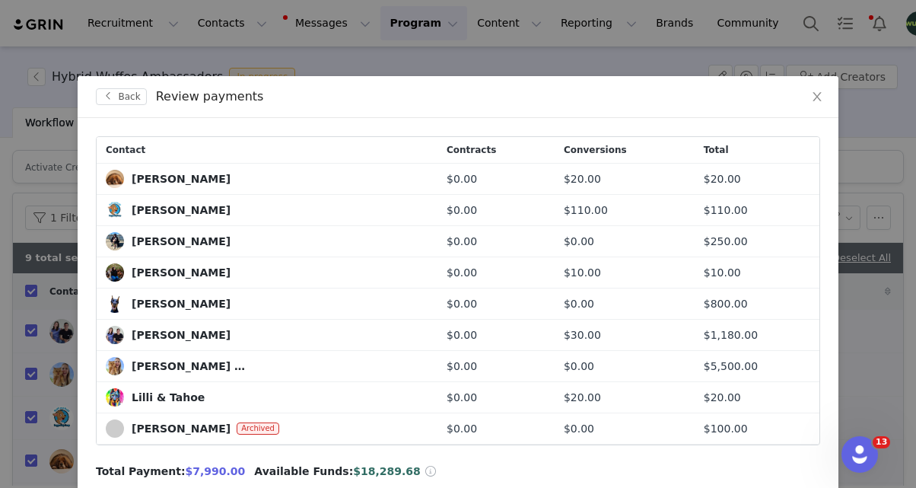
scroll to position [87, 0]
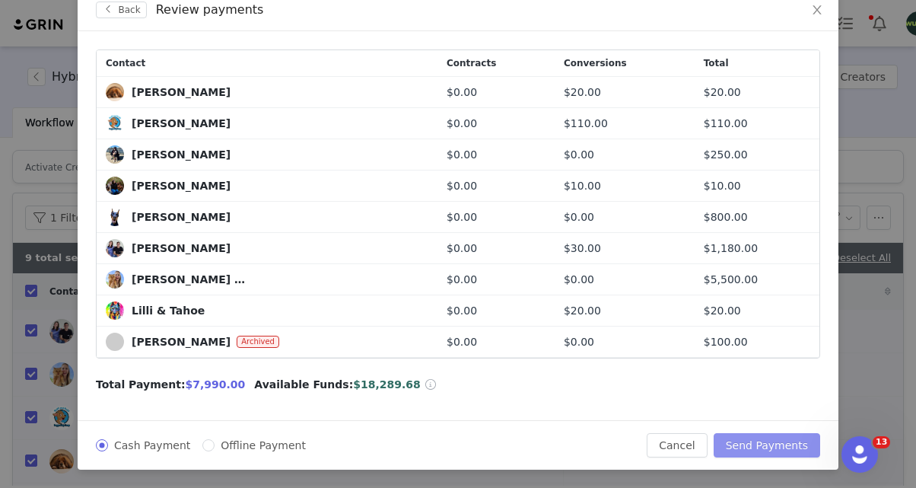
click at [777, 446] on button "Send Payments" at bounding box center [767, 445] width 107 height 24
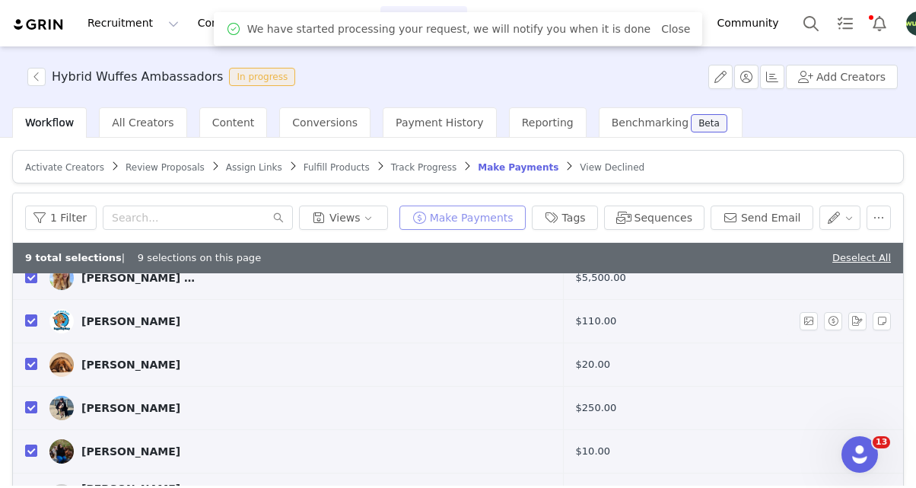
scroll to position [0, 0]
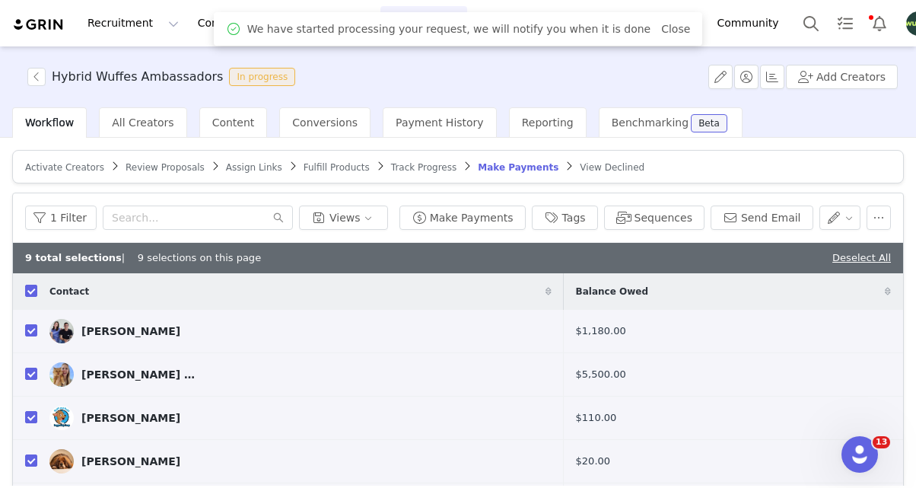
click at [895, 216] on div "1 Filter Views Make Payments Tags Sequences Send Email" at bounding box center [458, 217] width 891 height 49
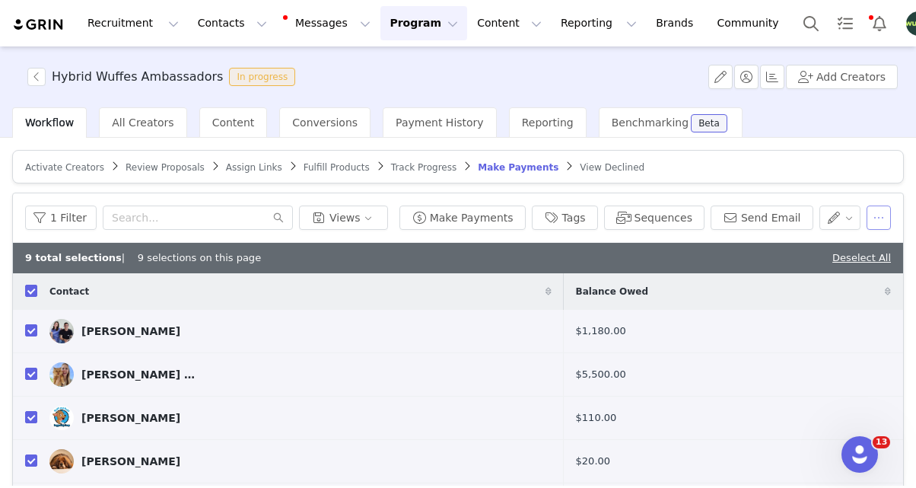
click at [881, 222] on button "button" at bounding box center [879, 218] width 24 height 24
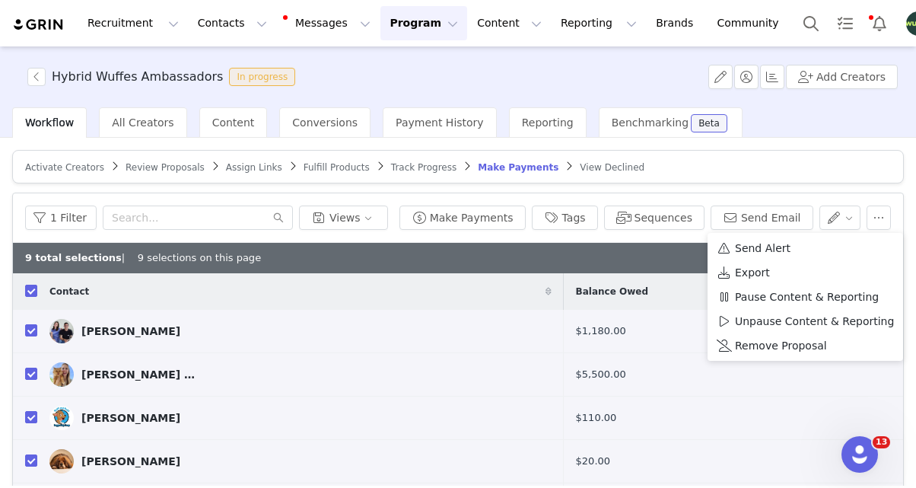
click at [809, 160] on article "Activate Creators Review Proposals Assign Links Fulfill Products Track Progress…" at bounding box center [458, 166] width 892 height 33
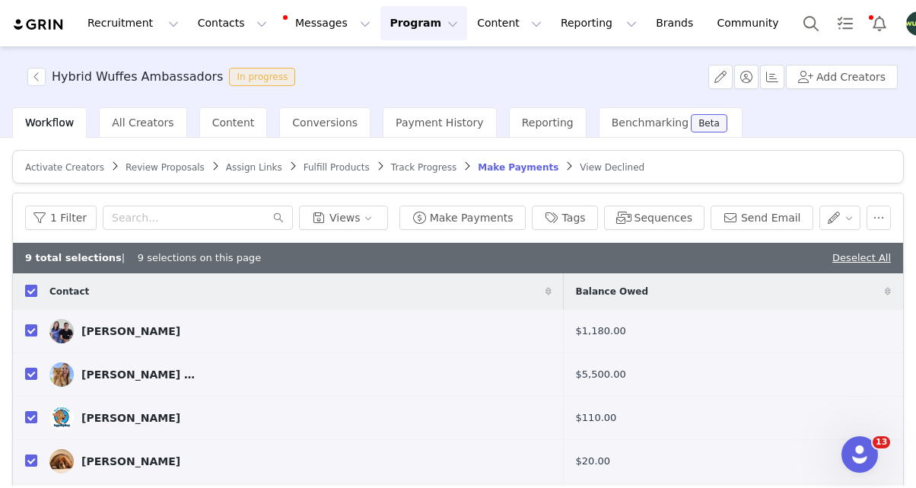
click at [35, 287] on input "checkbox" at bounding box center [31, 291] width 12 height 12
checkbox input "false"
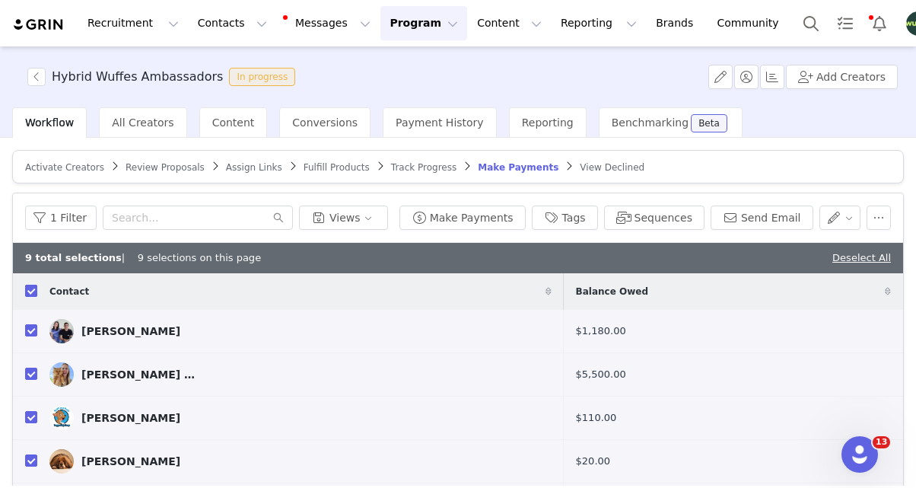
checkbox input "false"
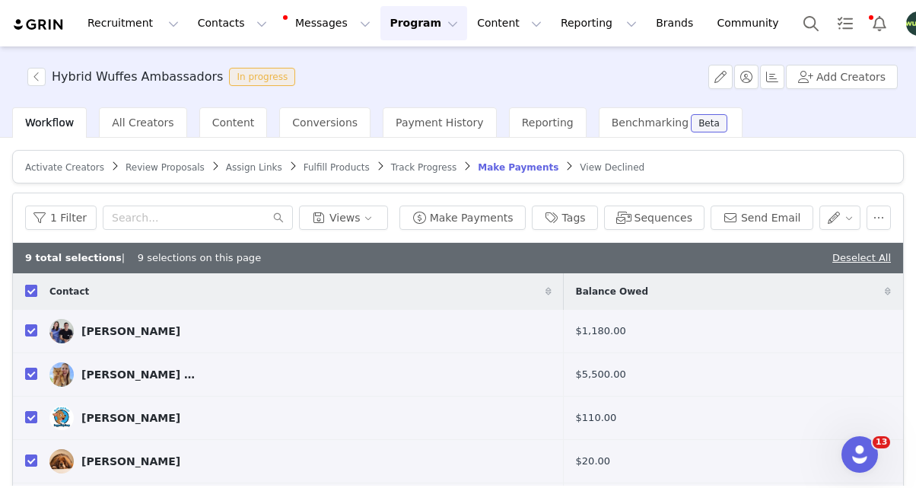
checkbox input "false"
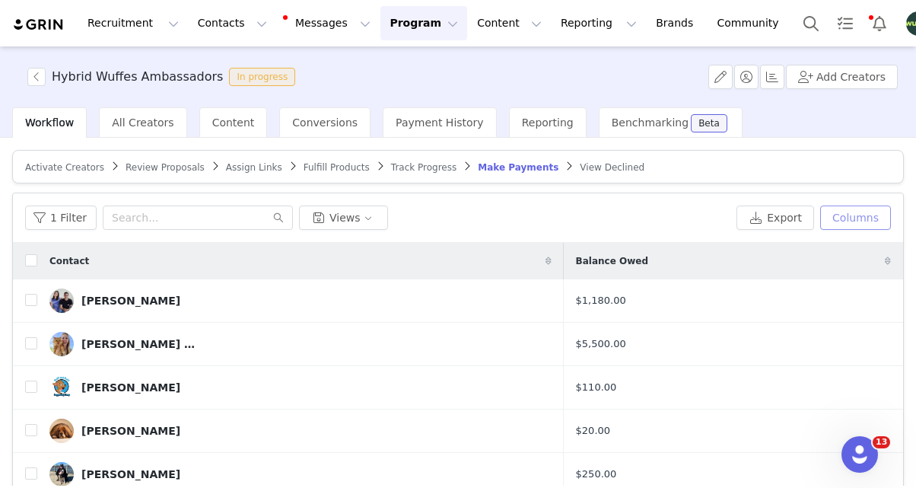
click at [873, 214] on button "Columns" at bounding box center [856, 218] width 71 height 24
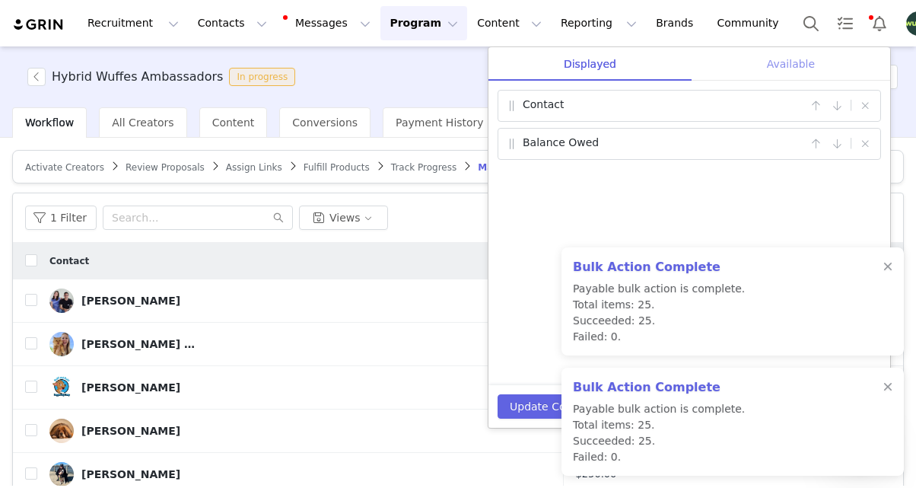
click at [804, 73] on div "Available" at bounding box center [791, 64] width 199 height 34
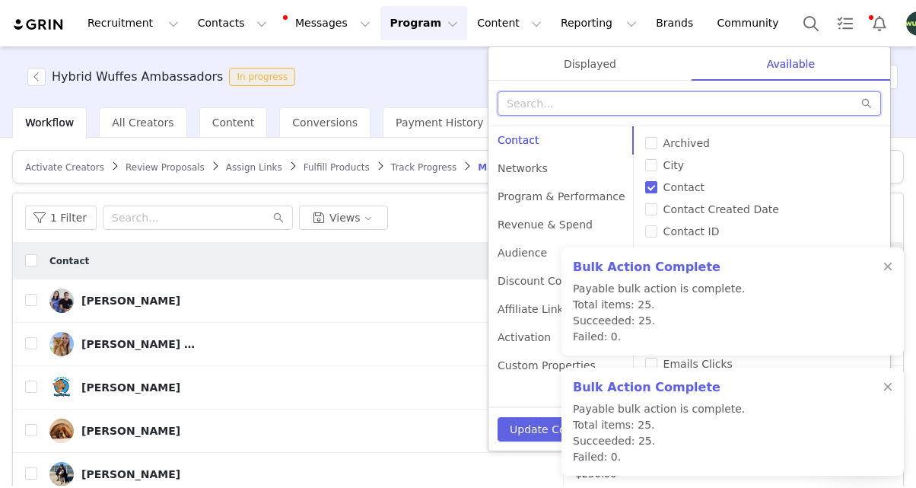
click at [564, 94] on input "text" at bounding box center [690, 103] width 384 height 24
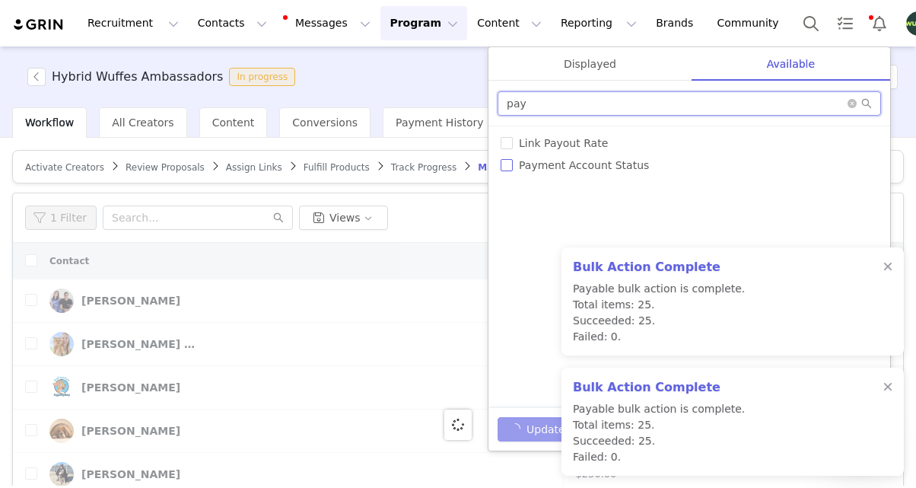
type input "pay"
click at [513, 167] on span "Payment Account Status" at bounding box center [584, 165] width 142 height 12
click at [513, 167] on input "Payment Account Status" at bounding box center [507, 165] width 12 height 12
checkbox input "true"
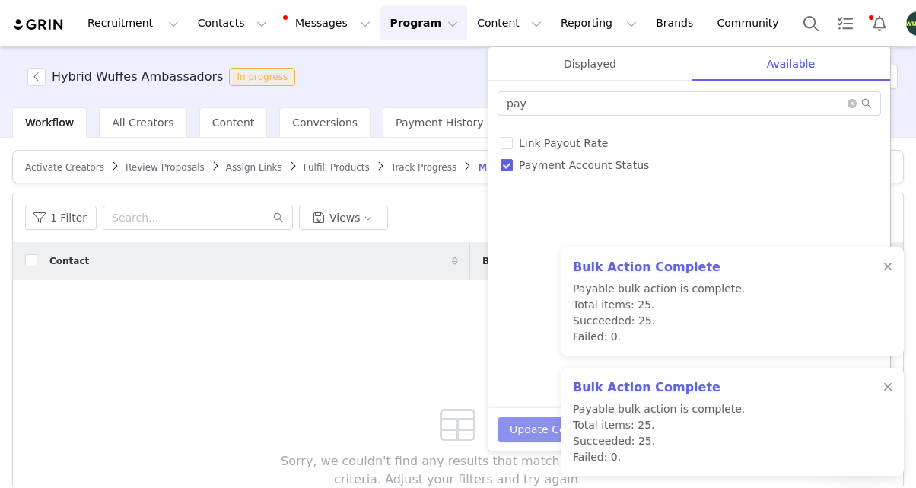
click at [546, 430] on button "Update Columns" at bounding box center [554, 429] width 113 height 24
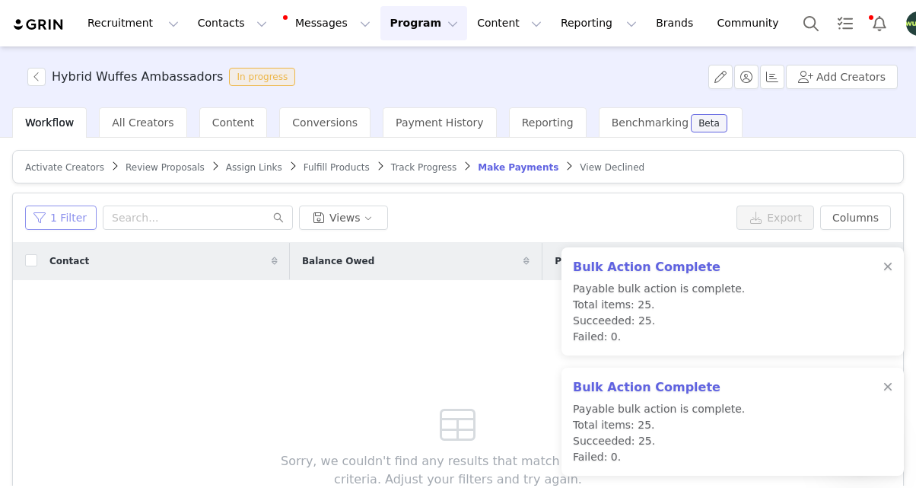
click at [62, 218] on button "1 Filter" at bounding box center [61, 218] width 72 height 24
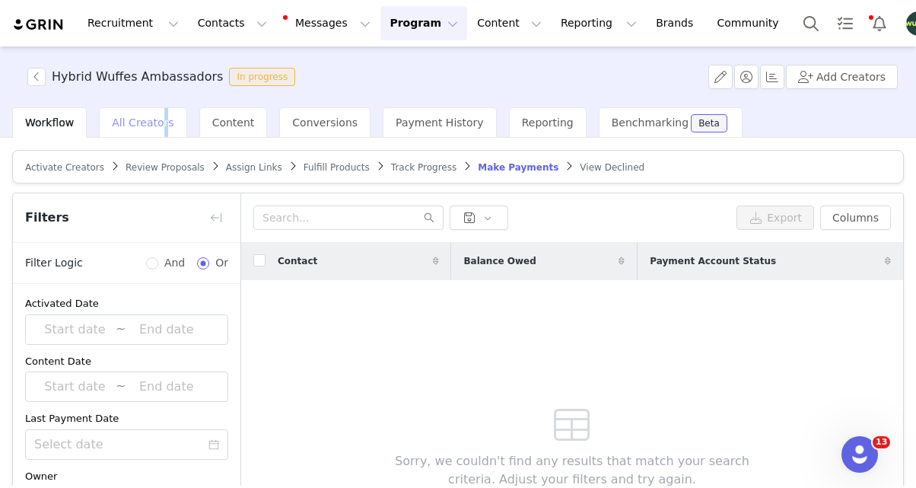
click at [157, 128] on span "All Creators" at bounding box center [143, 122] width 62 height 12
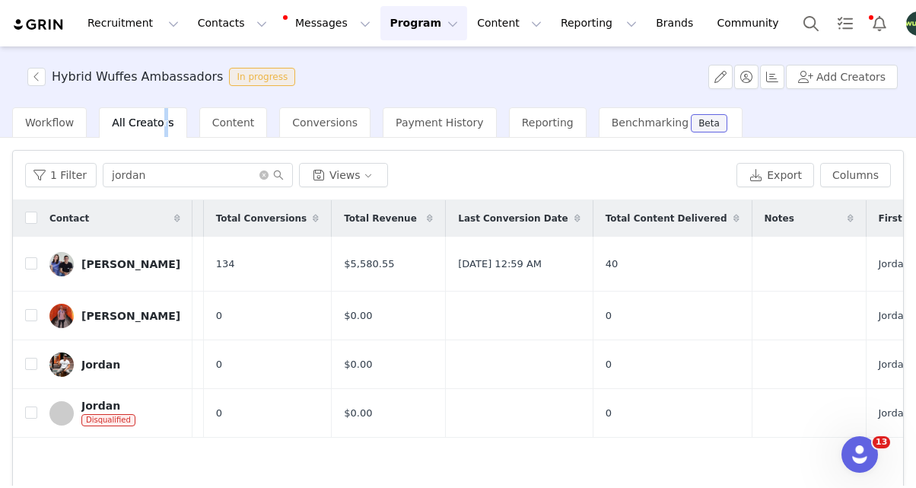
scroll to position [0, 1396]
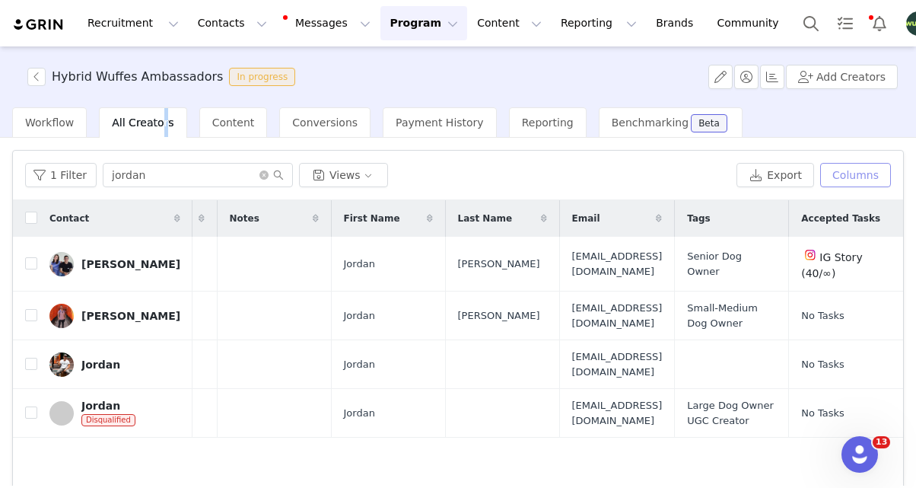
click at [861, 177] on button "Columns" at bounding box center [856, 175] width 71 height 24
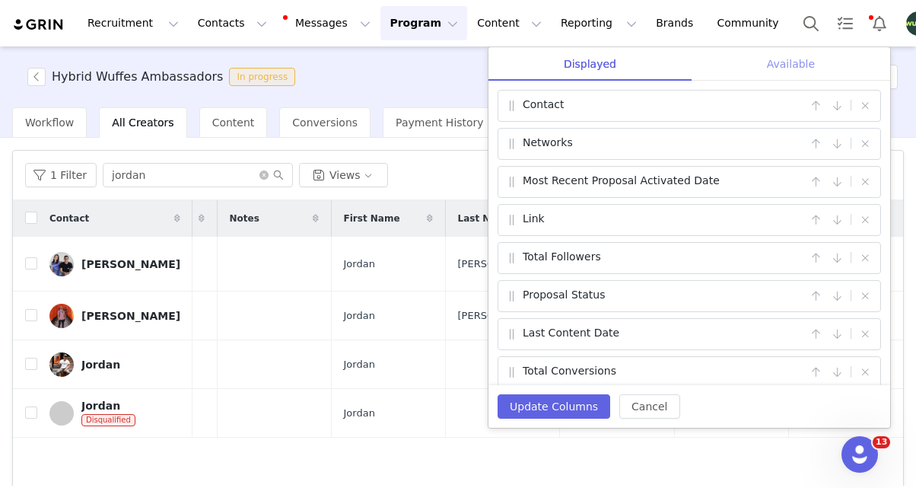
click at [785, 56] on div "Available" at bounding box center [791, 64] width 199 height 34
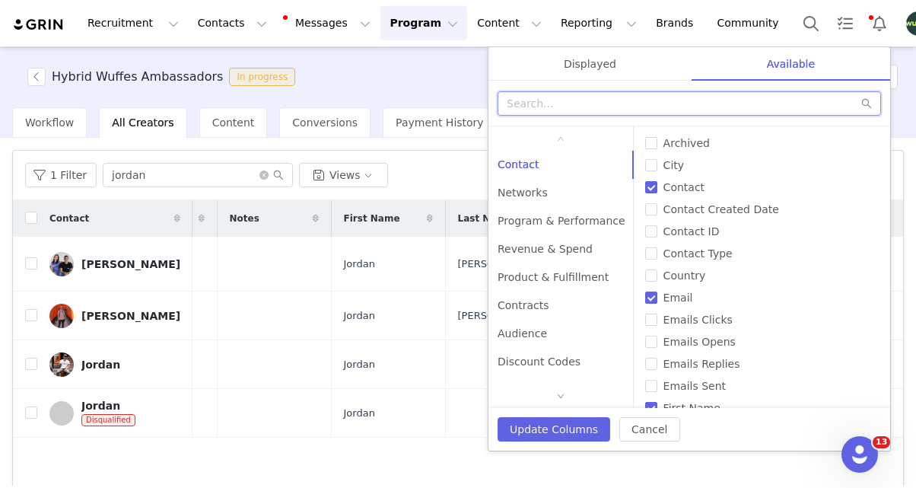
click at [585, 110] on input "text" at bounding box center [690, 103] width 384 height 24
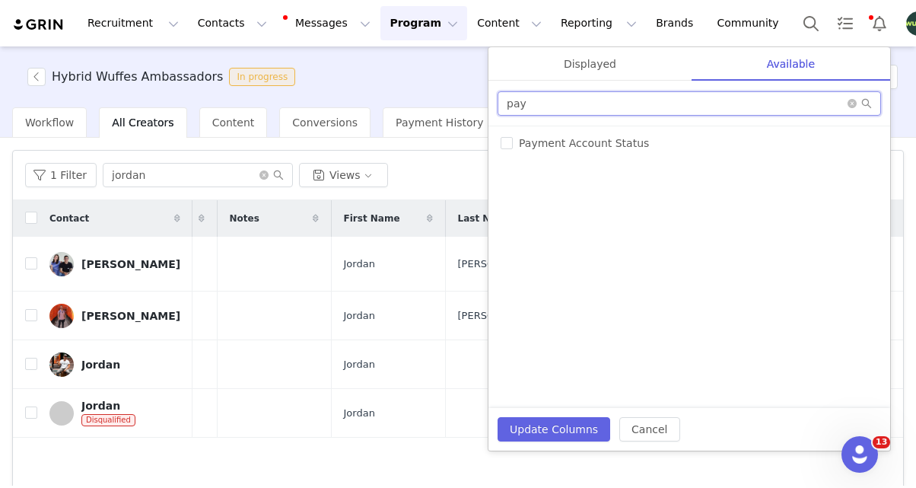
type input "pay"
click at [498, 146] on div "# of Products Sent # of Proposals # of Proposals Activated Accepted Tasks Accou…" at bounding box center [690, 267] width 402 height 282
click at [506, 141] on input "Payment Account Status" at bounding box center [507, 143] width 12 height 12
checkbox input "true"
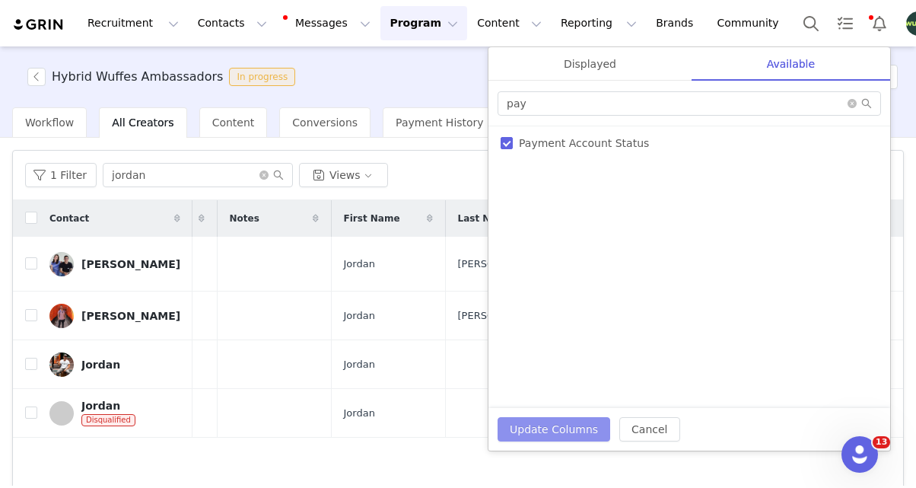
click at [524, 432] on button "Update Columns" at bounding box center [554, 429] width 113 height 24
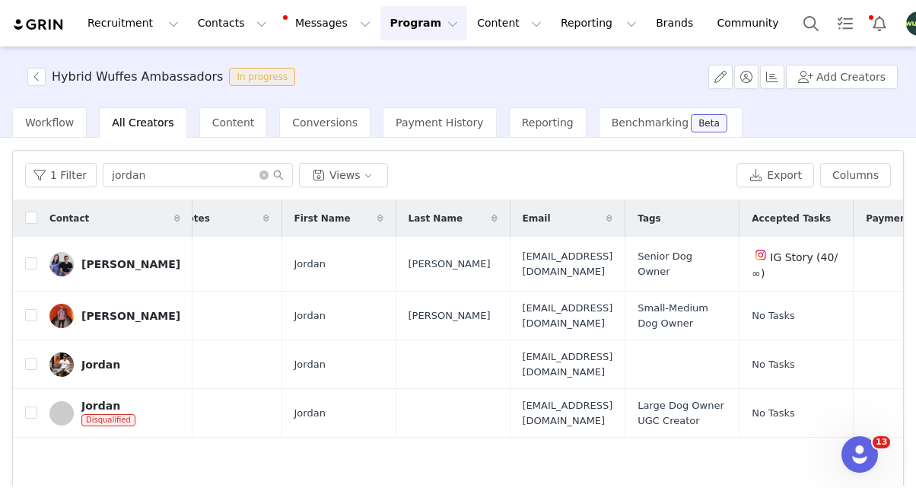
scroll to position [0, 0]
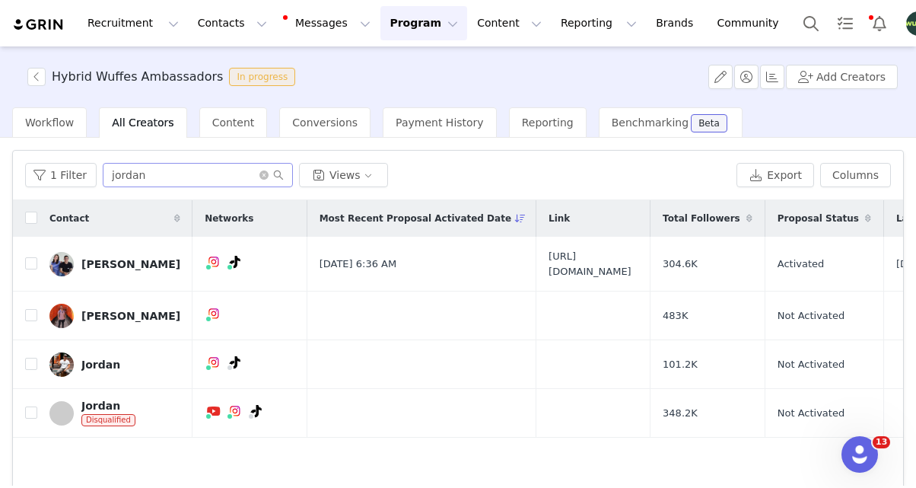
click at [265, 177] on span at bounding box center [272, 175] width 24 height 11
click at [261, 171] on icon "icon: close-circle" at bounding box center [264, 174] width 9 height 9
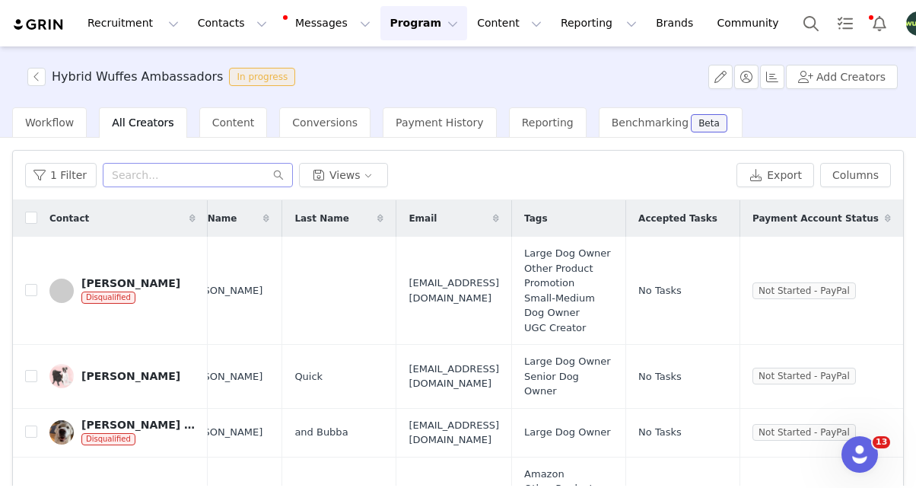
click at [53, 188] on div "1 Filter Views Export Columns Displayed Available Contact | Networks | Most Rec…" at bounding box center [458, 175] width 891 height 49
click at [53, 180] on button "1 Filter" at bounding box center [61, 175] width 72 height 24
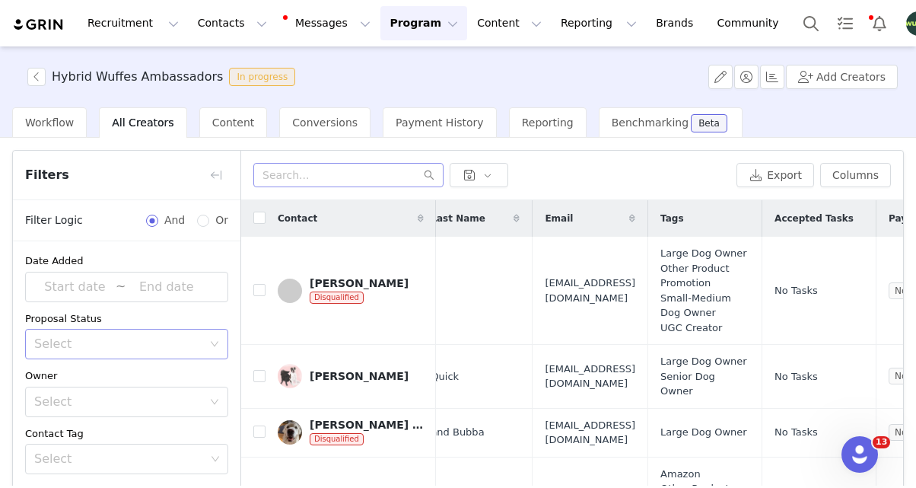
click at [73, 336] on div "Select" at bounding box center [118, 343] width 168 height 15
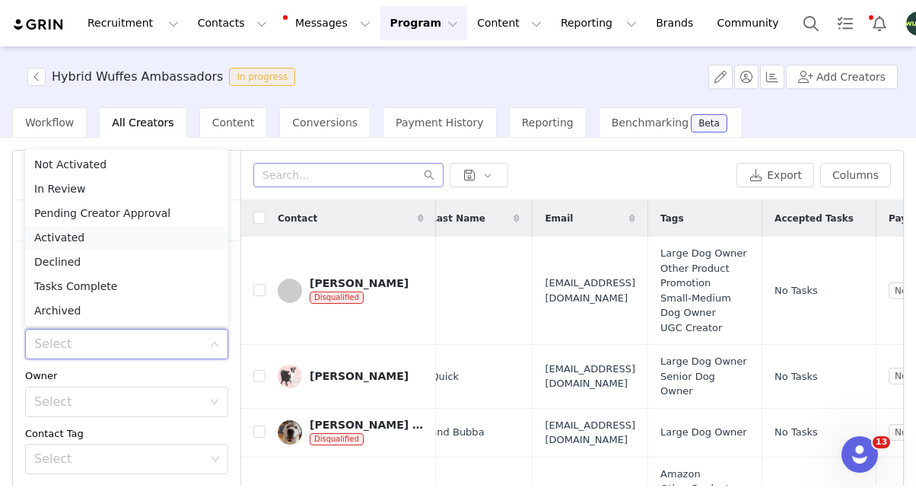
click at [68, 244] on li "Activated" at bounding box center [126, 237] width 203 height 24
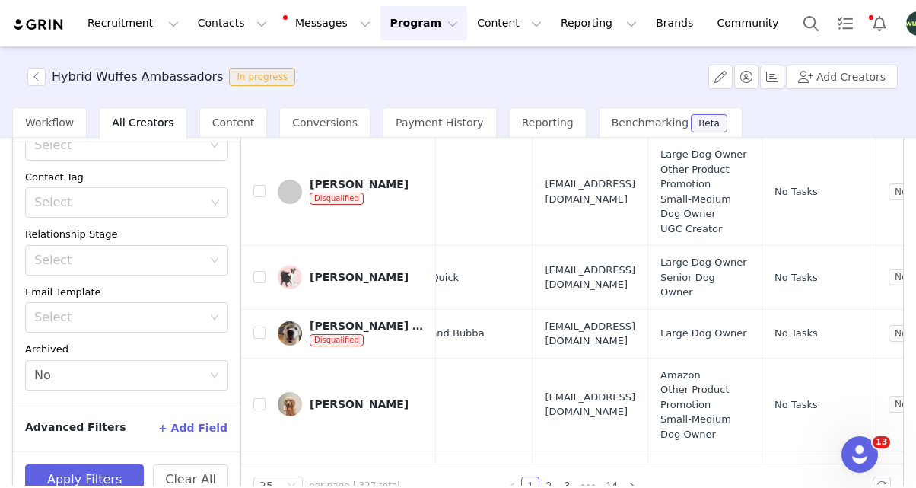
scroll to position [133, 0]
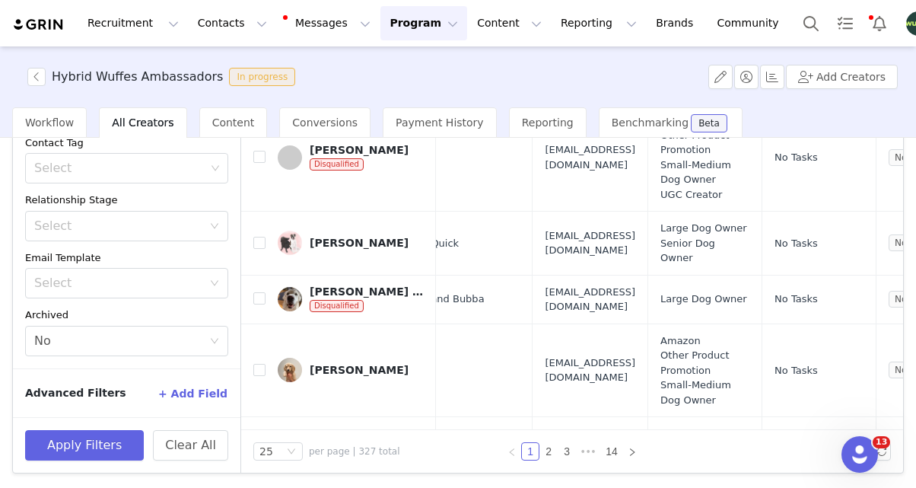
click at [203, 384] on button "+ Add Field" at bounding box center [193, 393] width 71 height 24
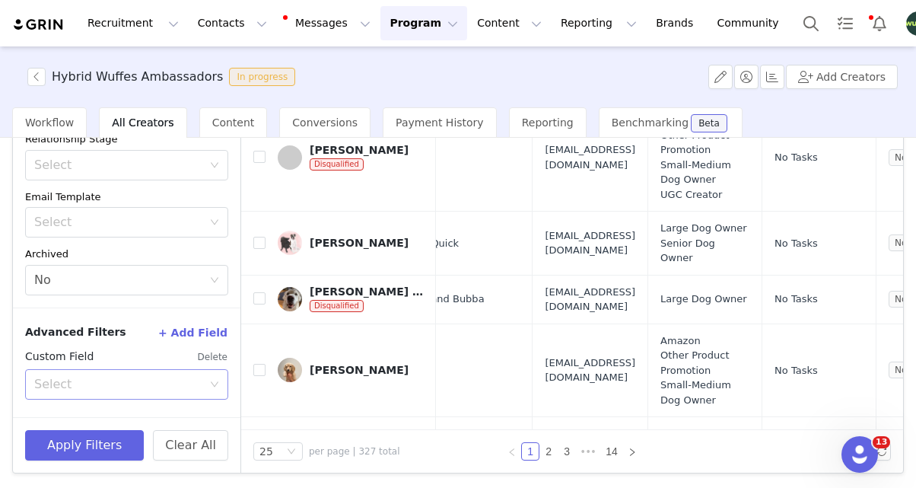
click at [131, 388] on div "Select" at bounding box center [118, 384] width 168 height 15
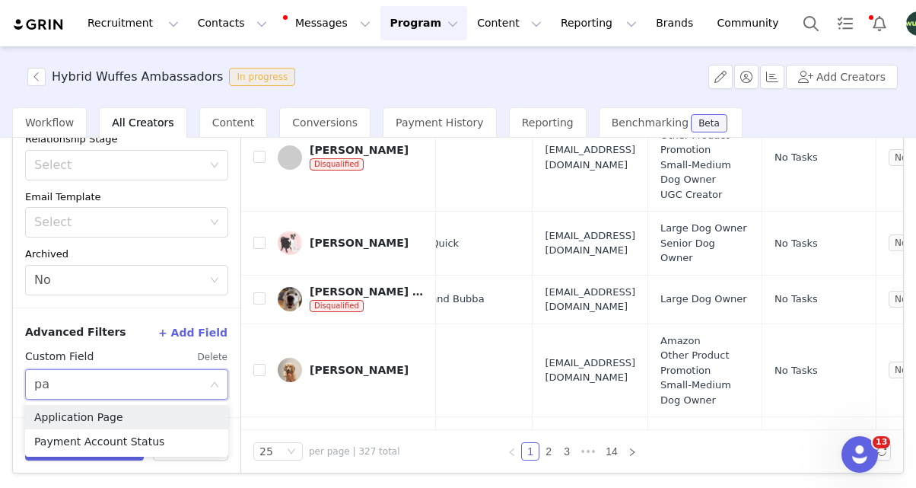
type input "pay"
click at [150, 421] on li "Payment Account Status" at bounding box center [126, 417] width 203 height 24
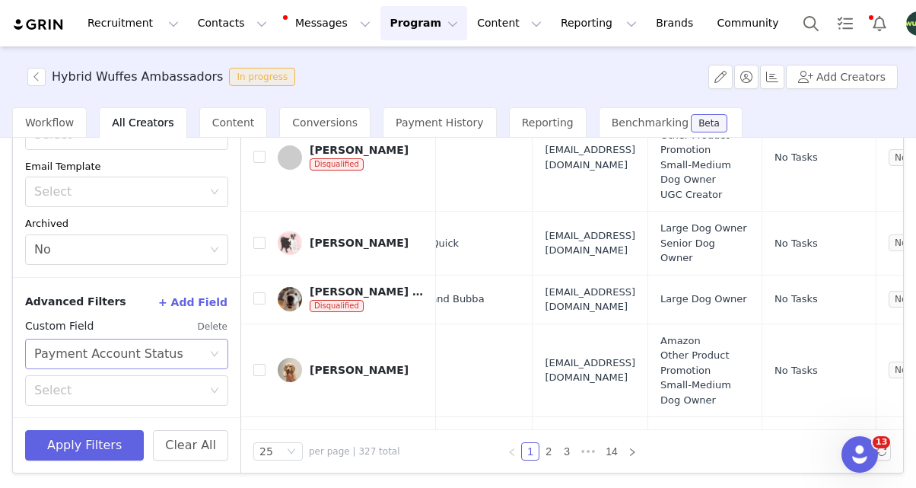
scroll to position [245, 0]
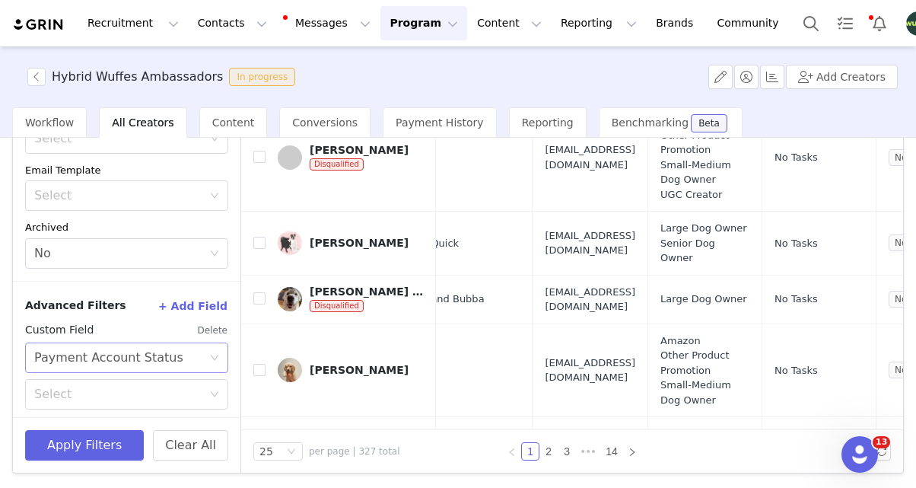
click at [87, 387] on div "Select" at bounding box center [118, 394] width 168 height 15
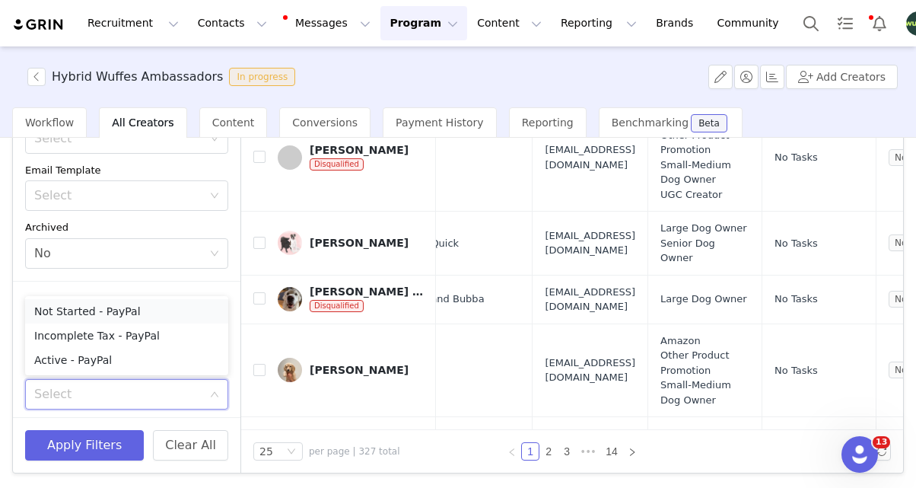
click at [79, 314] on li "Not Started - PayPal" at bounding box center [126, 311] width 203 height 24
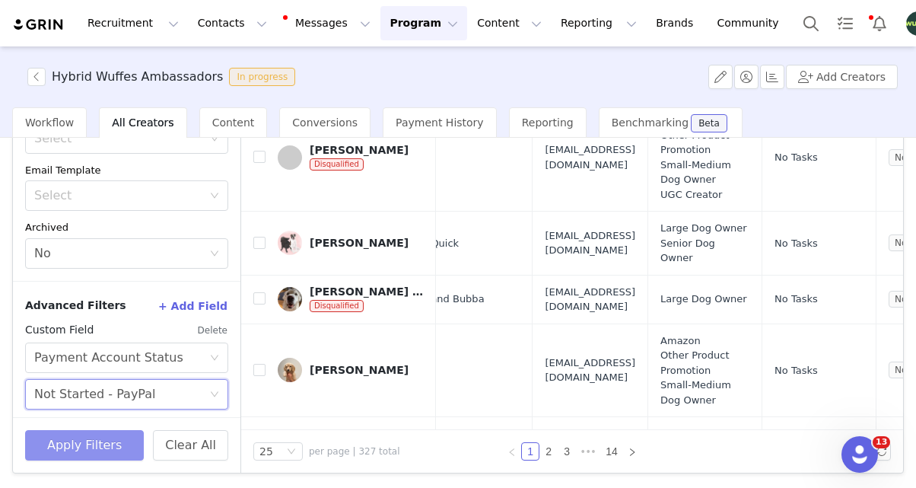
click at [84, 433] on button "Apply Filters" at bounding box center [84, 445] width 119 height 30
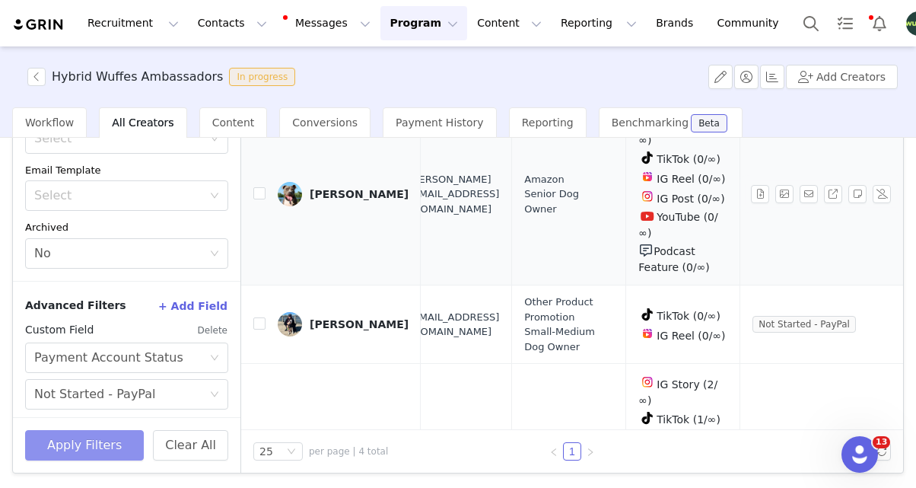
scroll to position [0, 0]
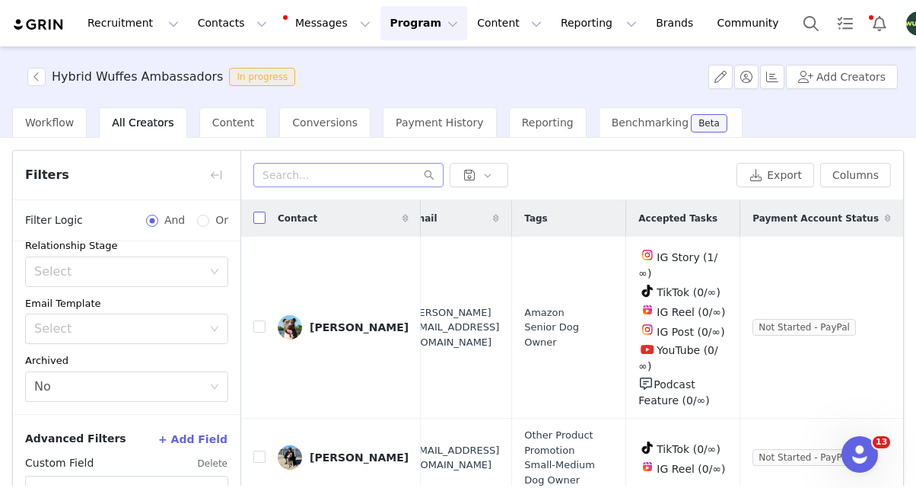
click at [257, 218] on input "checkbox" at bounding box center [259, 218] width 12 height 12
checkbox input "true"
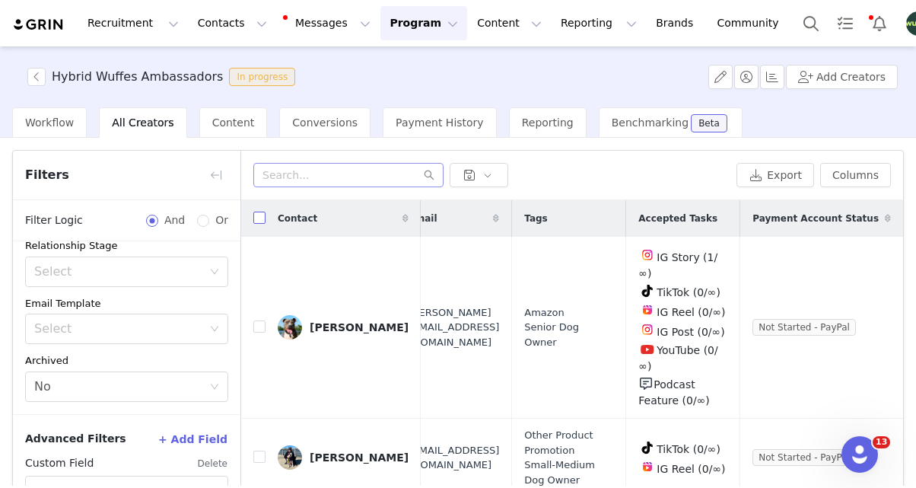
checkbox input "true"
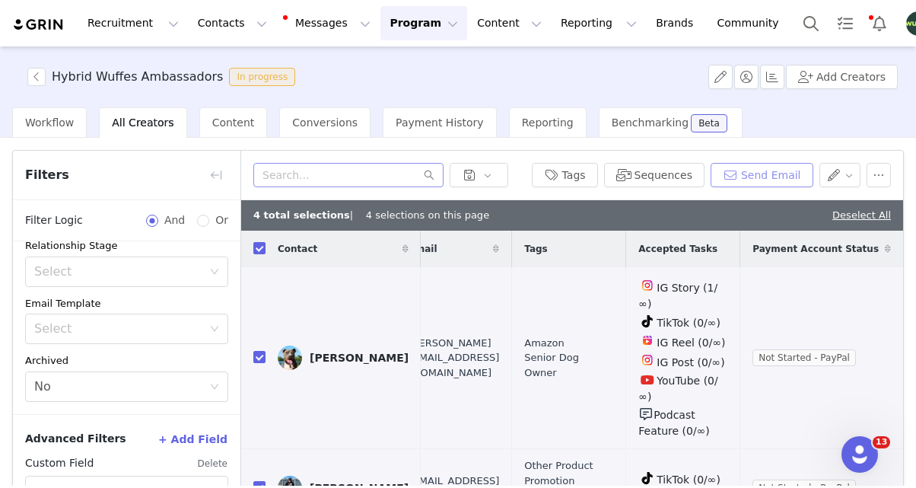
click at [778, 179] on button "Send Email" at bounding box center [762, 175] width 103 height 24
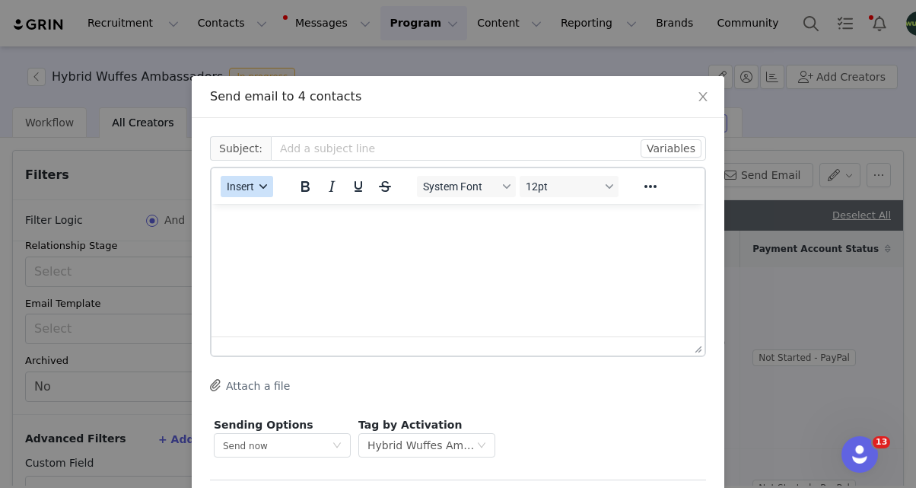
click at [240, 186] on span "Insert" at bounding box center [240, 186] width 27 height 12
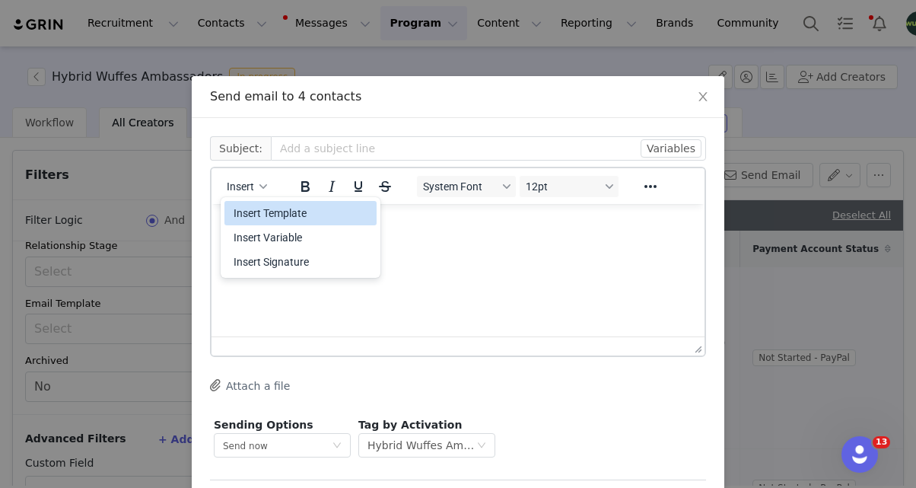
click at [258, 206] on div "Insert Template" at bounding box center [302, 213] width 137 height 18
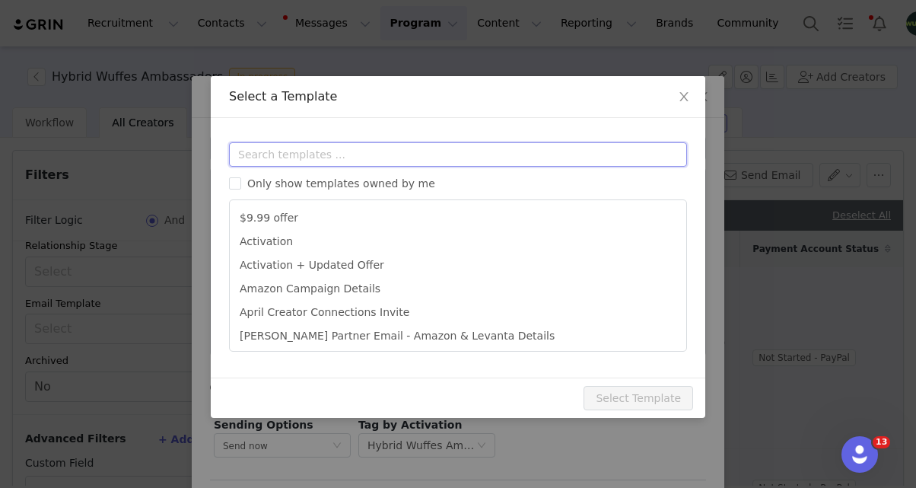
click at [325, 157] on input "text" at bounding box center [458, 154] width 458 height 24
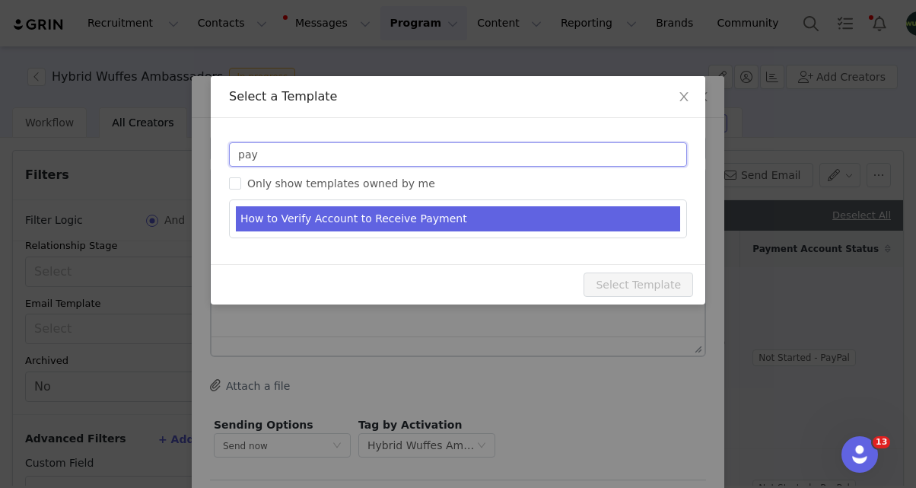
type input "pay"
type input "Do You Have Your Payments Set Up?"
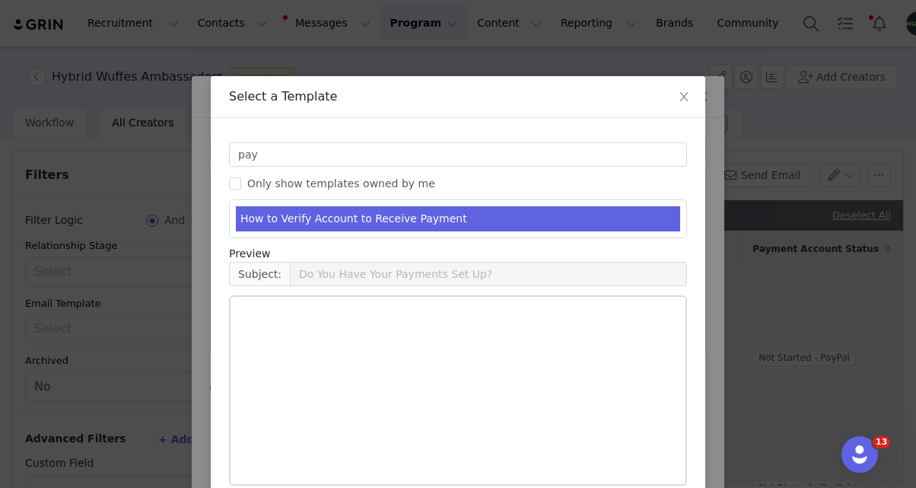
click at [333, 212] on li "How to Verify Account to Receive Payment" at bounding box center [458, 218] width 445 height 25
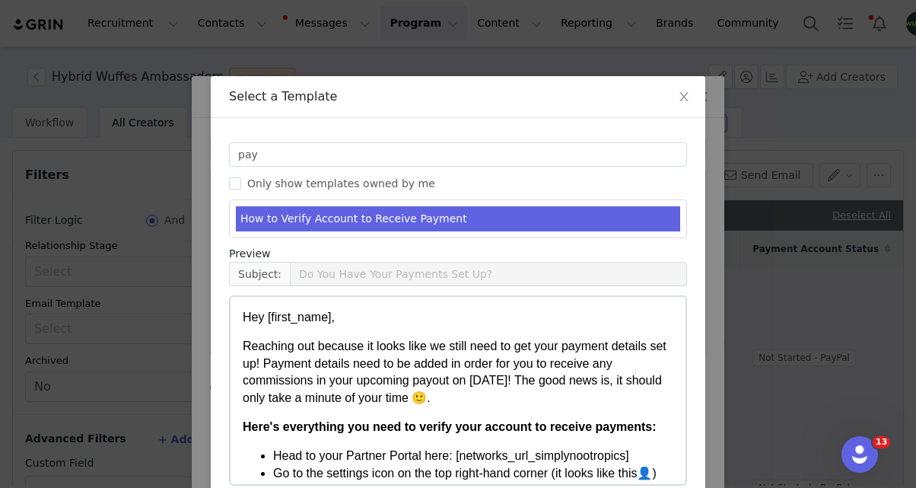
scroll to position [75, 0]
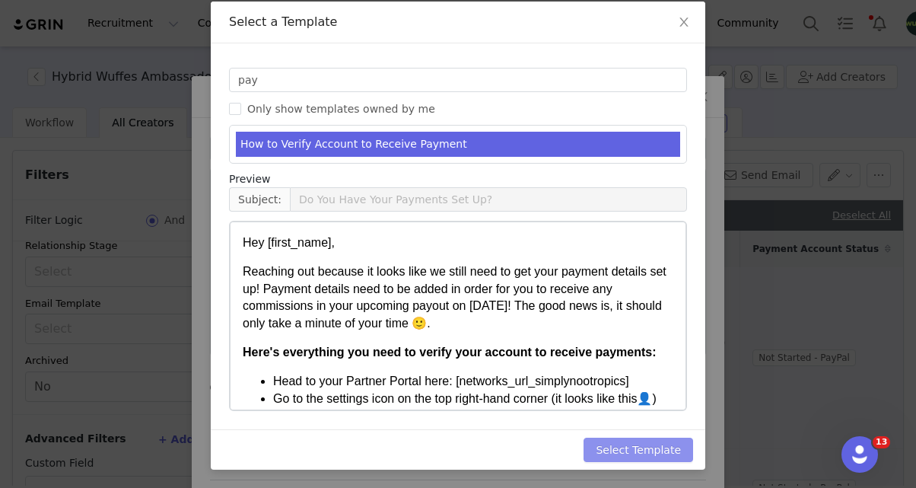
click at [636, 442] on button "Select Template" at bounding box center [639, 450] width 110 height 24
type input "Do You Have Your Payments Set Up?"
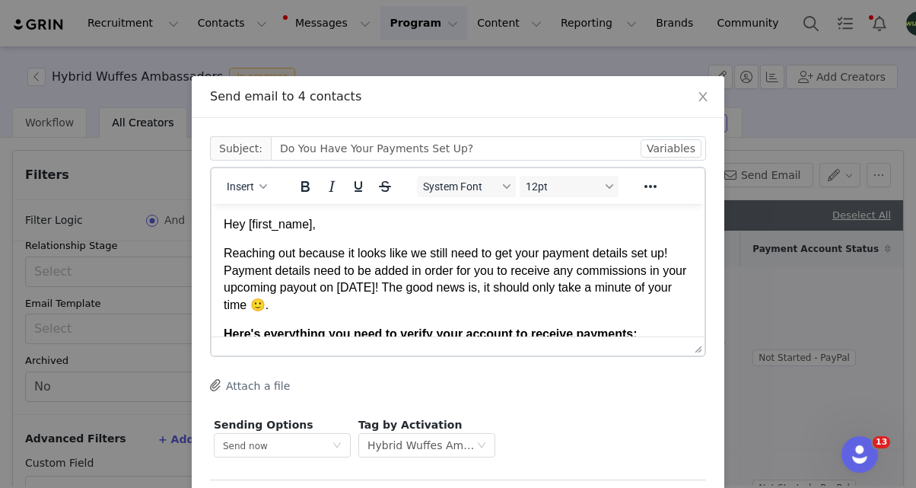
scroll to position [0, 0]
click at [610, 297] on p "Reaching out because it looks like we still need to get your payment details se…" at bounding box center [458, 279] width 469 height 69
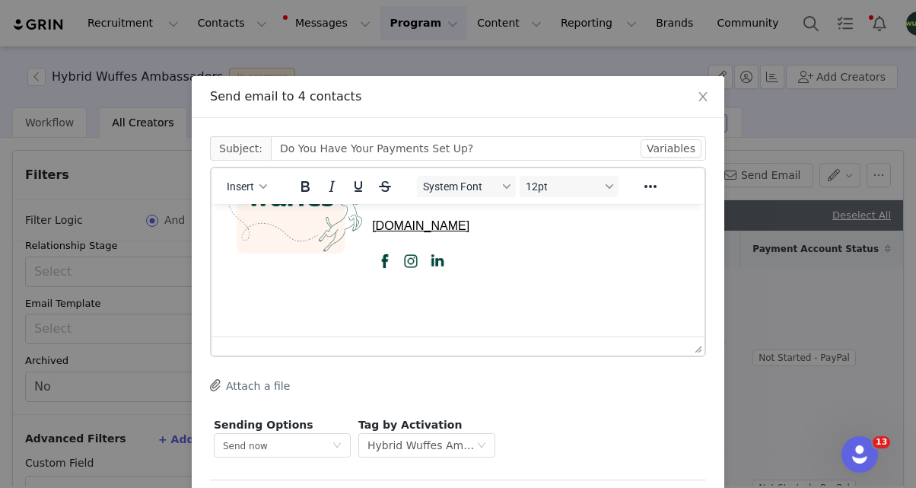
scroll to position [65, 0]
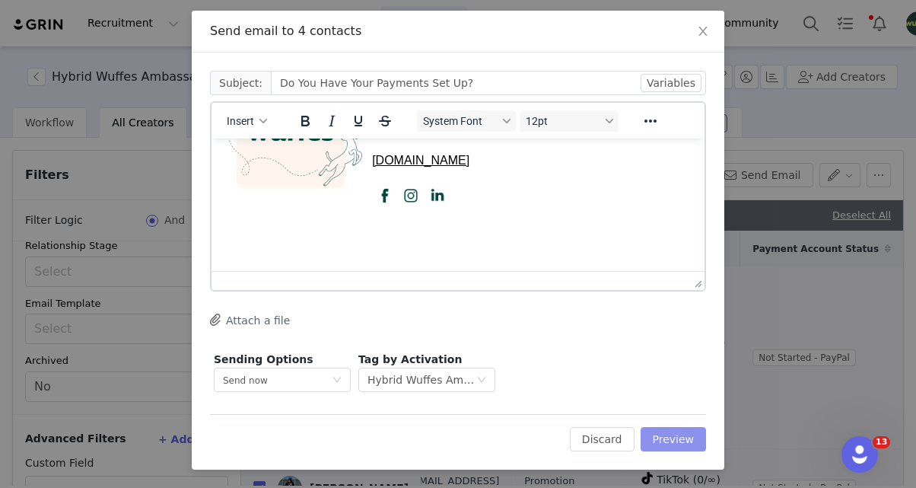
click at [680, 444] on button "Preview" at bounding box center [674, 439] width 66 height 24
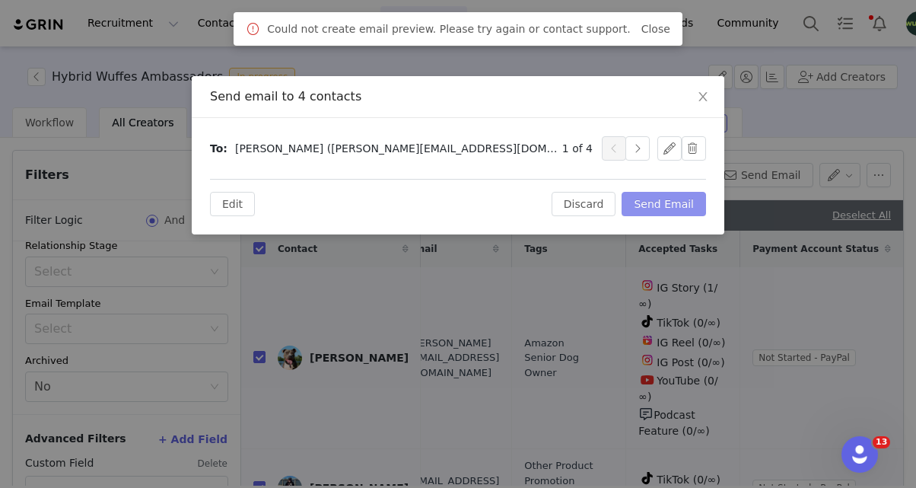
click at [671, 207] on button "Send Email" at bounding box center [664, 204] width 84 height 24
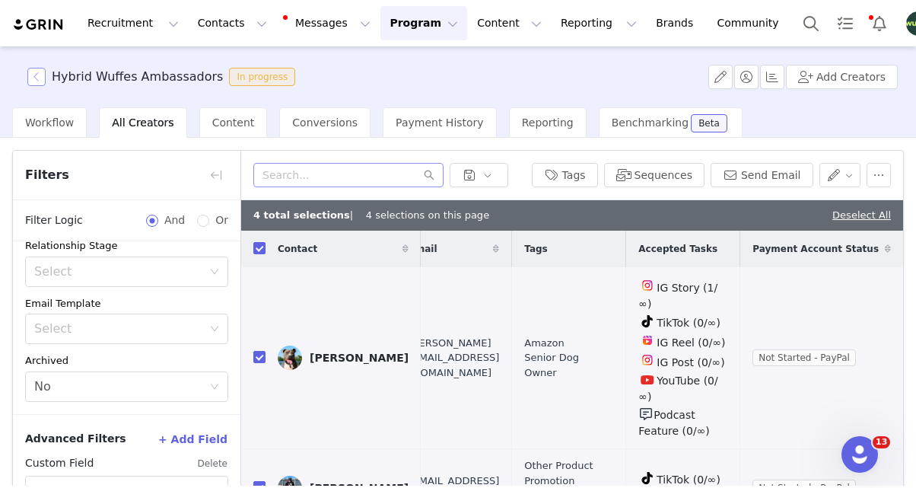
click at [33, 80] on button "button" at bounding box center [36, 77] width 18 height 18
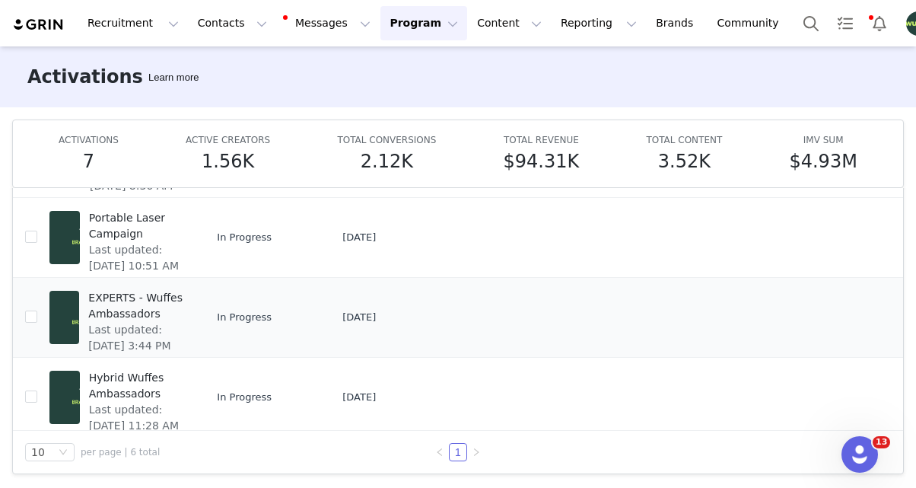
scroll to position [169, 0]
click at [106, 311] on span "EXPERTS - Wuffes Ambassadors" at bounding box center [135, 307] width 95 height 32
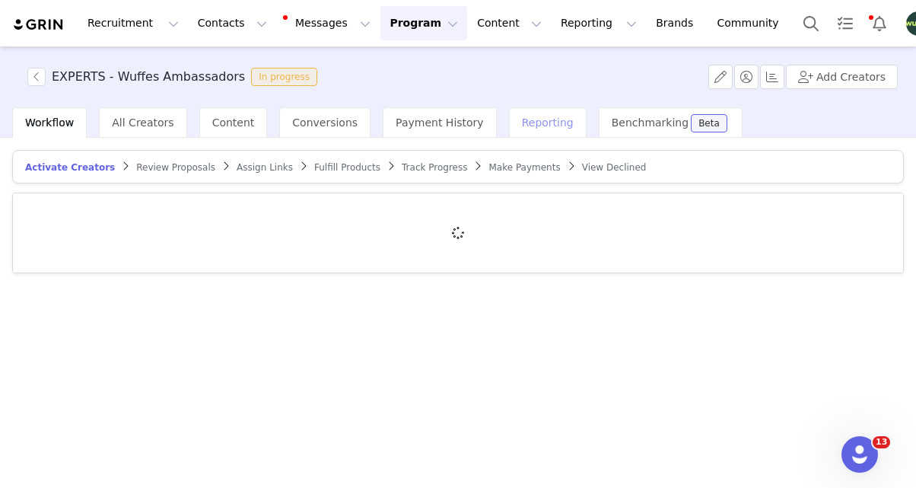
click at [522, 127] on span "Reporting" at bounding box center [548, 122] width 52 height 12
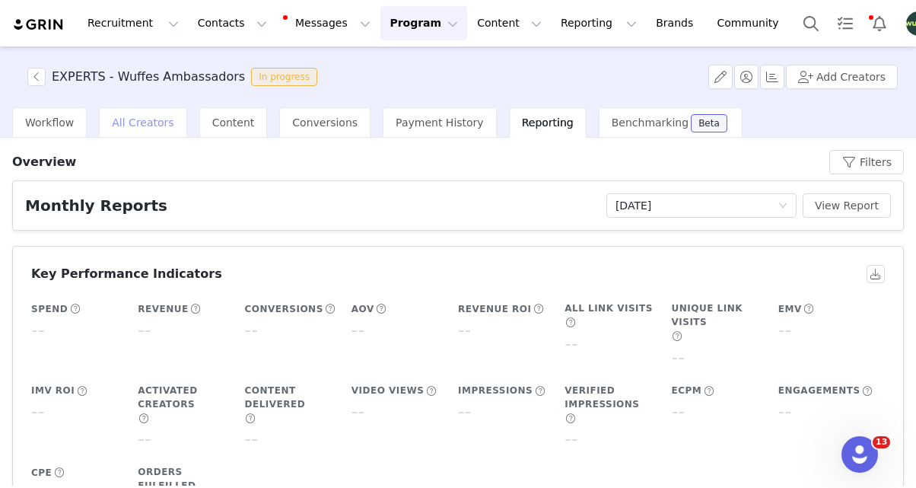
click at [133, 131] on div "All Creators" at bounding box center [143, 122] width 88 height 30
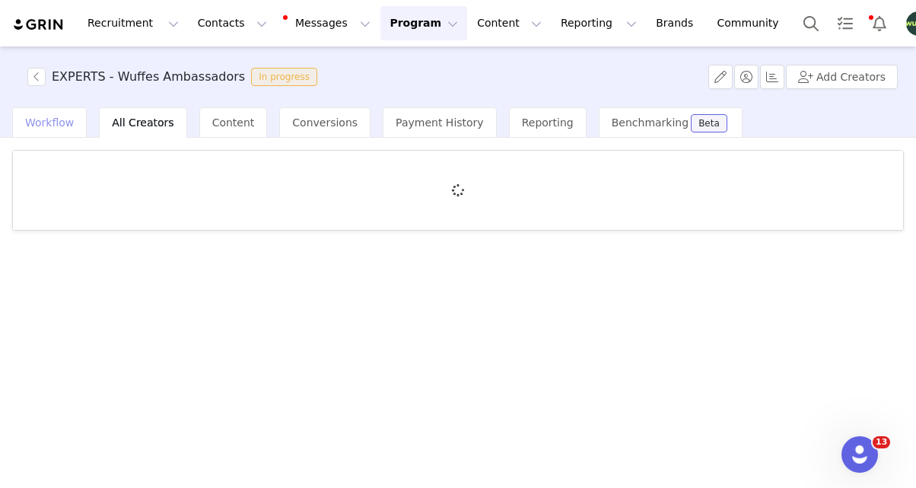
click at [72, 130] on div "Workflow" at bounding box center [49, 122] width 75 height 30
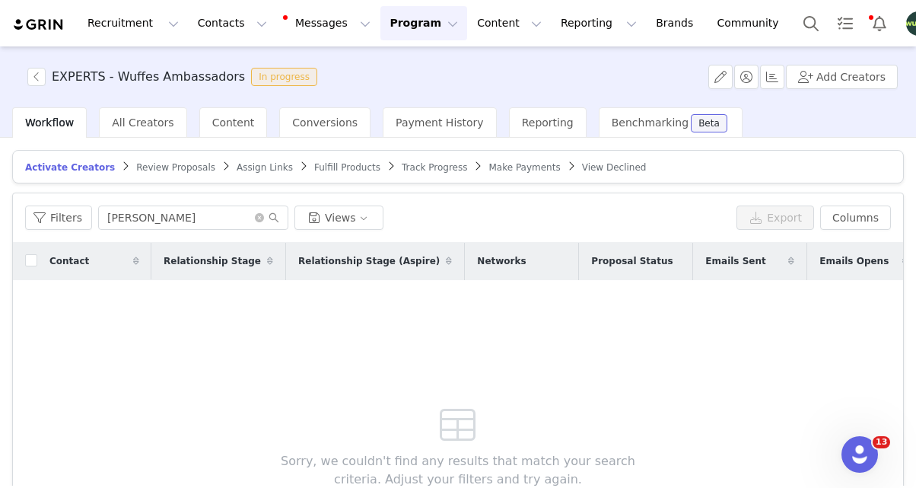
click at [500, 170] on span "Make Payments" at bounding box center [525, 167] width 72 height 11
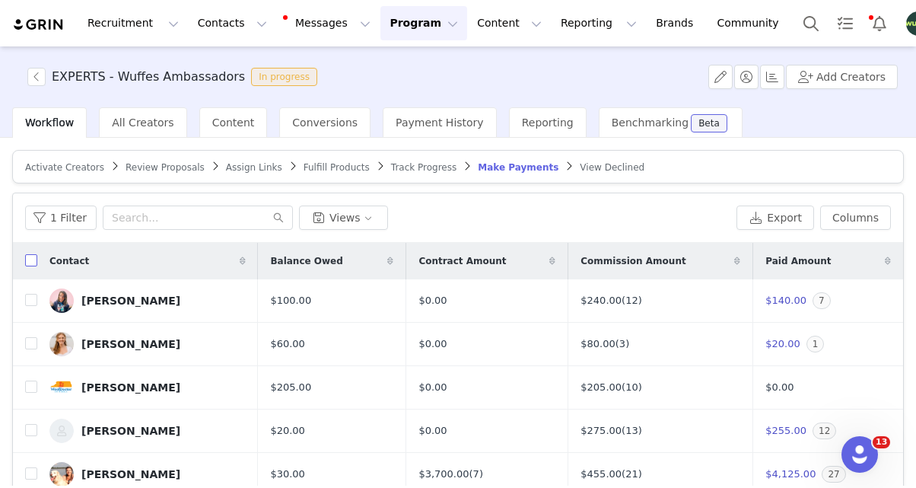
click at [33, 263] on input "checkbox" at bounding box center [31, 260] width 12 height 12
checkbox input "true"
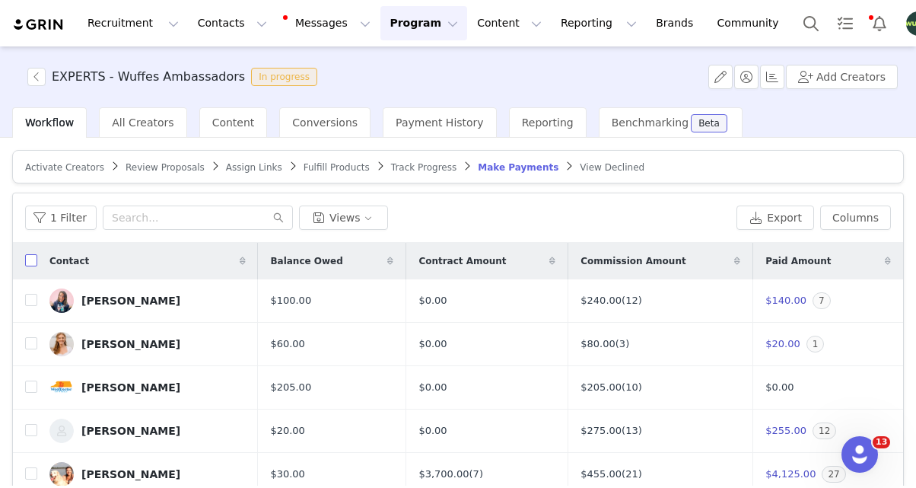
checkbox input "true"
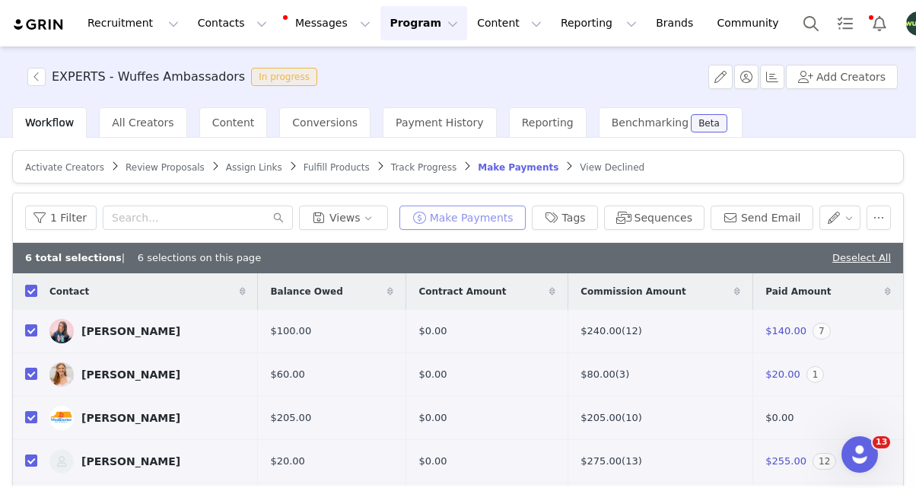
click at [480, 215] on button "Make Payments" at bounding box center [463, 218] width 126 height 24
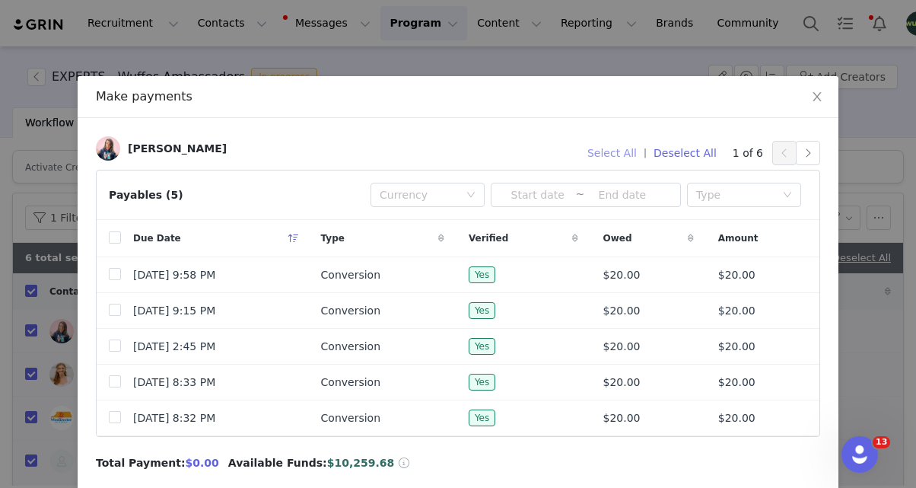
click at [613, 149] on button "Select All" at bounding box center [612, 153] width 63 height 24
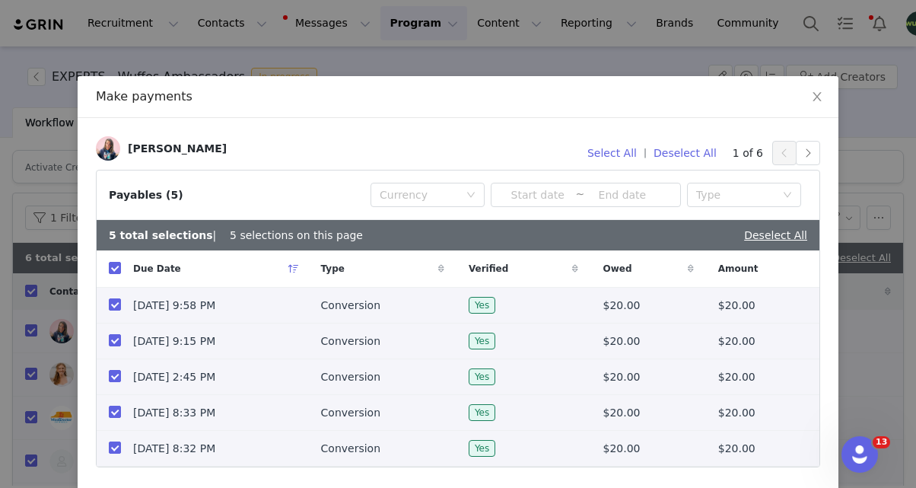
scroll to position [109, 0]
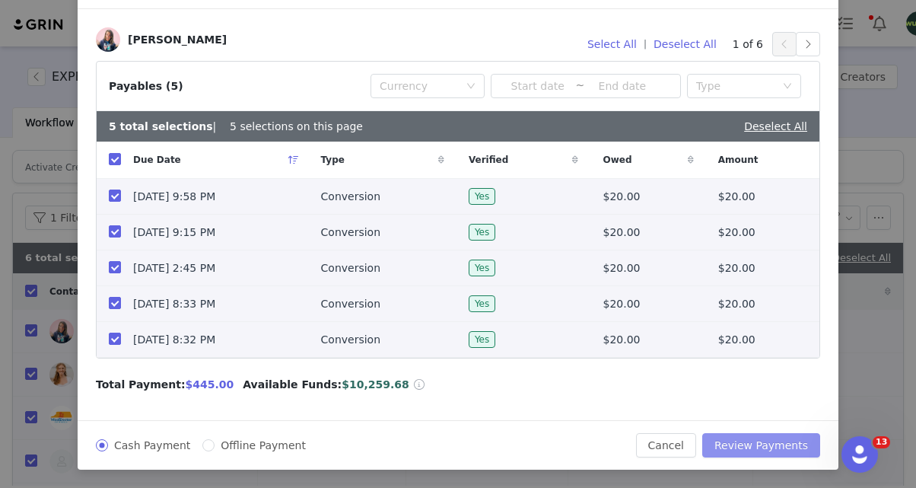
click at [784, 435] on button "Review Payments" at bounding box center [762, 445] width 118 height 24
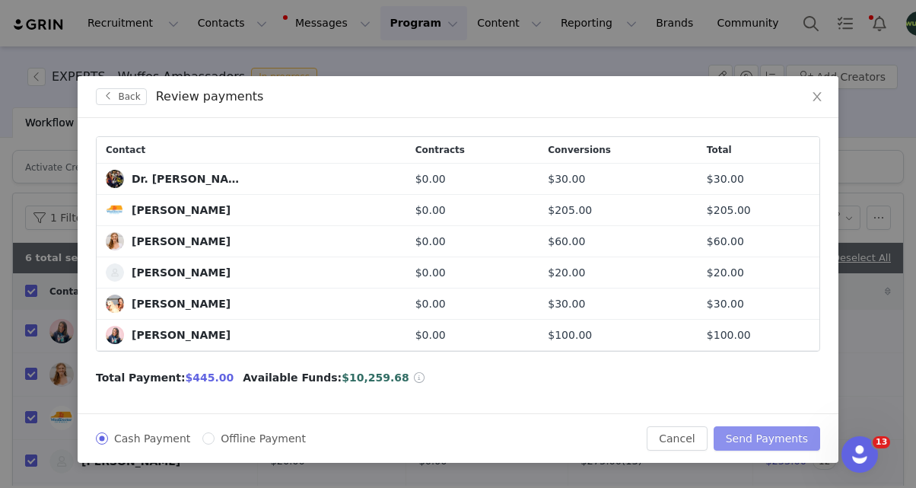
click at [758, 440] on button "Send Payments" at bounding box center [767, 438] width 107 height 24
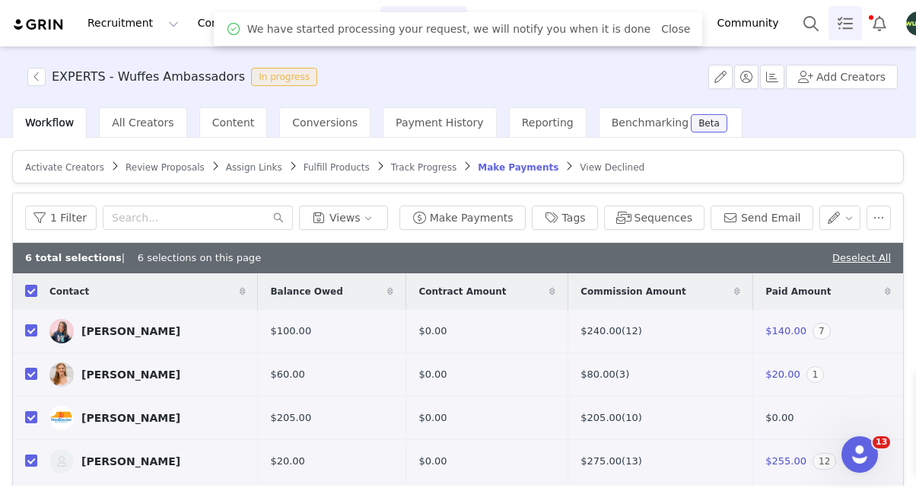
checkbox input "false"
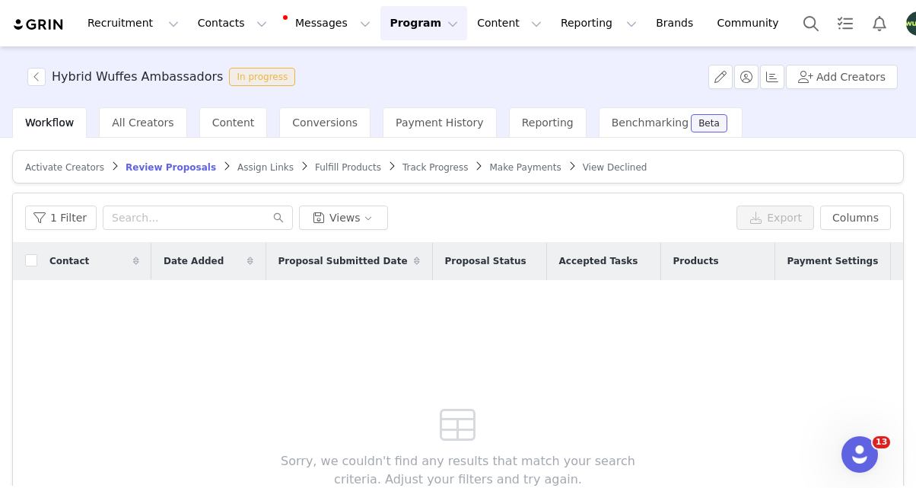
click at [489, 168] on span "Make Payments" at bounding box center [525, 167] width 72 height 11
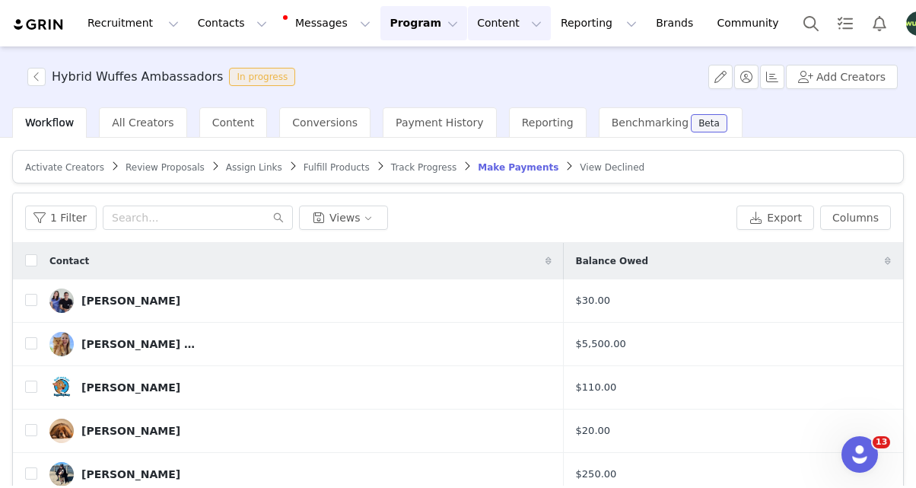
click at [468, 32] on button "Content Content" at bounding box center [509, 23] width 83 height 34
click at [485, 62] on p "Creator Content" at bounding box center [491, 67] width 85 height 16
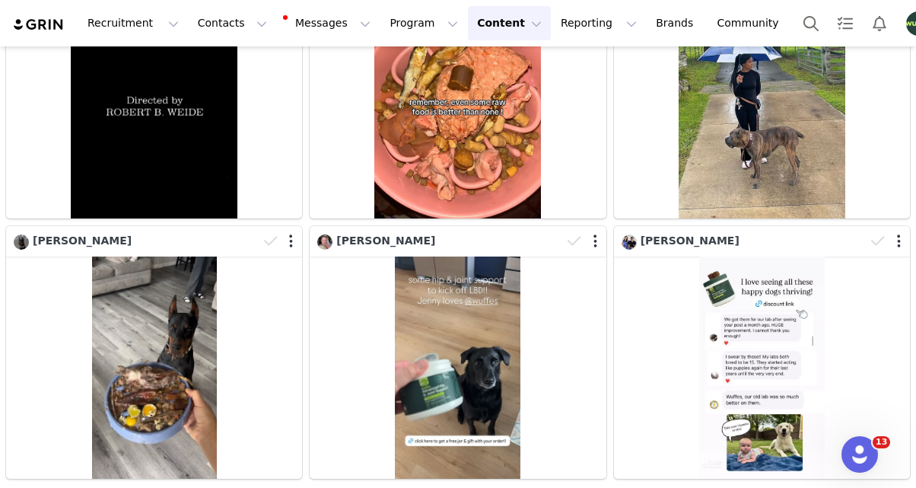
scroll to position [2234, 0]
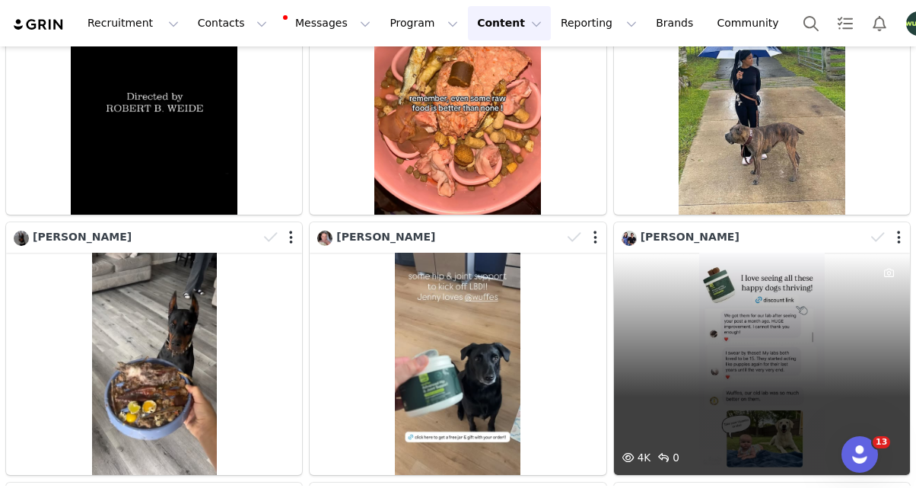
click at [677, 302] on div "4K 0" at bounding box center [762, 364] width 296 height 222
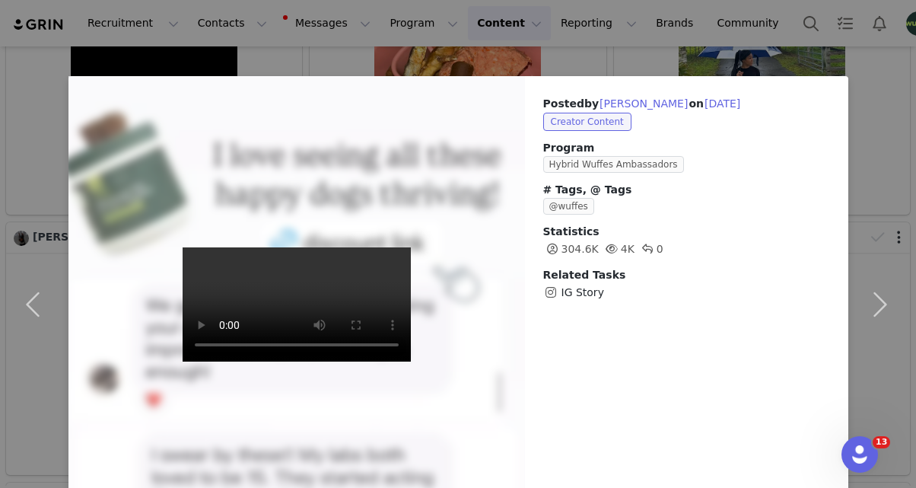
click at [793, 80] on div "Posted by Jordan Durst on Aug 29, 2025 Creator Content Program Hybrid Wuffes Am…" at bounding box center [686, 198] width 323 height 244
click at [778, 54] on div "Posted by Jordan Durst on Aug 29, 2025 Creator Content Program Hybrid Wuffes Am…" at bounding box center [458, 244] width 916 height 488
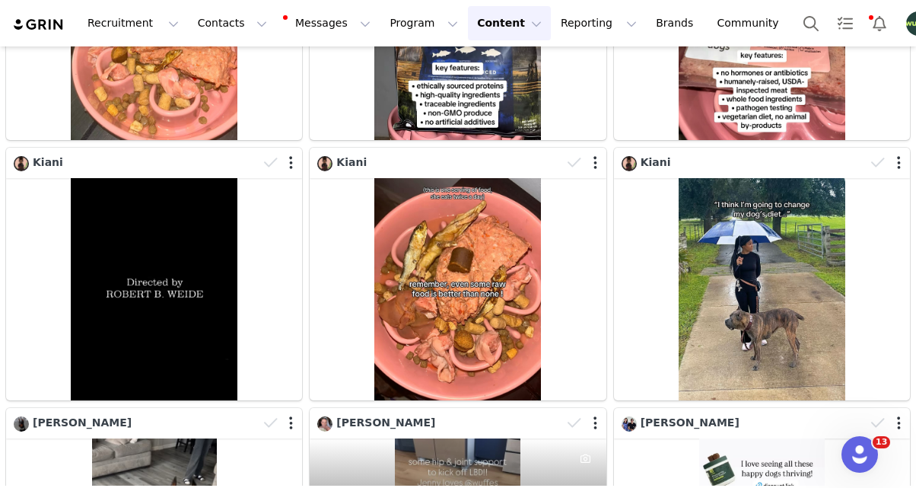
scroll to position [2045, 0]
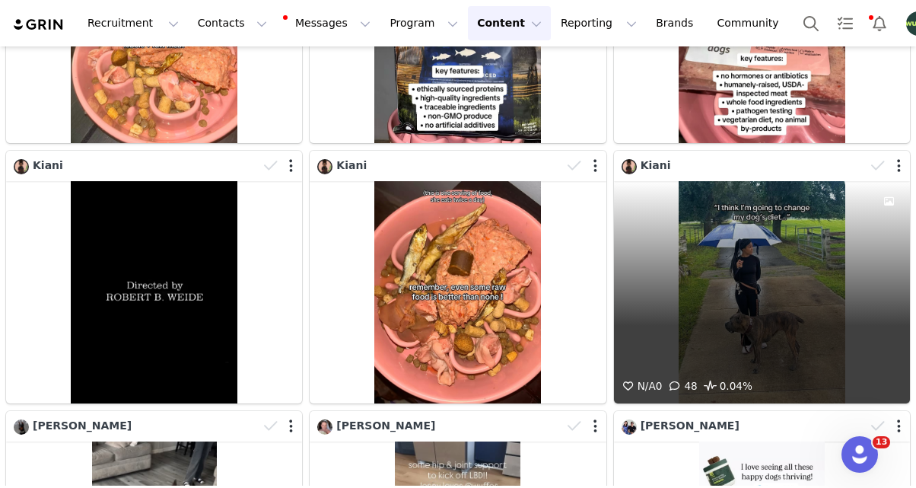
click at [801, 324] on div "N/A 0 48 0.04%" at bounding box center [762, 292] width 296 height 222
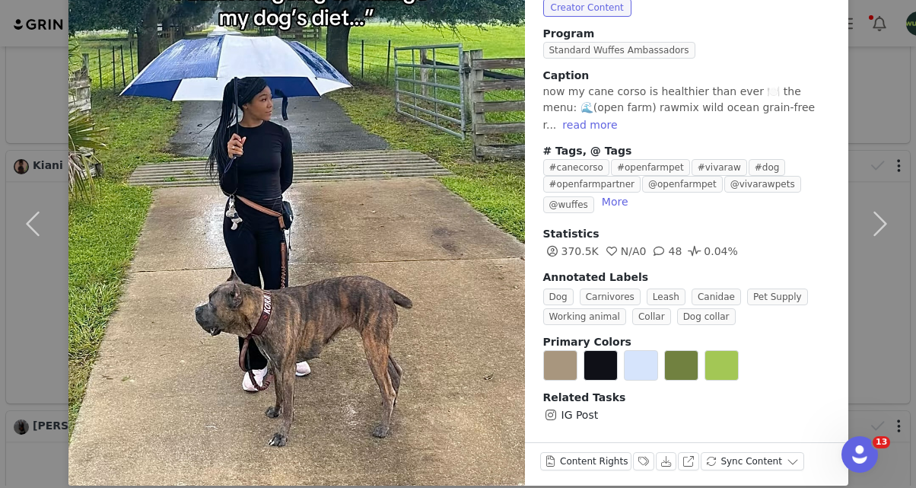
scroll to position [113, 0]
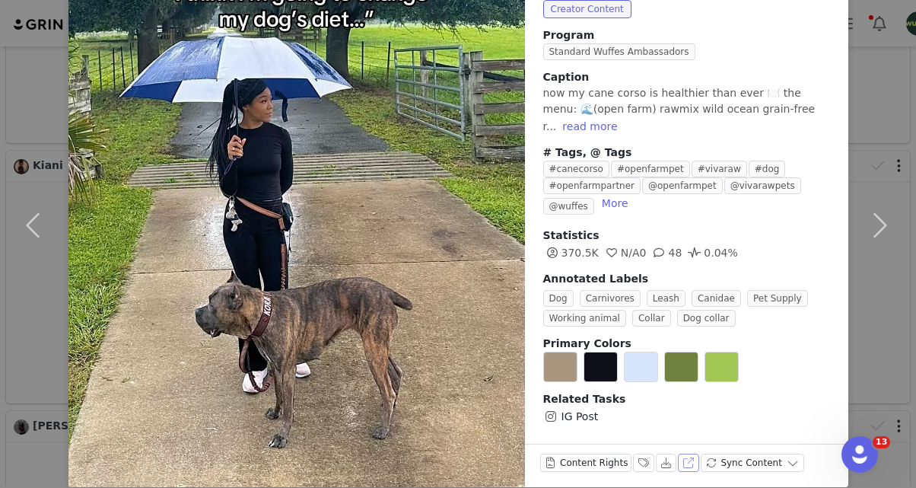
click at [690, 454] on button "View on Instagram" at bounding box center [688, 463] width 21 height 18
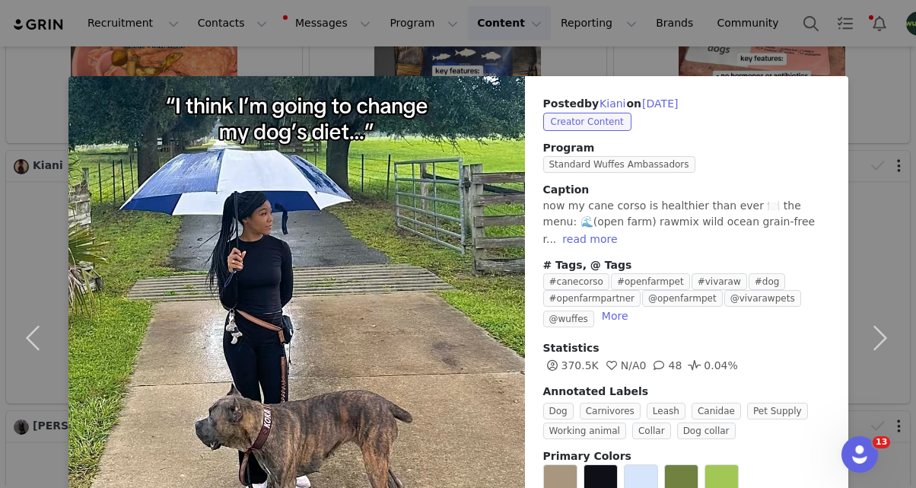
click at [494, 56] on div "Posted by Kiani on Aug 29, 2025 Creator Content Program Standard Wuffes Ambassa…" at bounding box center [458, 244] width 916 height 488
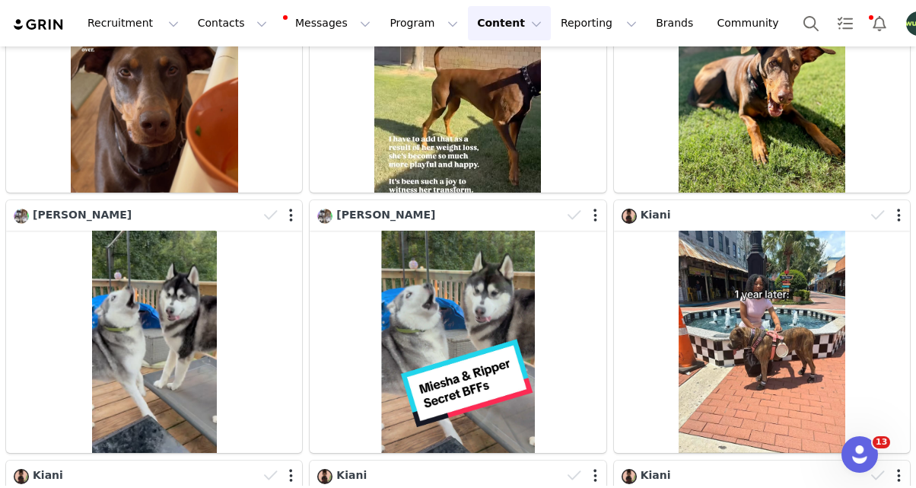
scroll to position [1216, 0]
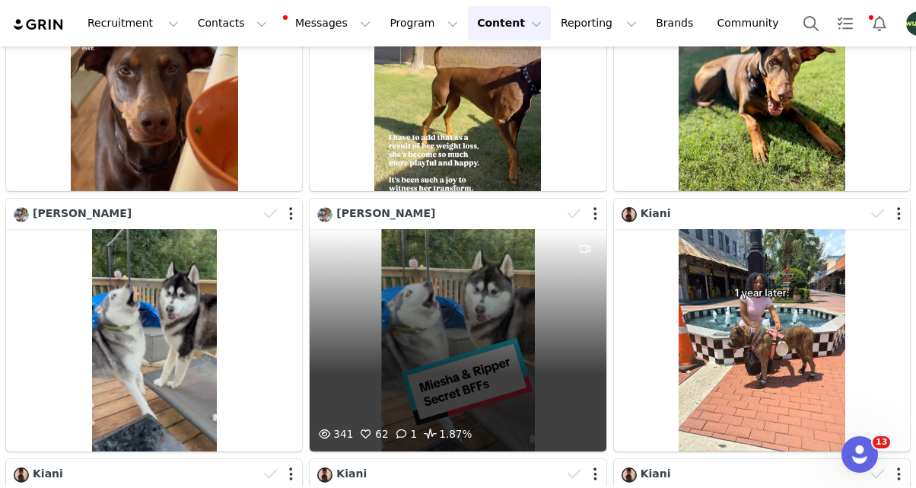
click at [449, 320] on div "341 62 1 1.87%" at bounding box center [458, 340] width 296 height 222
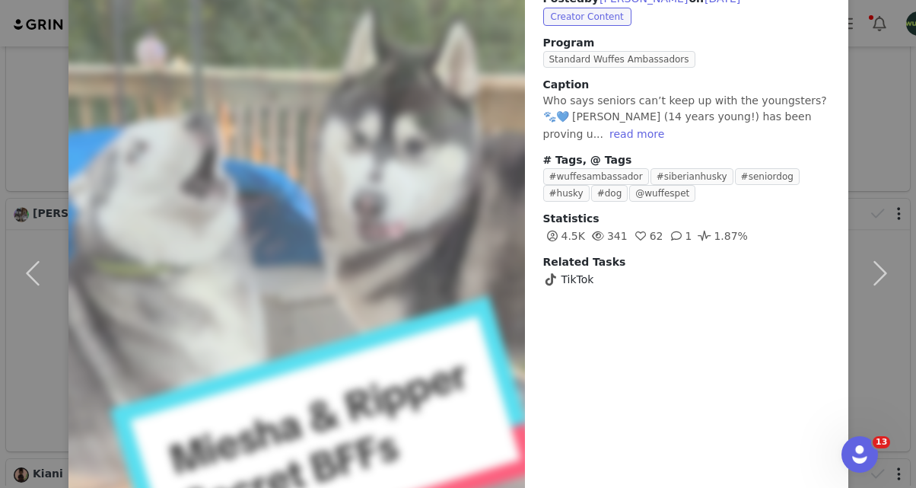
scroll to position [107, 0]
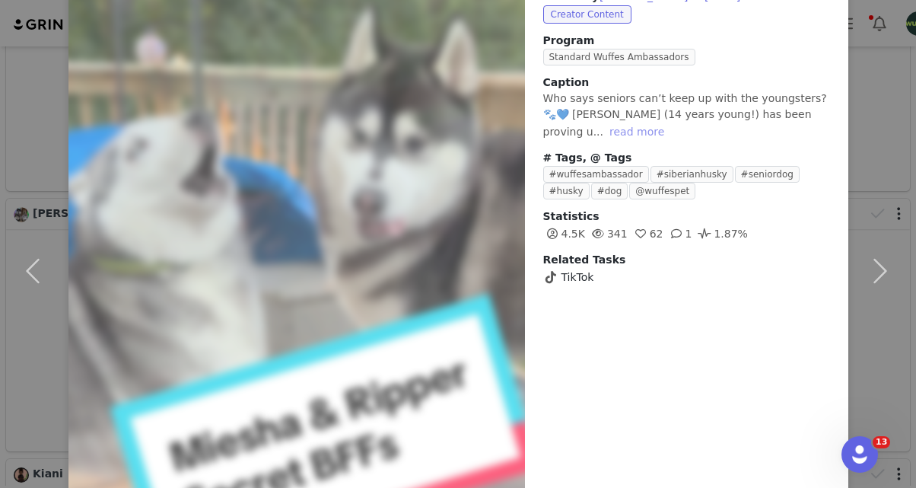
click at [604, 133] on button "read more" at bounding box center [637, 132] width 67 height 18
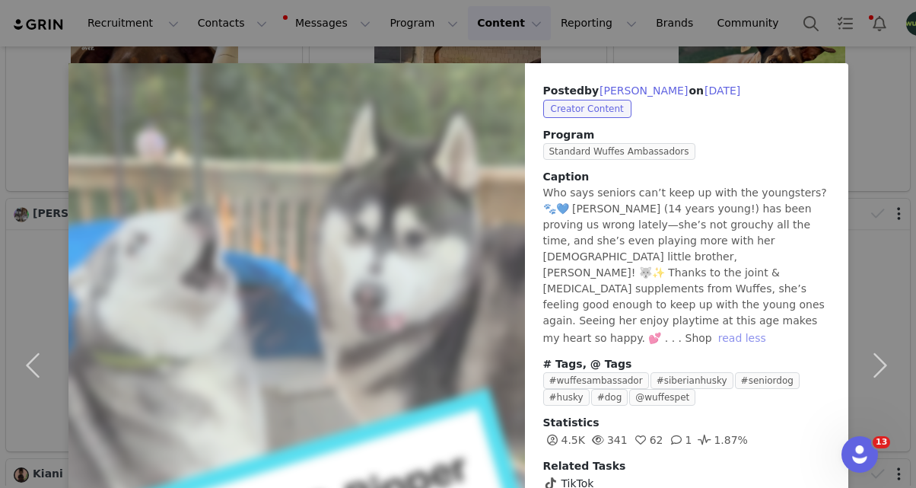
scroll to position [5, 0]
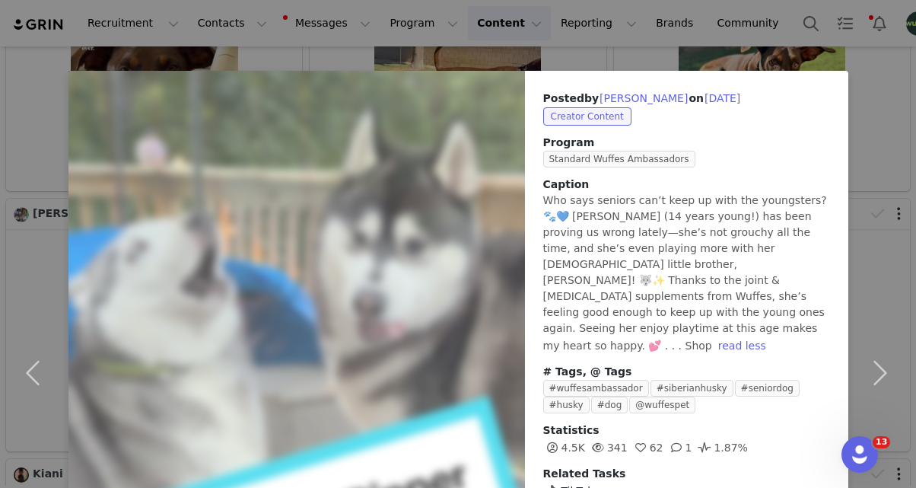
click at [597, 56] on div "Posted by Kelley on Aug 29, 2025 Creator Content Program Standard Wuffes Ambass…" at bounding box center [458, 244] width 916 height 488
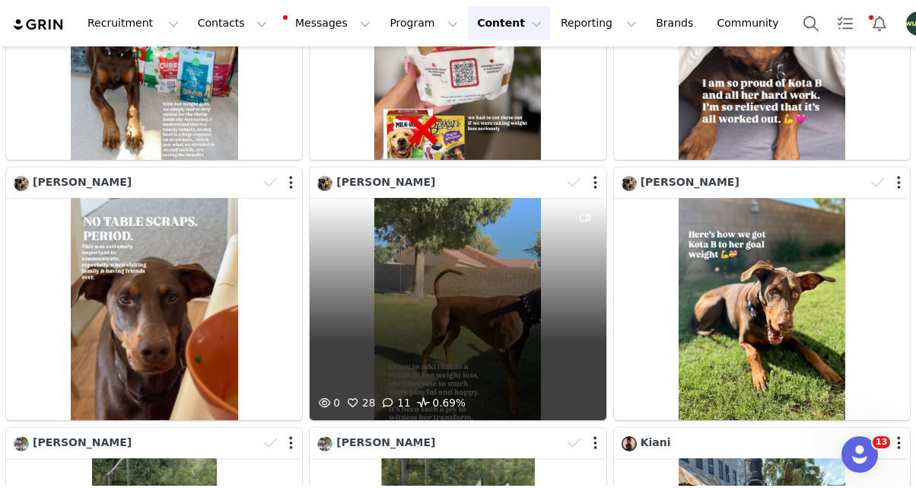
scroll to position [986, 0]
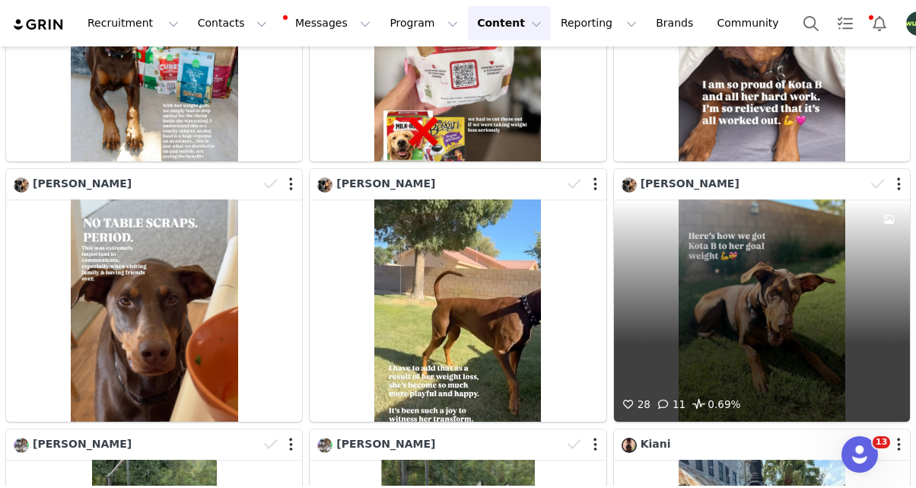
click at [684, 297] on div "28 11 0.69%" at bounding box center [762, 310] width 296 height 222
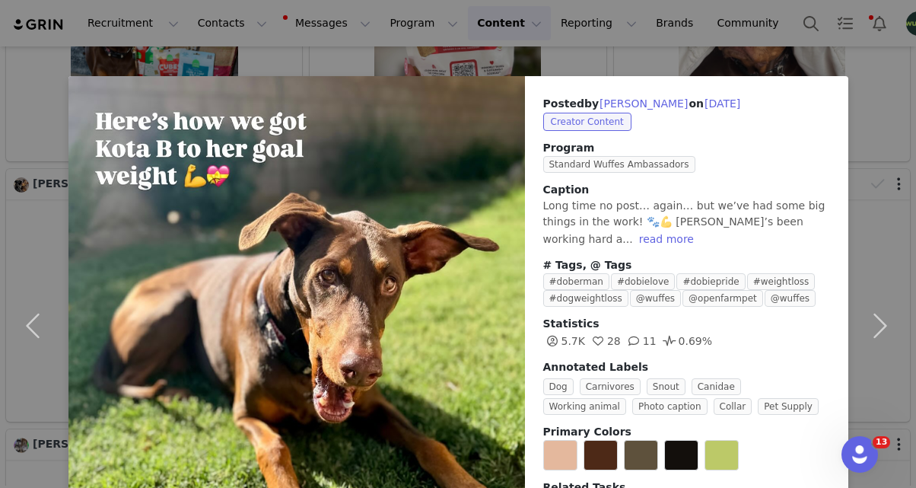
click at [515, 68] on div "Posted by Reagan on Aug 29, 2025 Creator Content Program Standard Wuffes Ambass…" at bounding box center [458, 244] width 916 height 488
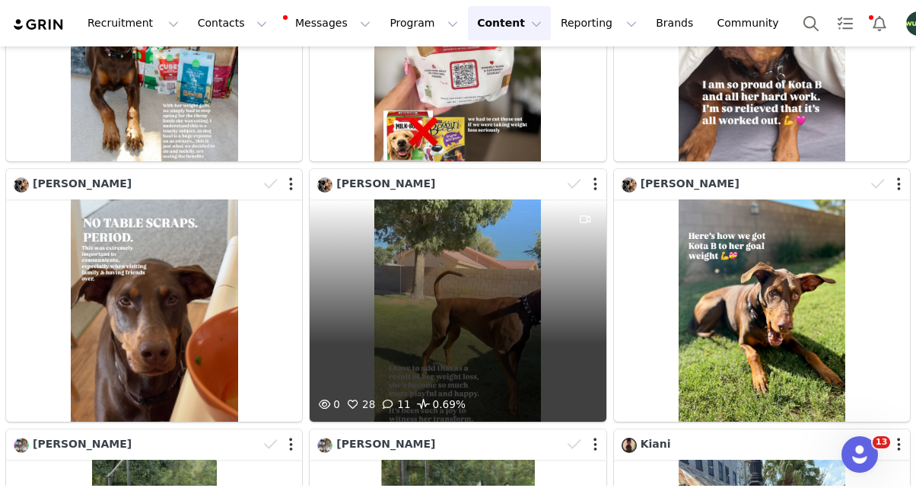
click at [561, 224] on div "0 28 11 0.69%" at bounding box center [458, 310] width 296 height 222
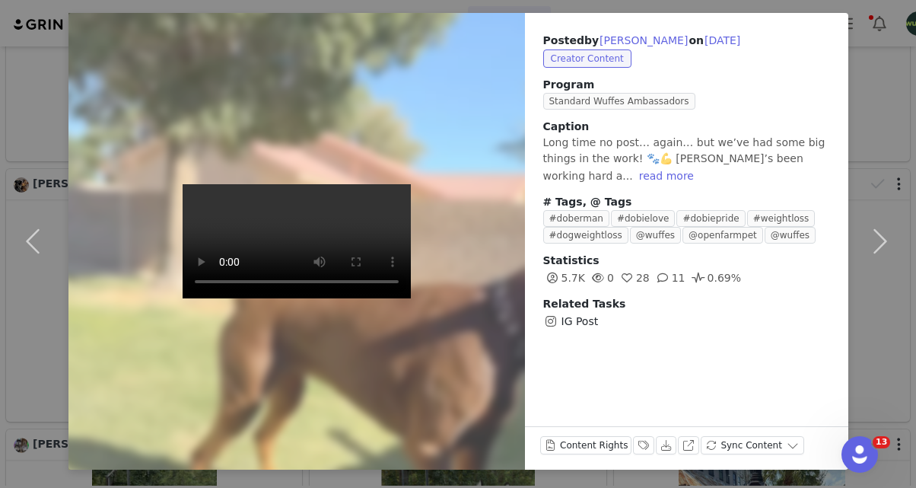
scroll to position [62, 0]
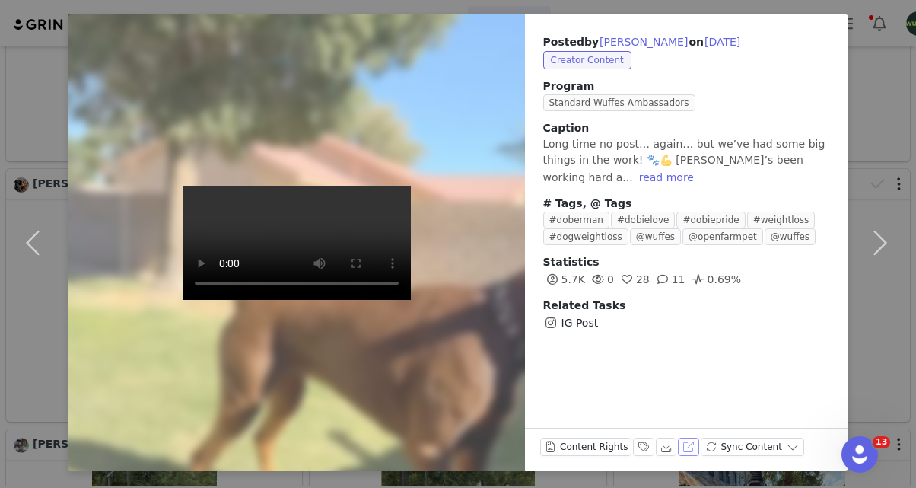
click at [686, 446] on button "View on Instagram" at bounding box center [688, 447] width 21 height 18
click at [524, 11] on div "Posted by Reagan on Aug 29, 2025 Creator Content Program Standard Wuffes Ambass…" at bounding box center [458, 244] width 916 height 488
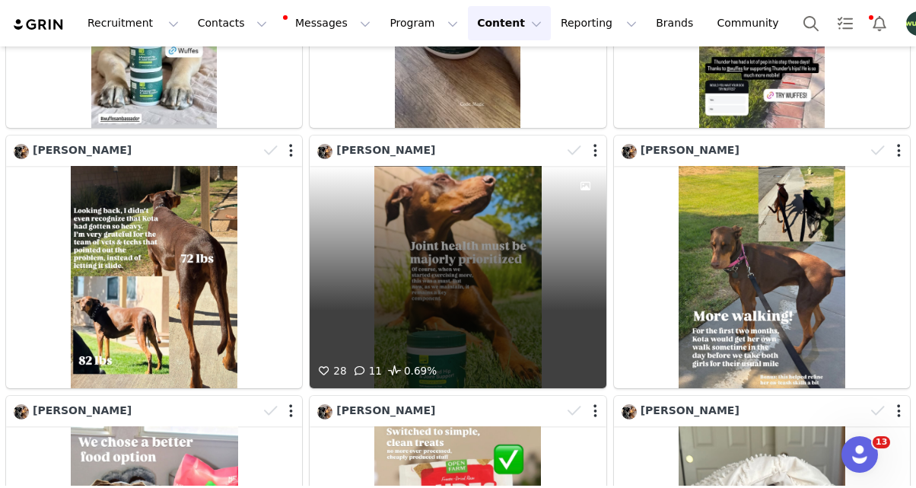
scroll to position [225, 0]
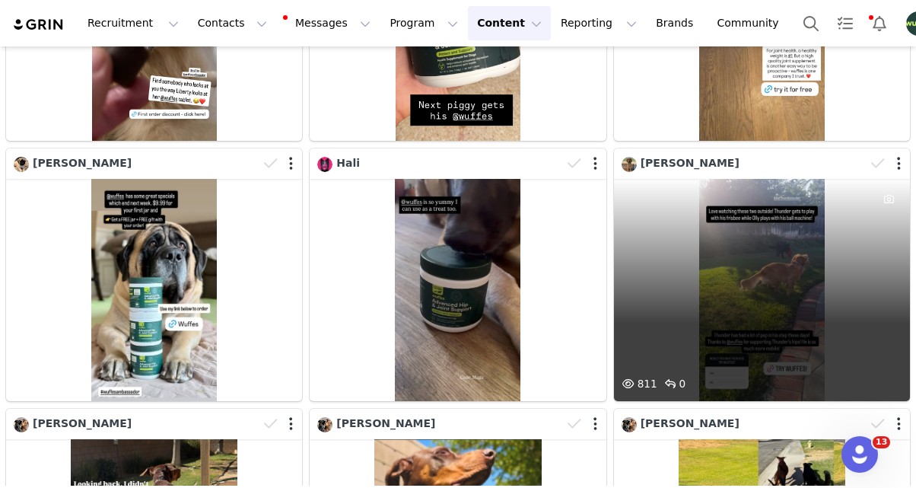
click at [740, 276] on div "811 0" at bounding box center [762, 290] width 296 height 222
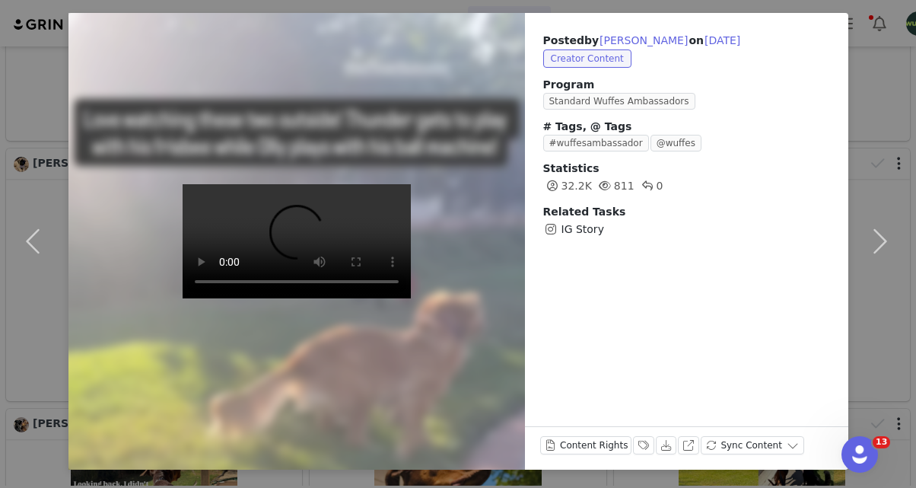
scroll to position [62, 0]
click at [546, 5] on div "Posted by Vanessa Casalegno on Aug 29, 2025 Creator Content Program Standard Wu…" at bounding box center [458, 244] width 916 height 488
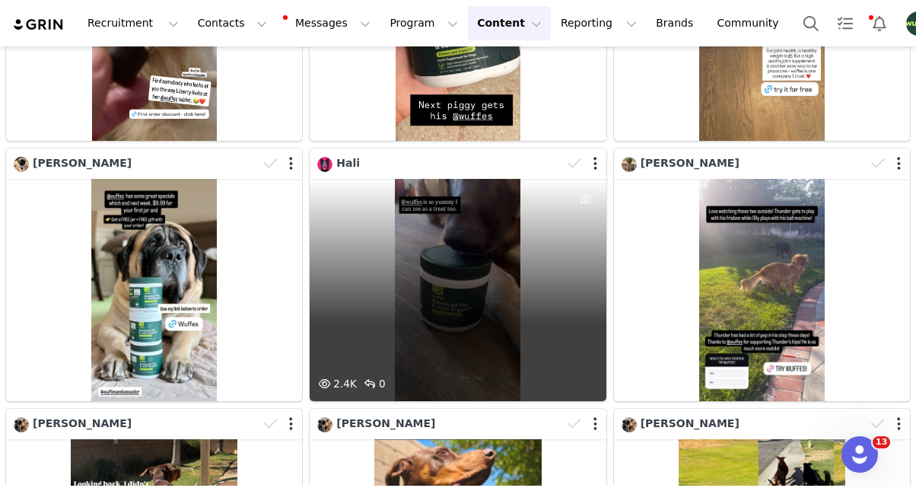
click at [505, 272] on div "2.4K 0" at bounding box center [458, 290] width 296 height 222
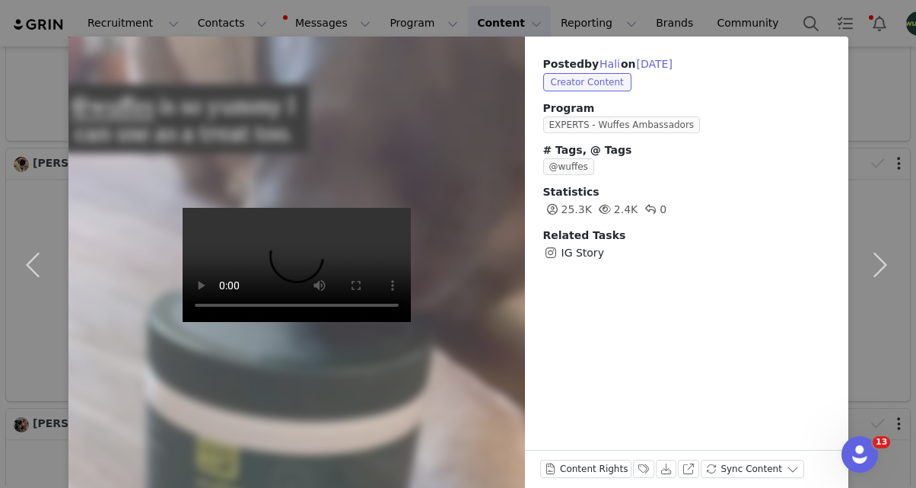
scroll to position [38, 0]
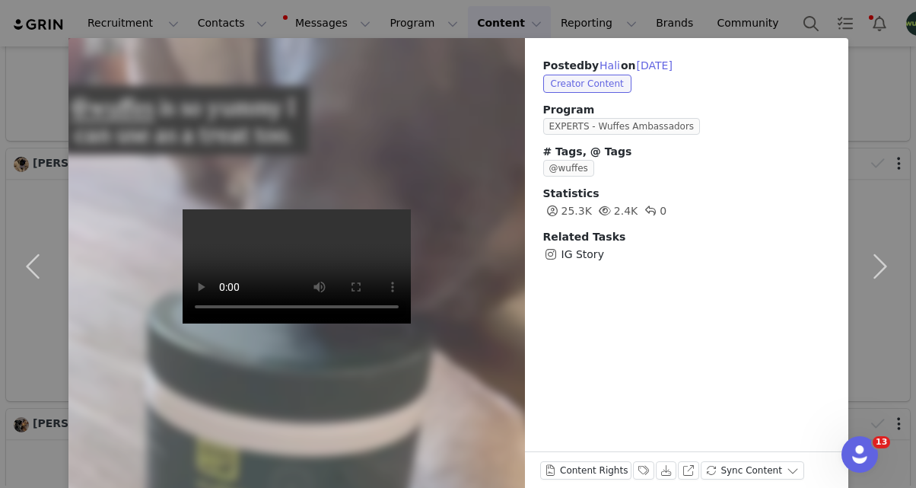
click at [553, 31] on div "Posted by Hali on Aug 30, 2025 Creator Content Program EXPERTS - Wuffes Ambassa…" at bounding box center [458, 244] width 916 height 488
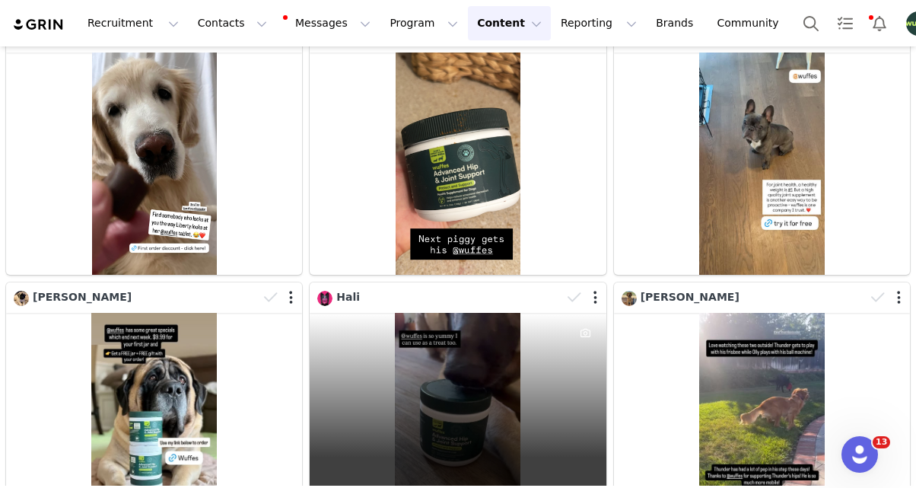
scroll to position [0, 0]
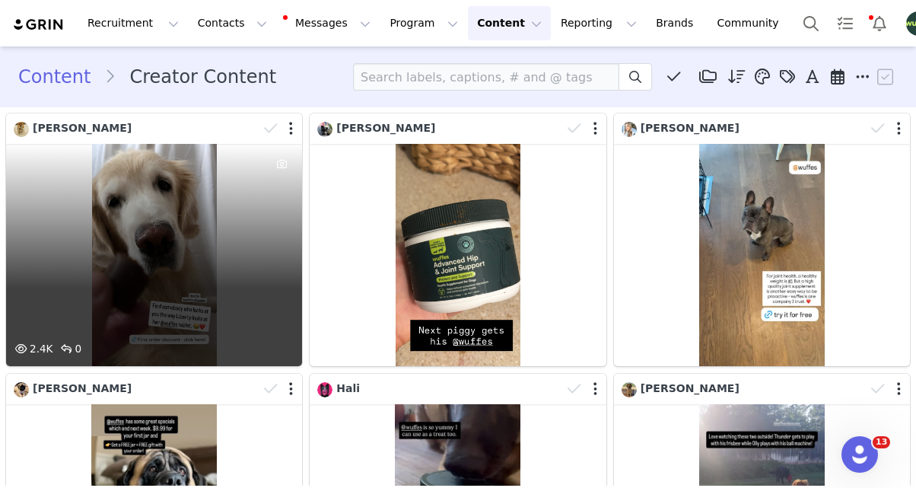
click at [174, 193] on div "2.4K 0" at bounding box center [154, 255] width 296 height 222
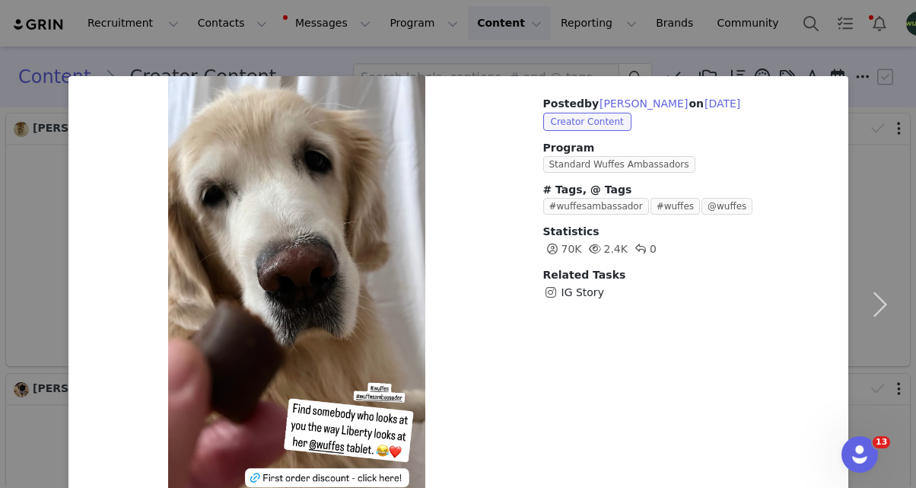
scroll to position [63, 0]
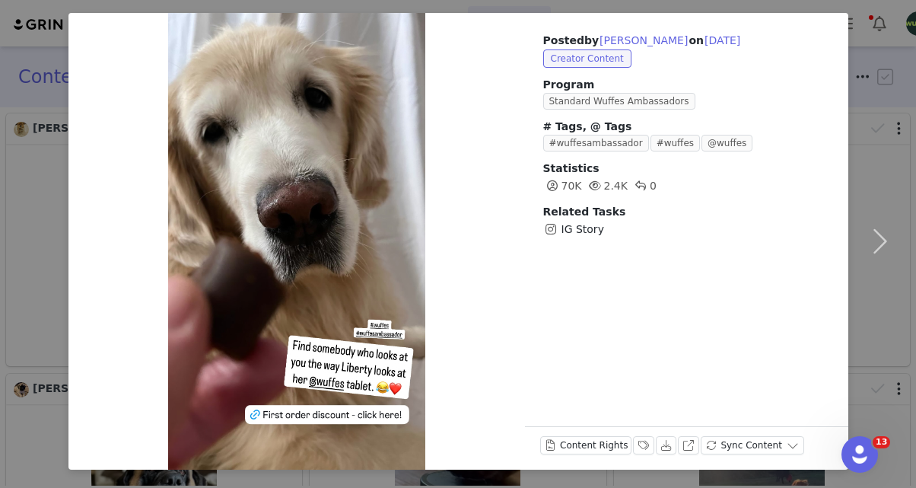
click at [601, 7] on div "Posted by Krystal on Aug 31, 2025 Creator Content Program Standard Wuffes Ambas…" at bounding box center [458, 244] width 916 height 488
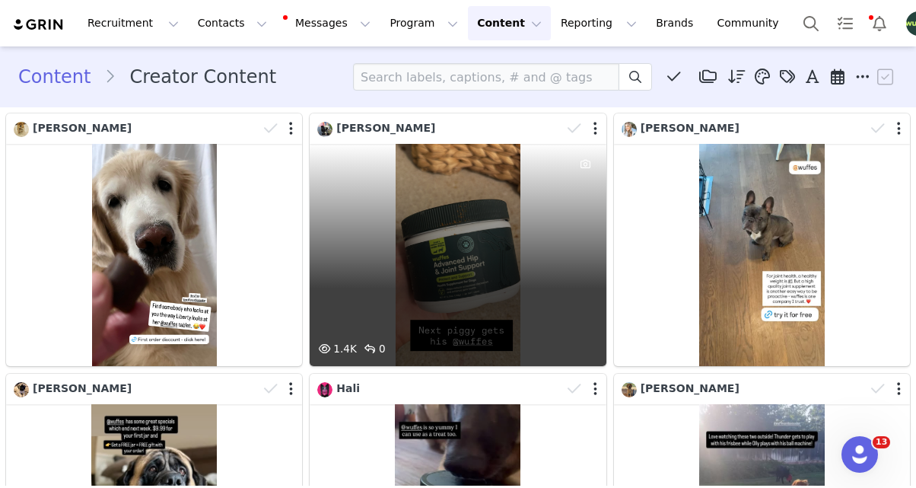
click at [453, 198] on div "1.4K 0" at bounding box center [458, 255] width 296 height 222
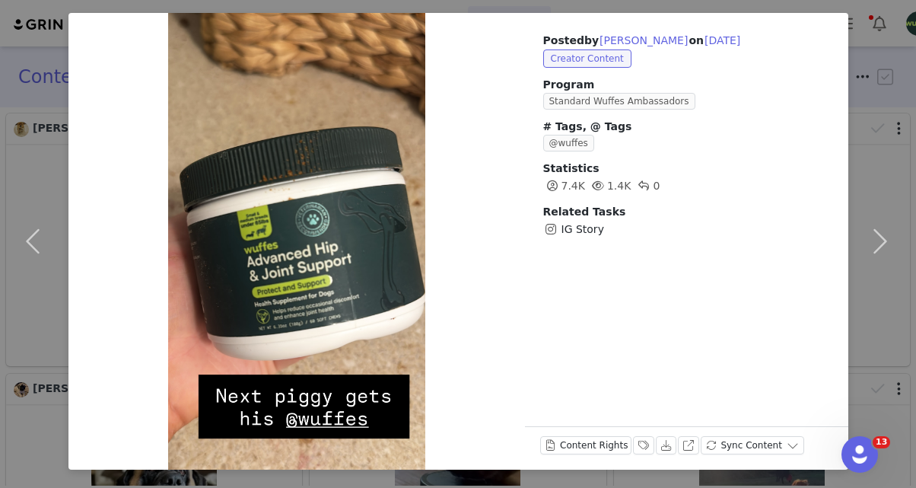
click at [595, 14] on div "Posted by Megan Malovich on Aug 31, 2025 Creator Content Program Standard Wuffe…" at bounding box center [686, 135] width 323 height 244
click at [591, 10] on div "Posted by Megan Malovich on Aug 31, 2025 Creator Content Program Standard Wuffe…" at bounding box center [458, 244] width 916 height 488
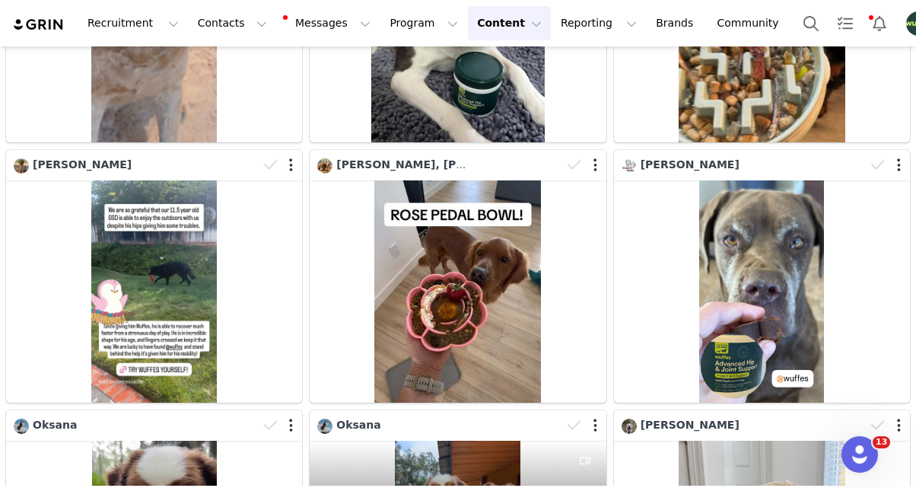
scroll to position [3351, 0]
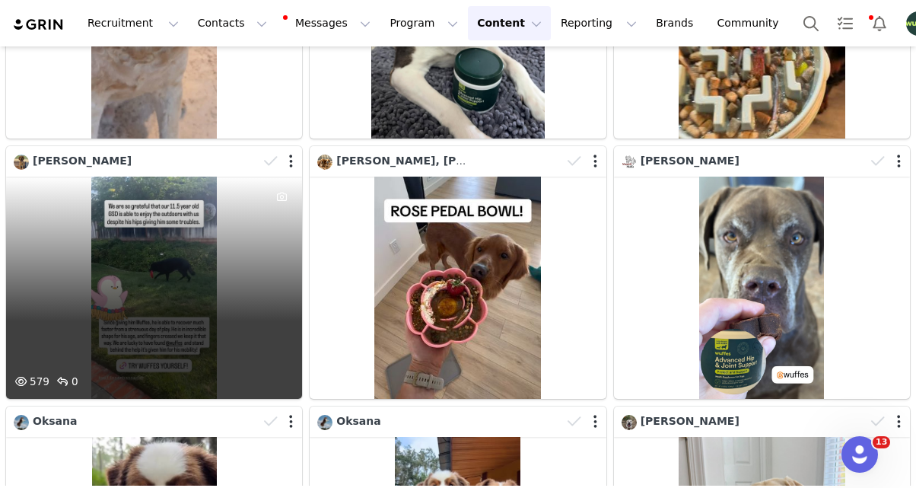
click at [202, 286] on div "579 0" at bounding box center [154, 288] width 296 height 222
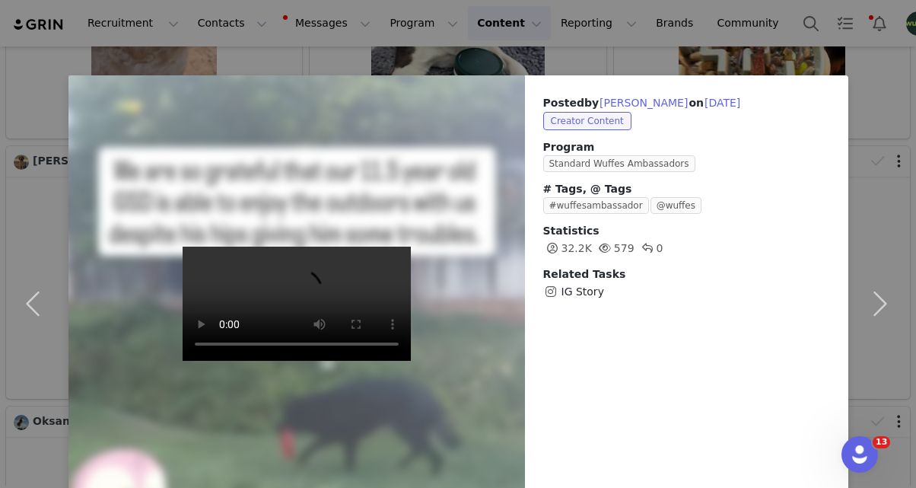
scroll to position [63, 0]
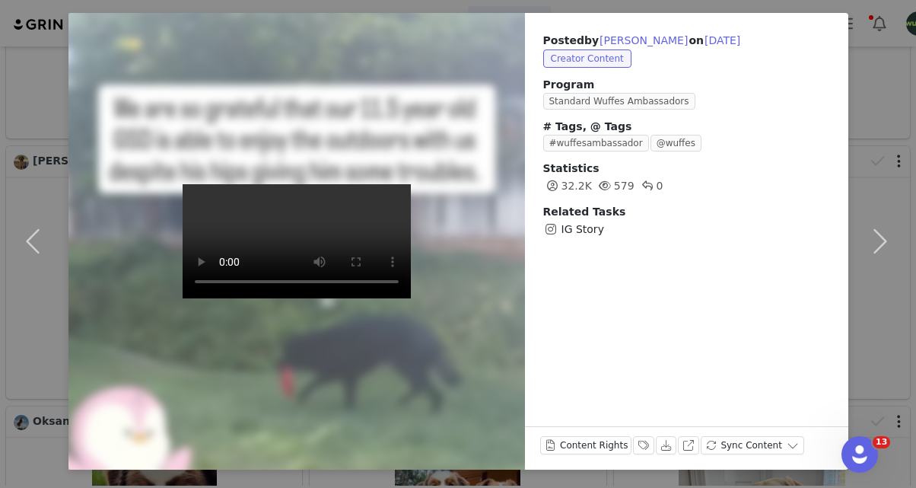
click at [561, 11] on div "Posted by Vanessa Casalegno on Aug 27, 2025 Creator Content Program Standard Wu…" at bounding box center [458, 244] width 916 height 488
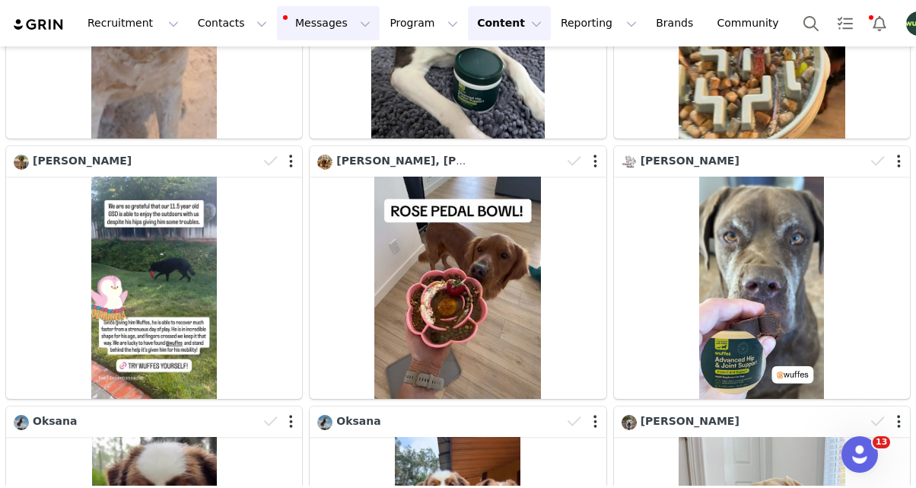
click at [330, 28] on button "Messages Messages" at bounding box center [328, 23] width 103 height 34
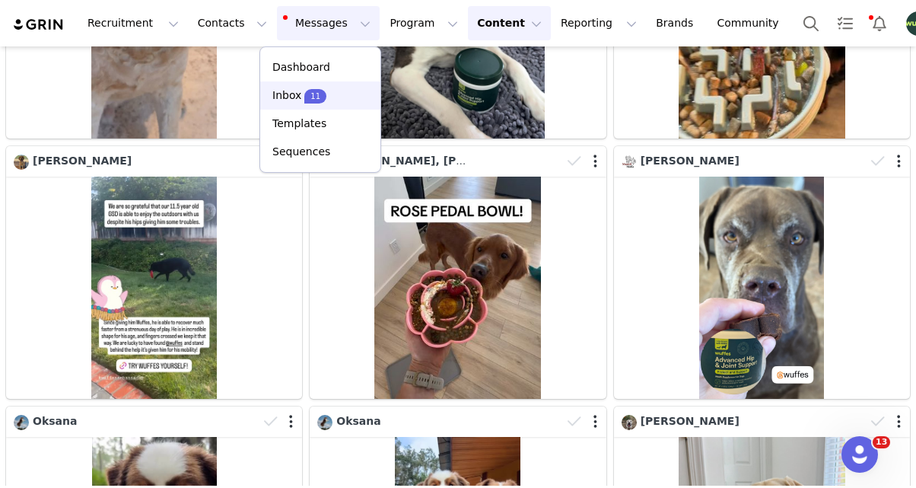
click at [304, 96] on span "11" at bounding box center [315, 96] width 22 height 14
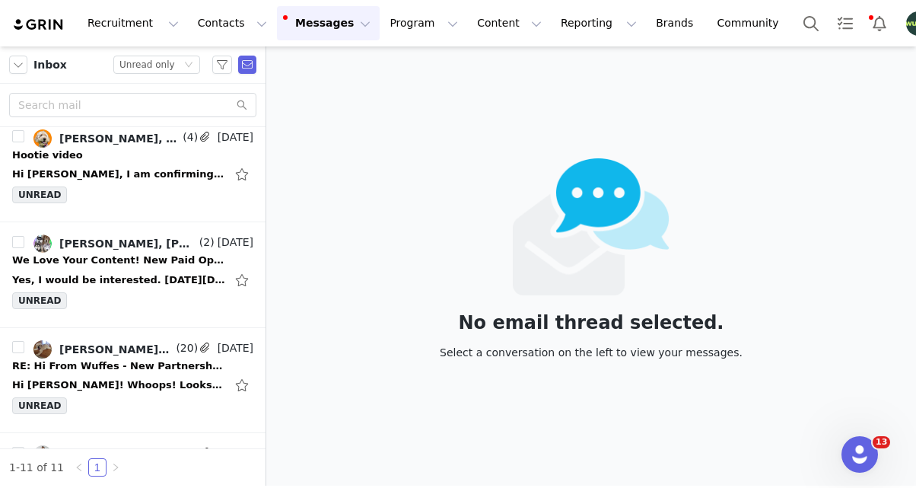
scroll to position [838, 0]
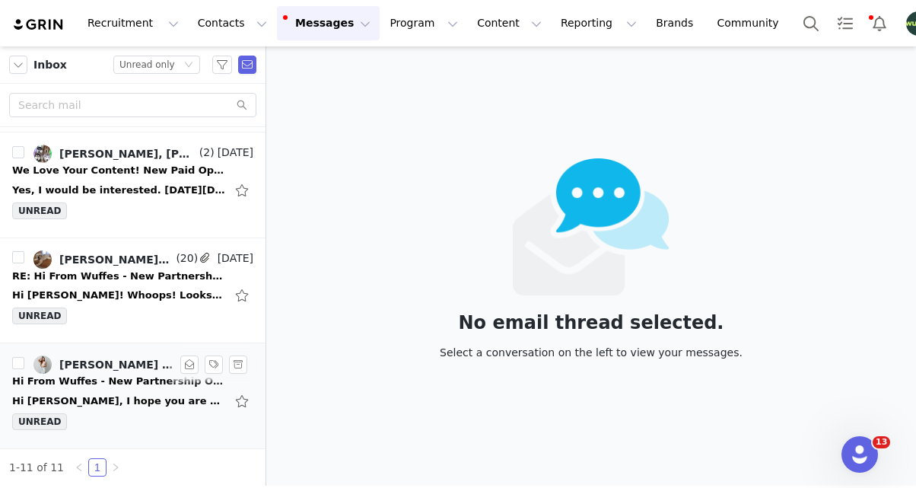
click at [110, 384] on div "Hi From Wuffes - New Partnership Opportunity!" at bounding box center [118, 381] width 213 height 15
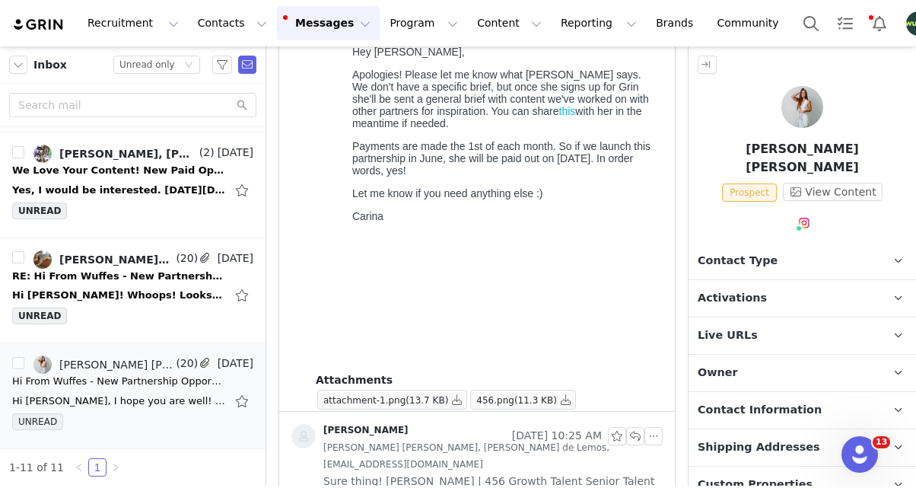
scroll to position [0, 0]
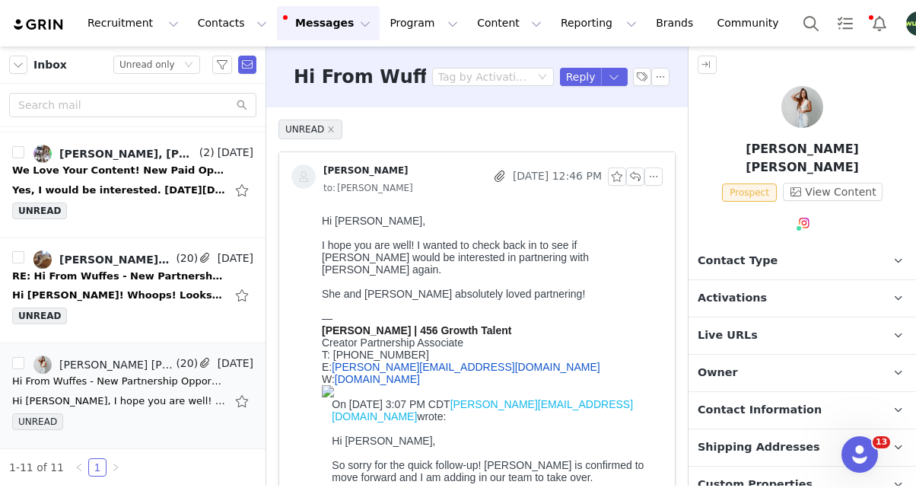
click at [767, 280] on p "Activations" at bounding box center [784, 298] width 191 height 37
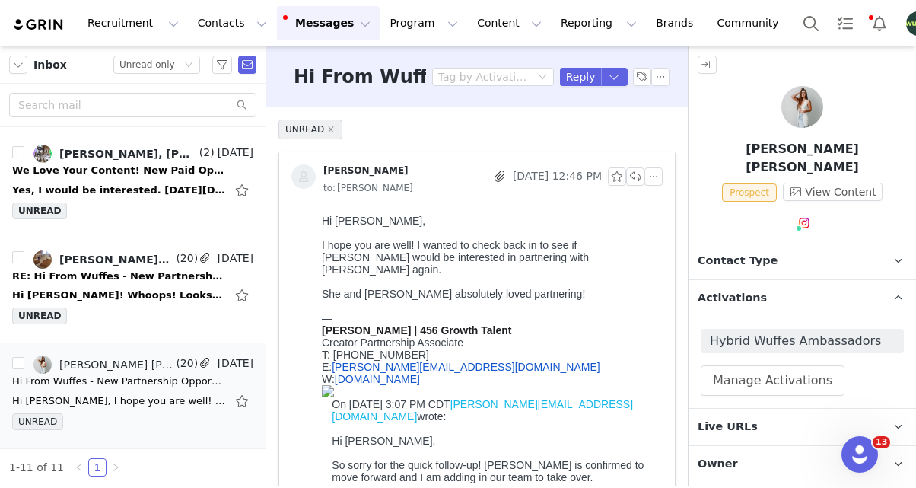
click at [763, 280] on p "Activations" at bounding box center [784, 298] width 191 height 37
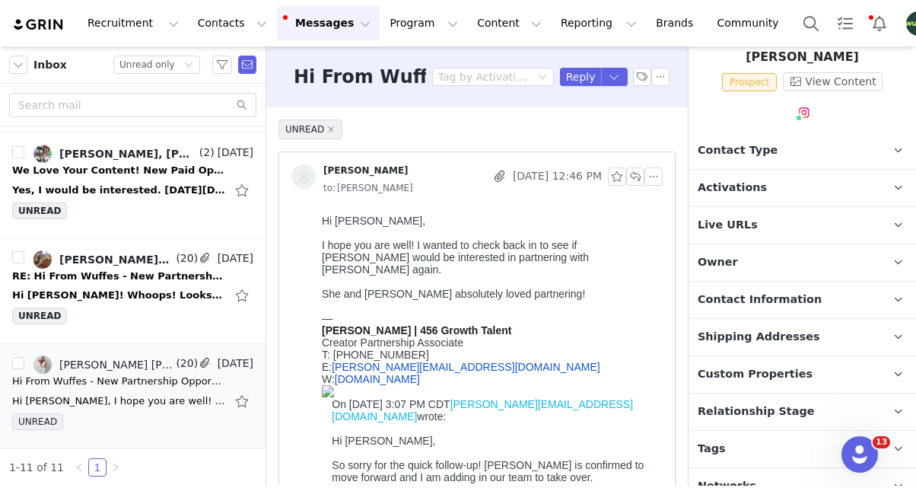
scroll to position [110, 0]
click at [763, 282] on p "Contact Information" at bounding box center [784, 300] width 191 height 37
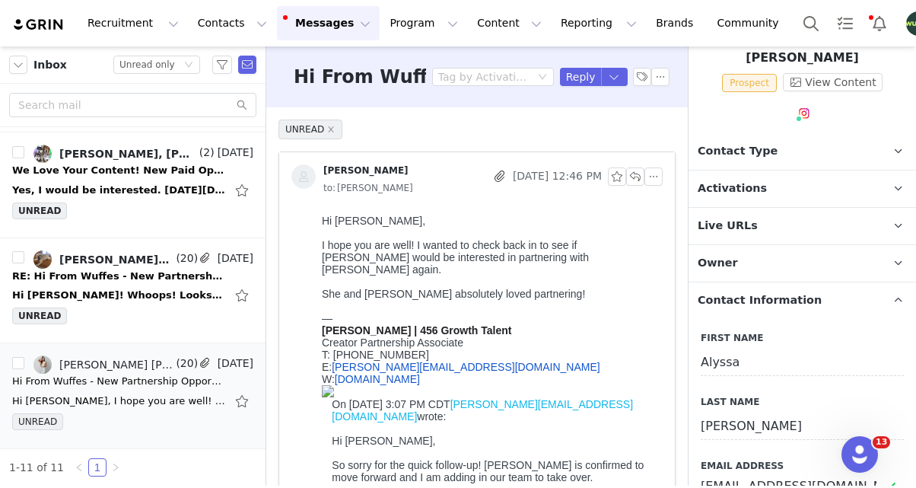
click at [763, 282] on p "Contact Information" at bounding box center [784, 300] width 191 height 37
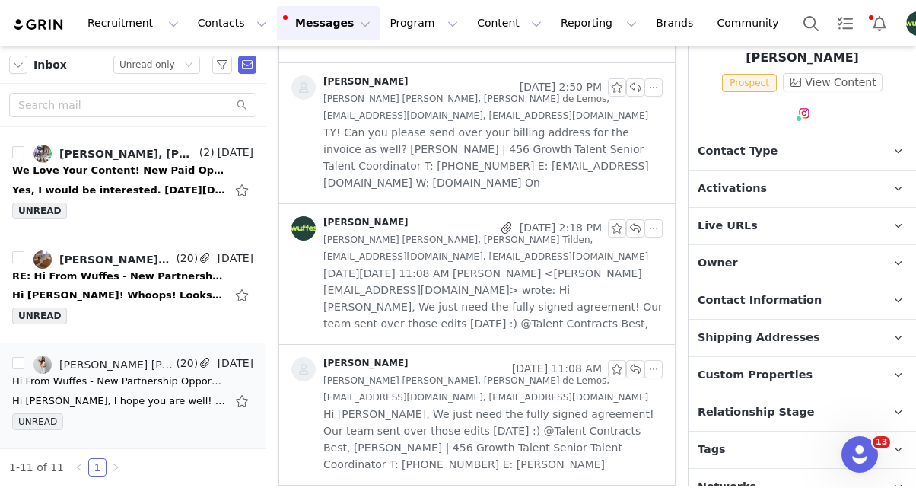
scroll to position [3179, 0]
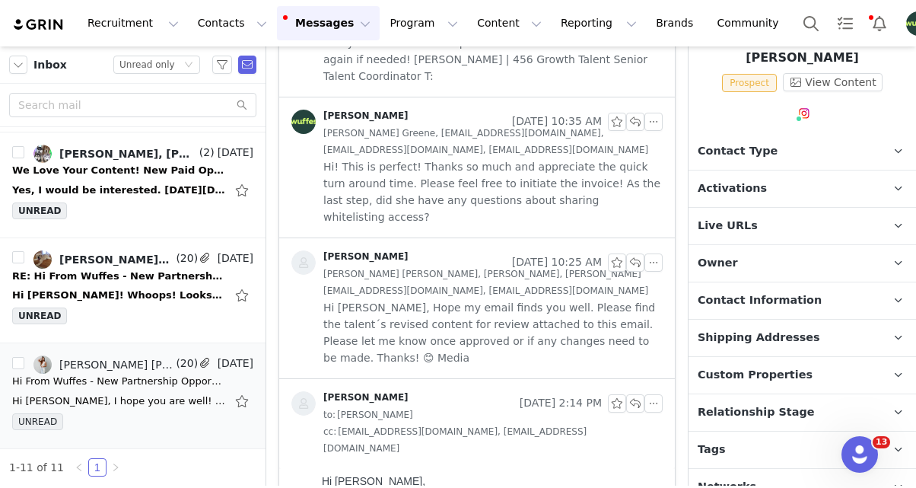
scroll to position [3421, 0]
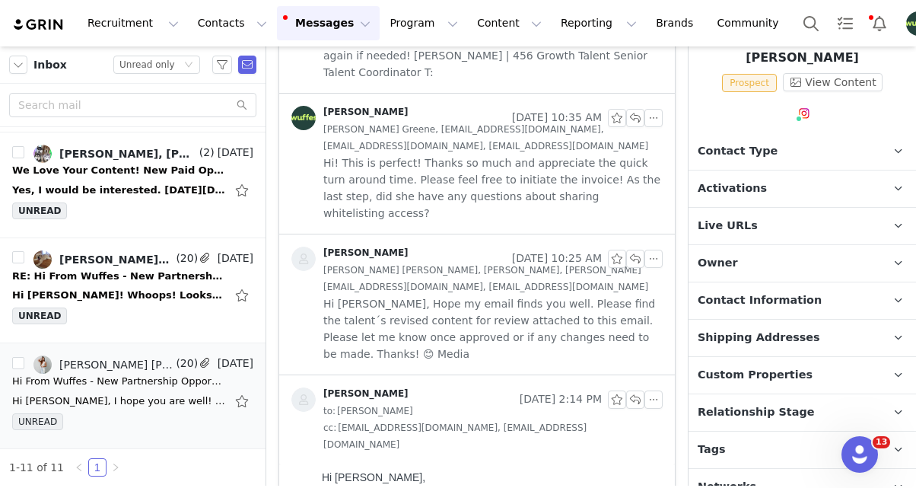
click at [465, 295] on span "Hi Carina, Hope my email finds you well. Please find the talent´s revised conte…" at bounding box center [492, 328] width 339 height 67
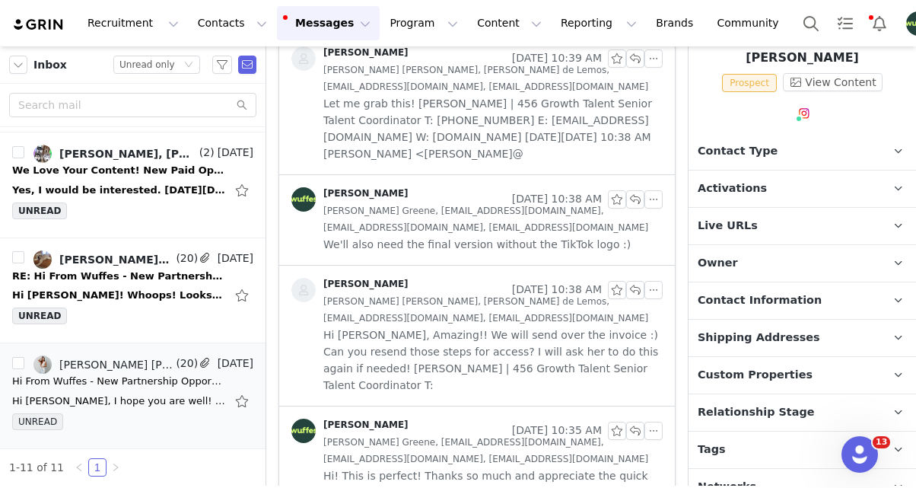
scroll to position [3107, 0]
click at [434, 435] on span "Alyssa Joy Greene, ludmila@456growth.com, briana@456growth.com, talentcontracts…" at bounding box center [492, 451] width 339 height 33
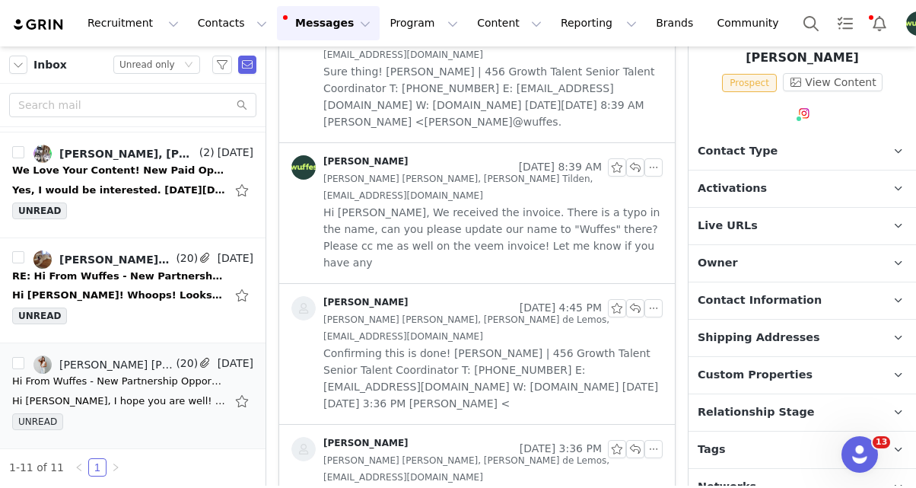
scroll to position [0, 0]
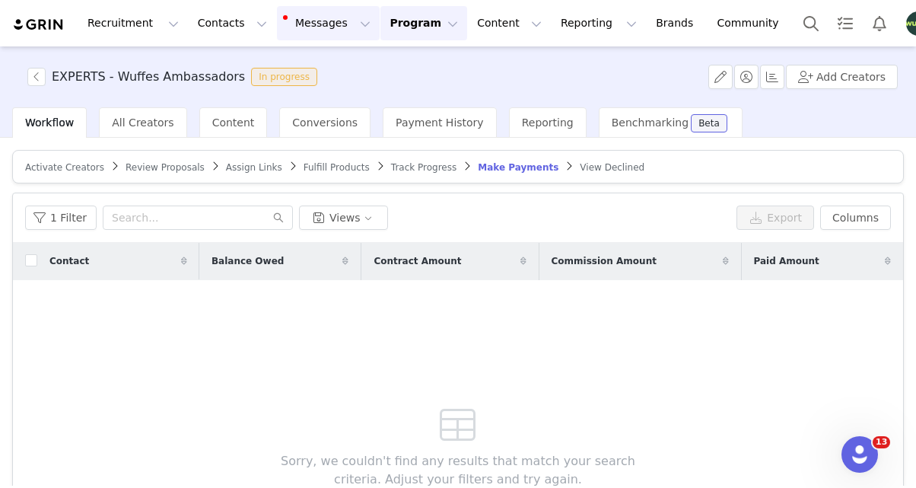
click at [309, 30] on button "Messages Messages" at bounding box center [328, 23] width 103 height 34
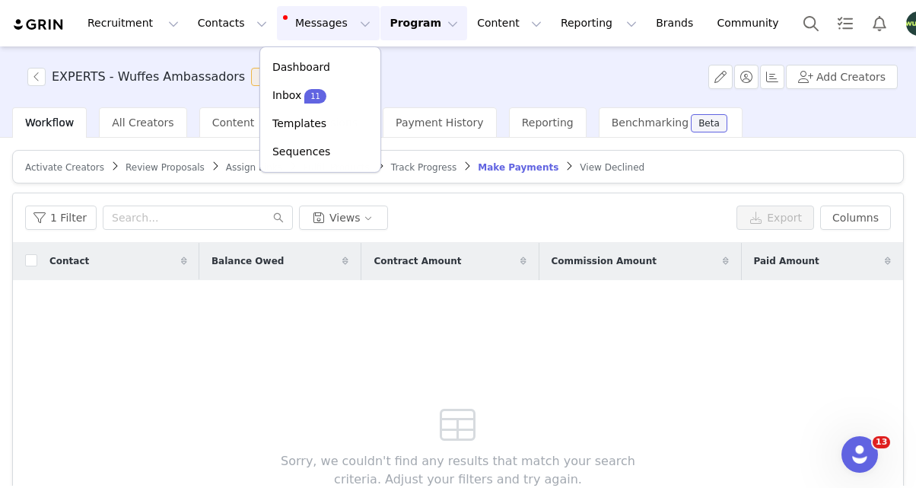
click at [381, 32] on button "Program Program" at bounding box center [424, 23] width 87 height 34
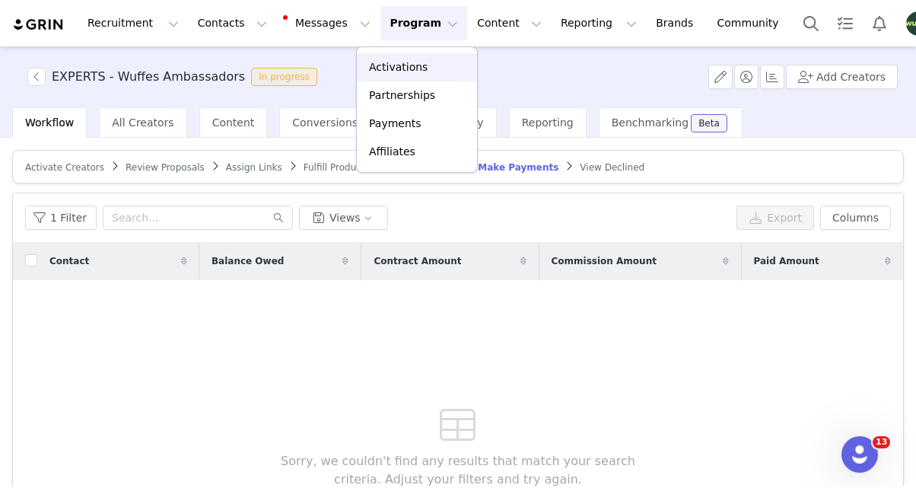
click at [397, 62] on p "Activations" at bounding box center [398, 67] width 59 height 16
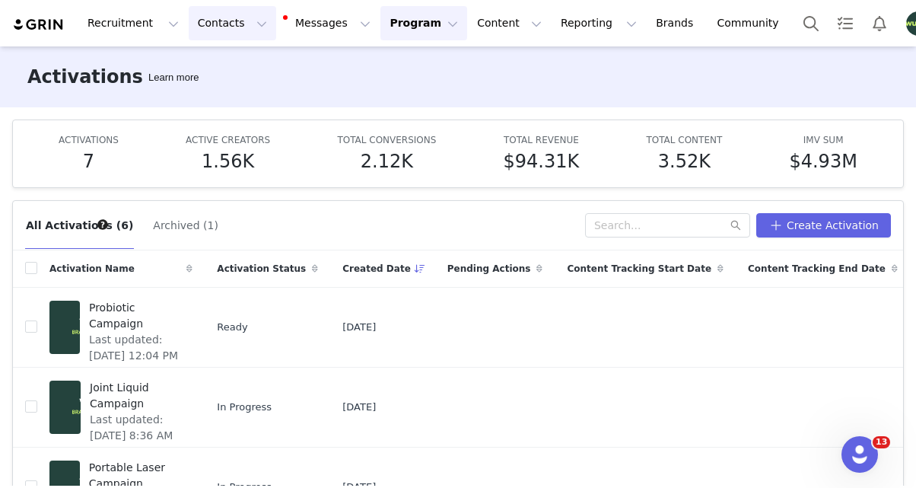
click at [228, 21] on button "Contacts Contacts" at bounding box center [233, 23] width 88 height 34
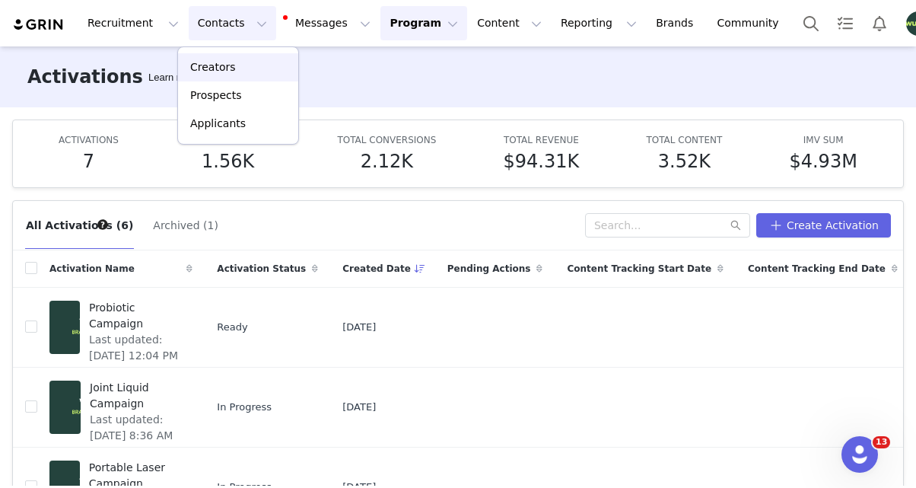
click at [232, 66] on div "Creators" at bounding box center [238, 67] width 102 height 16
